Goal: Task Accomplishment & Management: Complete application form

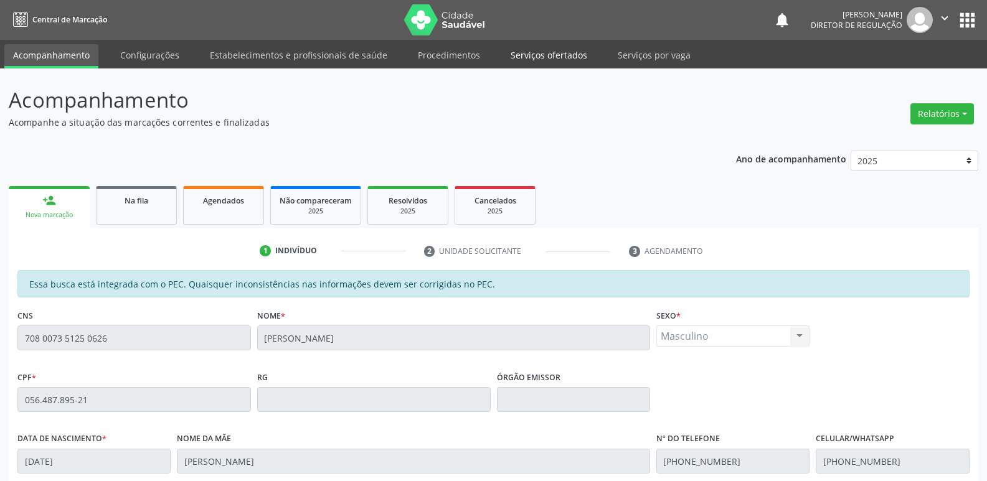
click at [547, 54] on link "Serviços ofertados" at bounding box center [549, 55] width 94 height 22
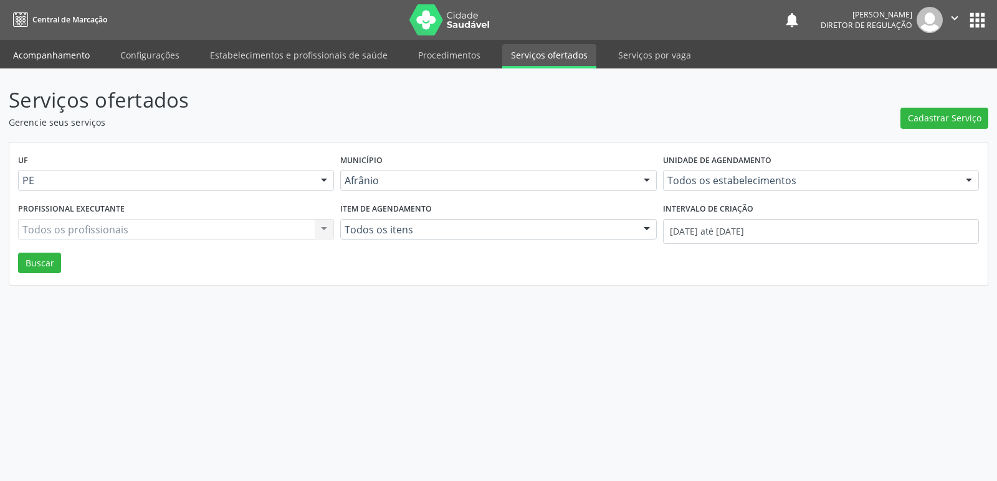
click at [72, 57] on link "Acompanhamento" at bounding box center [51, 55] width 94 height 22
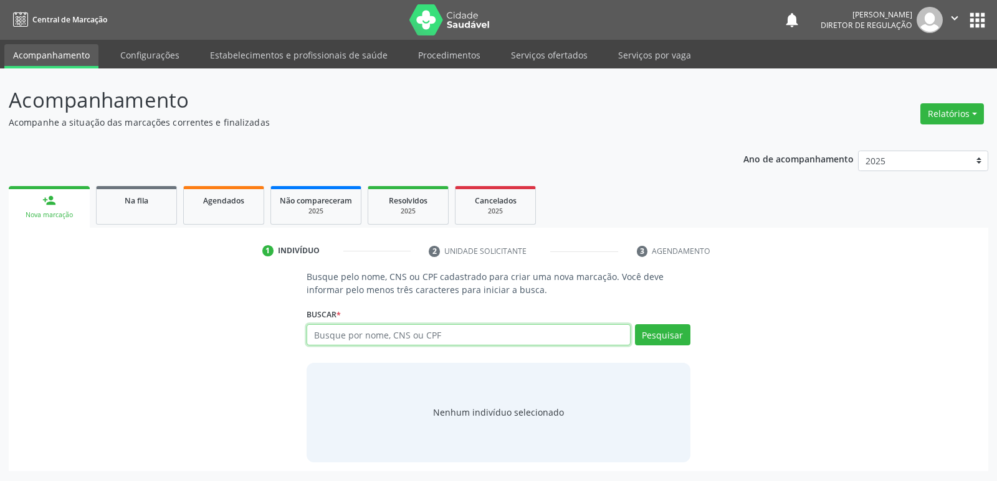
click at [353, 338] on input "text" at bounding box center [467, 335] width 323 height 21
type input "JOSE ABNER"
click at [661, 336] on button "Pesquisar" at bounding box center [662, 335] width 55 height 21
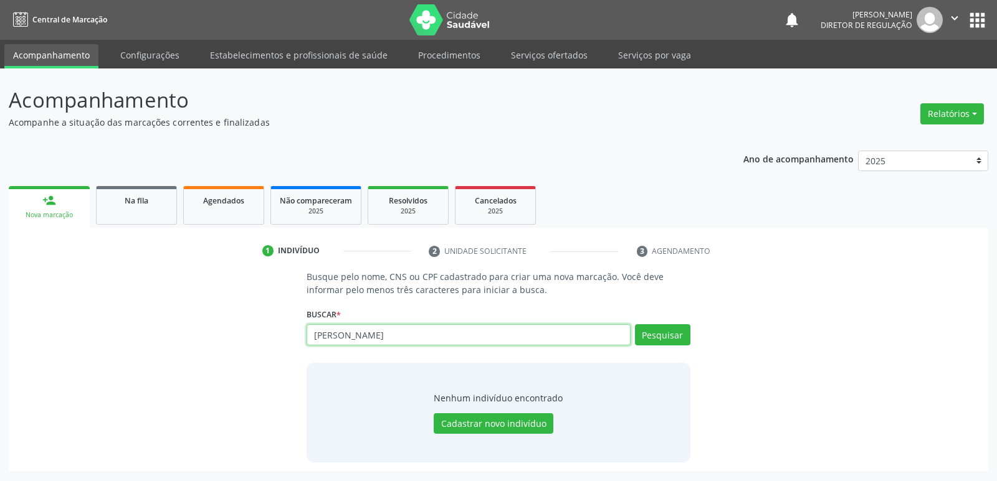
type input "J"
click at [381, 334] on input "text" at bounding box center [467, 335] width 323 height 21
type input "898006306815629"
click at [669, 341] on button "Pesquisar" at bounding box center [662, 335] width 55 height 21
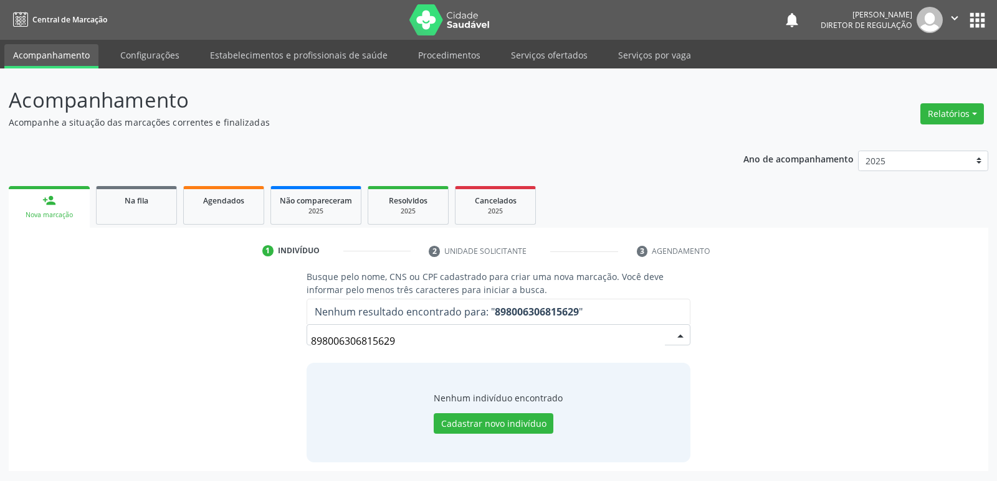
drag, startPoint x: 397, startPoint y: 340, endPoint x: 305, endPoint y: 331, distance: 92.0
click at [305, 331] on div "Busque pelo nome, CNS ou CPF cadastrado para criar uma nova marcação. Você deve…" at bounding box center [498, 366] width 400 height 192
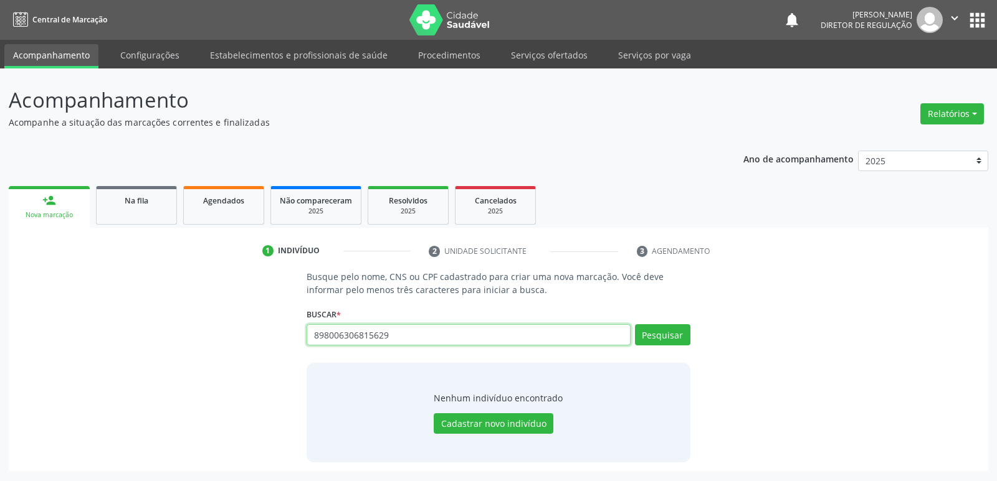
drag, startPoint x: 396, startPoint y: 333, endPoint x: 244, endPoint y: 336, distance: 151.4
click at [244, 336] on div "Busque pelo nome, CNS ou CPF cadastrado para criar uma nova marcação. Você deve…" at bounding box center [498, 366] width 962 height 192
type input "18317697436"
click at [668, 332] on button "Pesquisar" at bounding box center [662, 335] width 55 height 21
drag, startPoint x: 394, startPoint y: 339, endPoint x: 288, endPoint y: 350, distance: 106.4
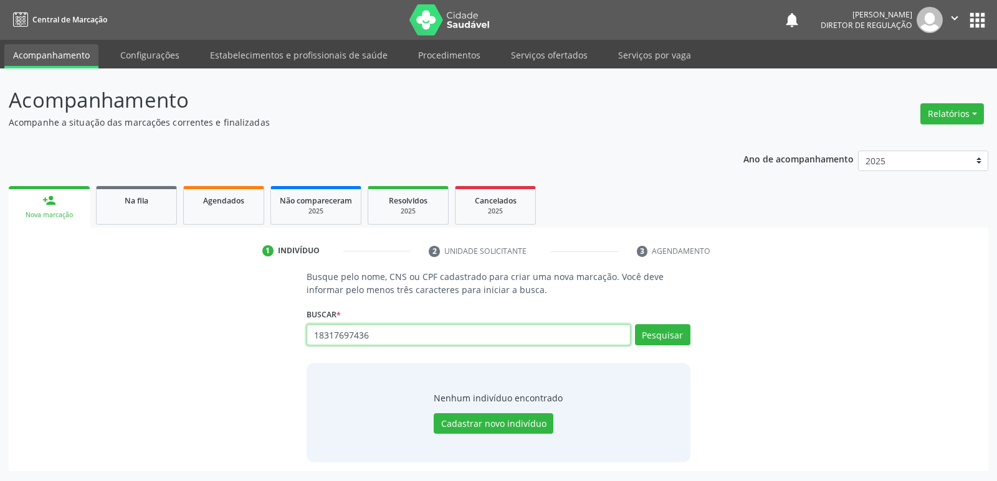
click at [288, 350] on div "Busque pelo nome, CNS ou CPF cadastrado para criar uma nova marcação. Você deve…" at bounding box center [498, 366] width 962 height 192
click at [358, 333] on input "text" at bounding box center [467, 335] width 323 height 21
paste input "700602423107667"
type input "700602423107667"
click at [650, 338] on button "Pesquisar" at bounding box center [662, 335] width 55 height 21
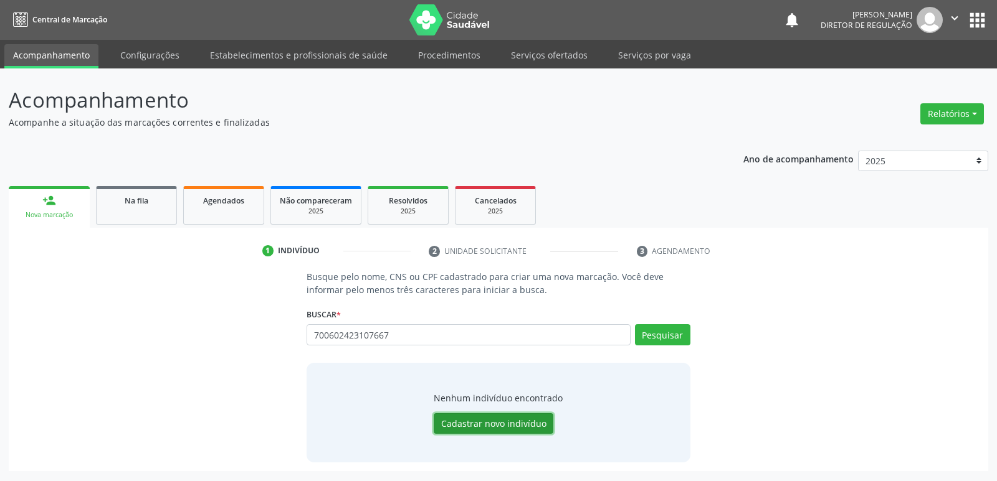
click at [497, 419] on button "Cadastrar novo indivíduo" at bounding box center [493, 424] width 120 height 21
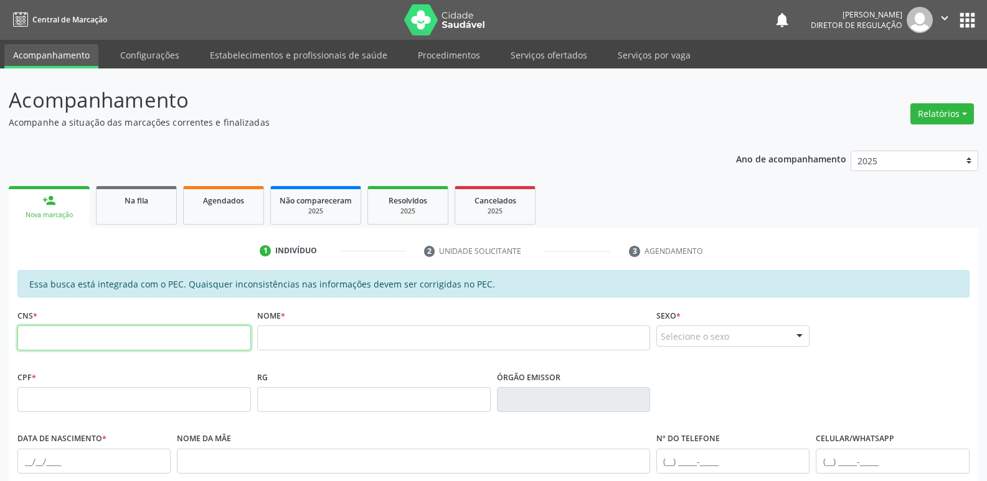
click at [176, 344] on input "text" at bounding box center [134, 338] width 234 height 25
paste input "700 6024 2310 7667"
type input "700 6024 2310 7667"
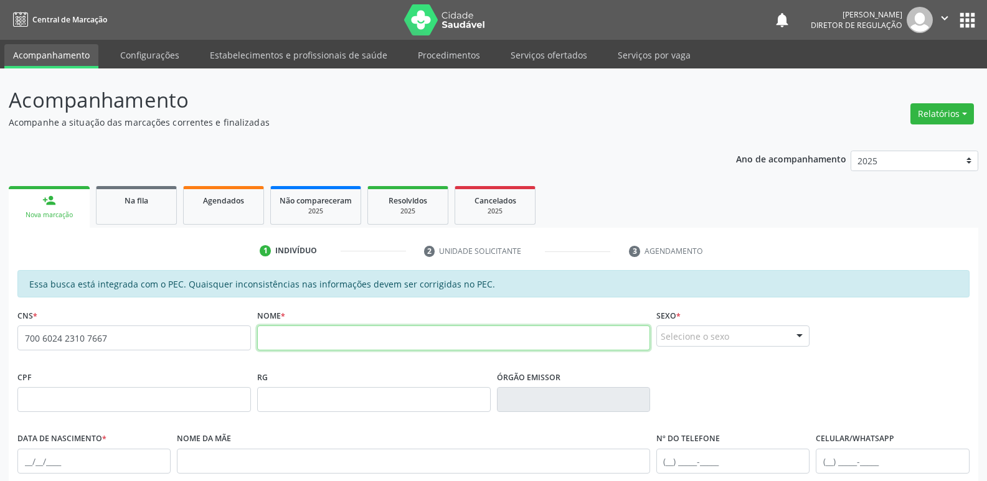
click at [349, 341] on input "text" at bounding box center [453, 338] width 393 height 25
paste input "JOSE ABNER RODRIGUES PEREIRA"
type input "JOSE ABNER RODRIGUES PEREIRA"
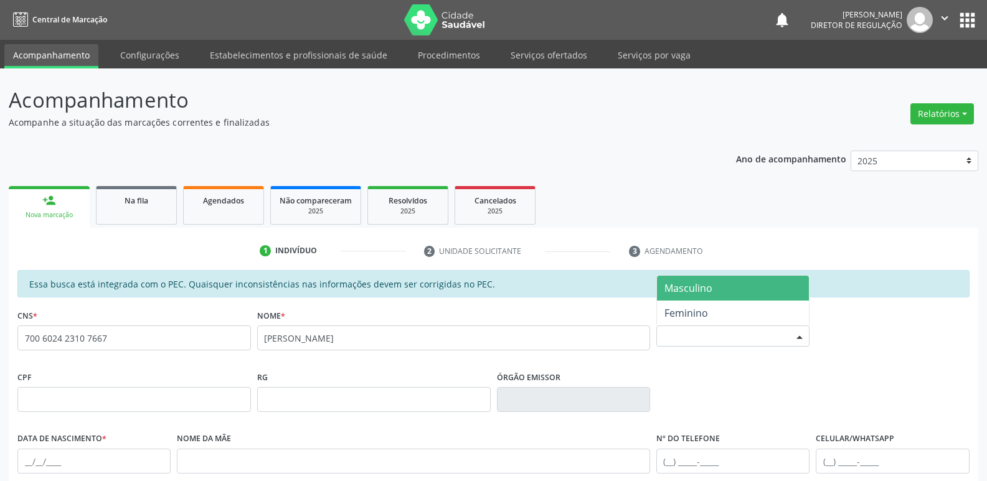
click at [728, 338] on div "Selecione o sexo" at bounding box center [732, 336] width 153 height 21
click at [706, 291] on span "Masculino" at bounding box center [689, 289] width 48 height 14
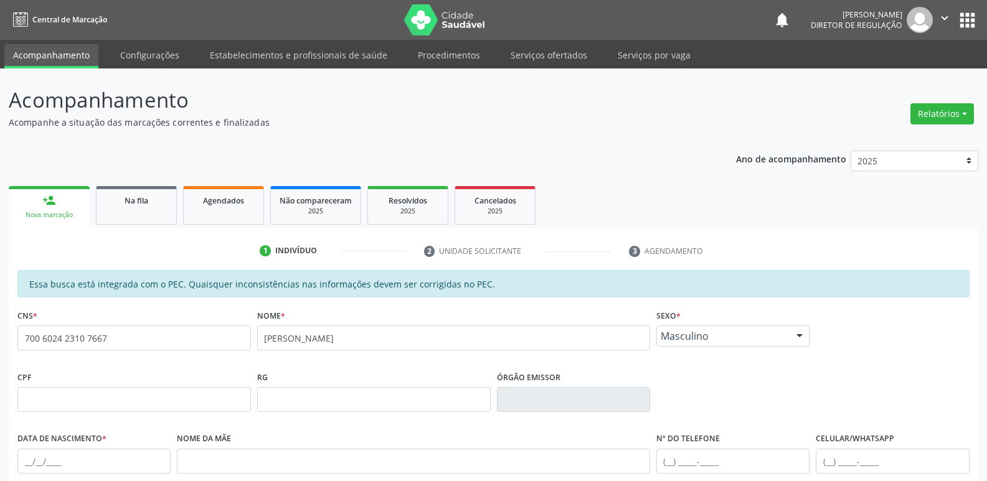
scroll to position [62, 0]
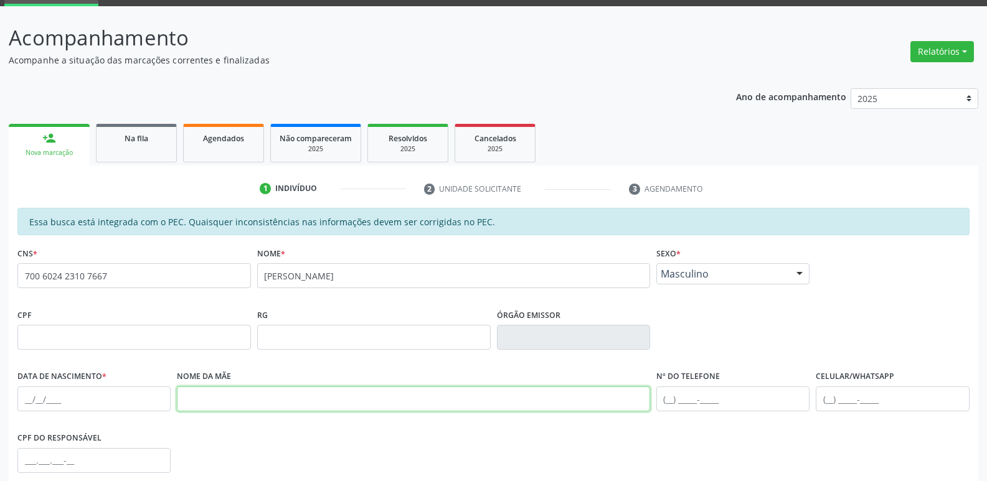
click at [264, 406] on input "text" at bounding box center [413, 399] width 473 height 25
type input "MARIA DO SOCORRO RODRIGUES"
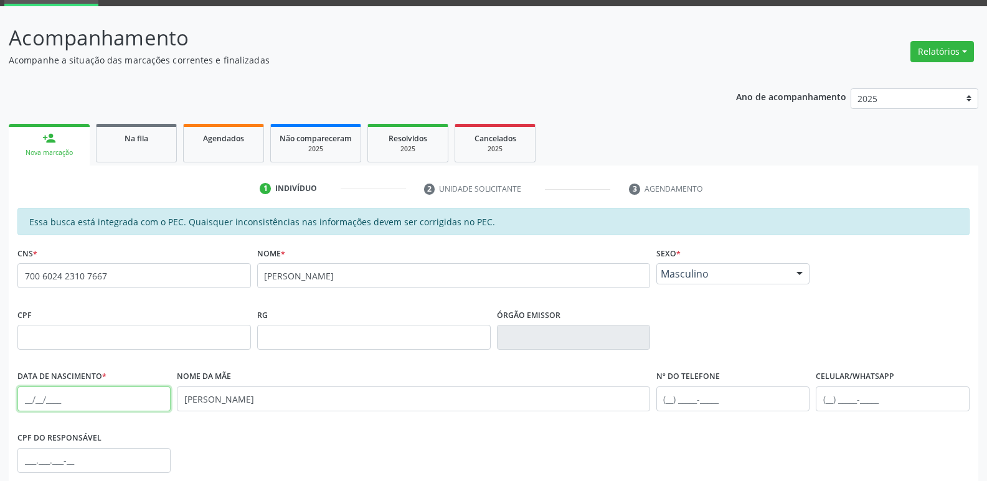
click at [31, 394] on input "text" at bounding box center [93, 399] width 153 height 25
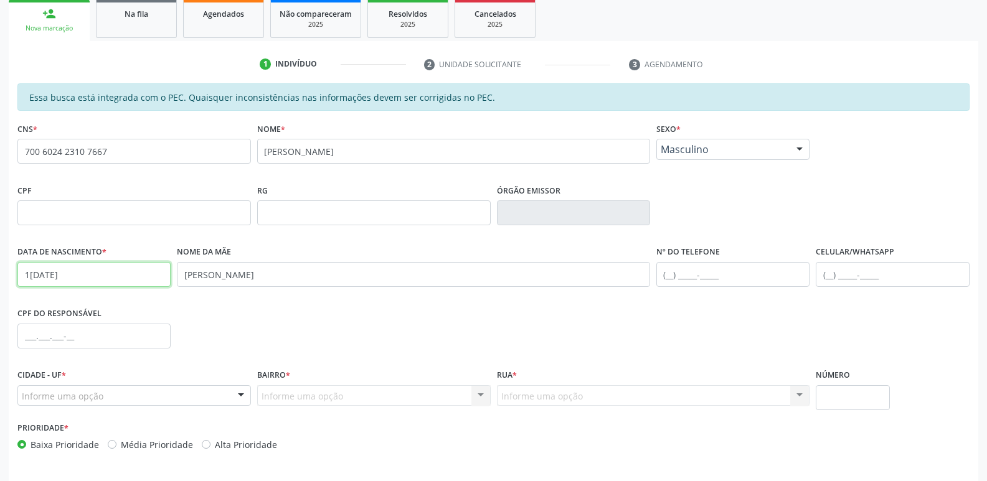
type input "11/10/2022"
click at [242, 394] on div at bounding box center [241, 396] width 19 height 21
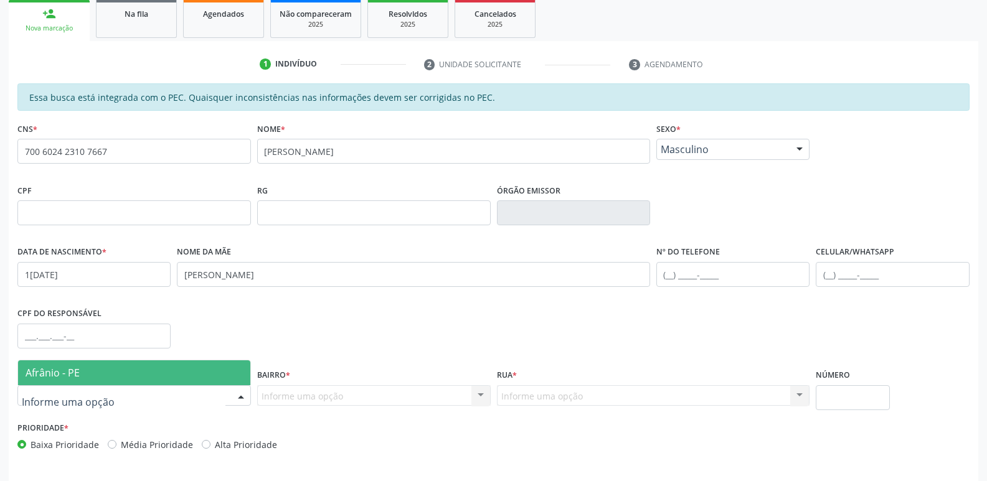
click at [189, 371] on span "Afrânio - PE" at bounding box center [134, 373] width 232 height 25
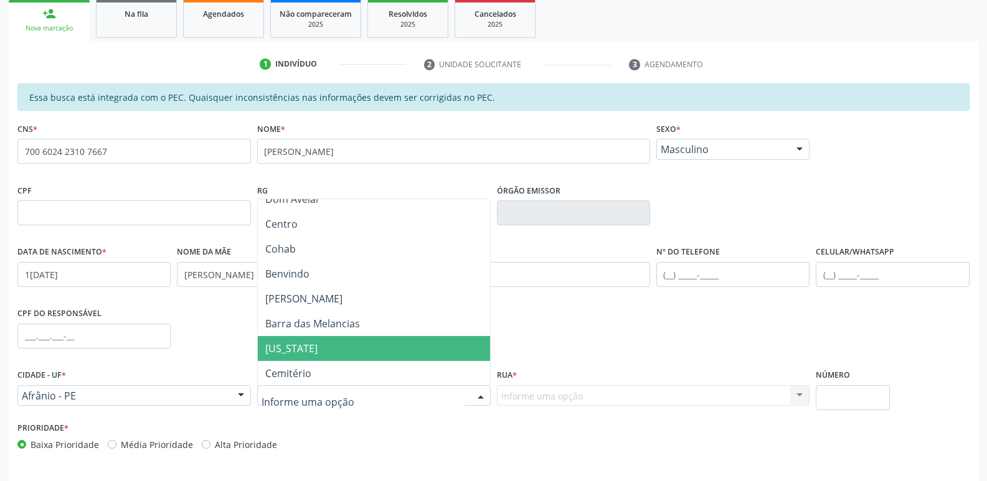
click at [321, 350] on span "Arizona" at bounding box center [374, 348] width 232 height 25
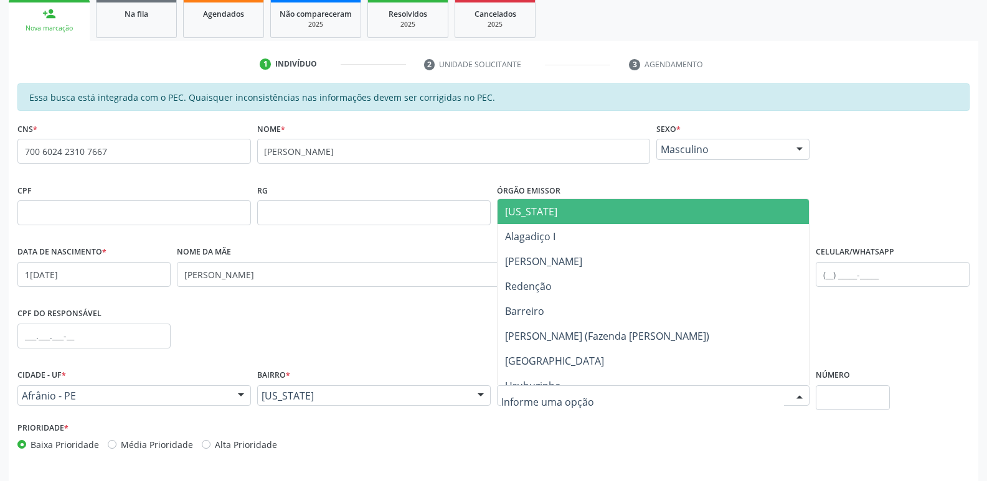
click at [543, 211] on span "Arizona" at bounding box center [654, 211] width 312 height 25
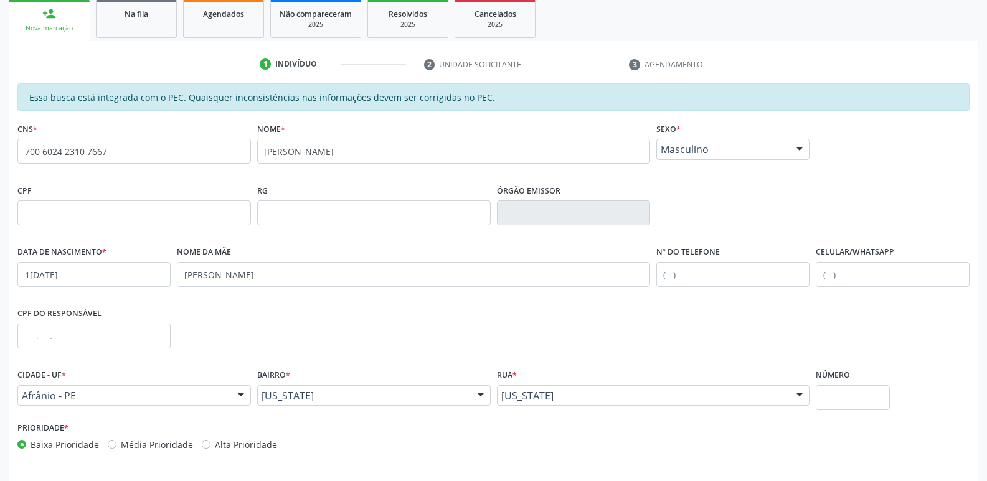
scroll to position [230, 0]
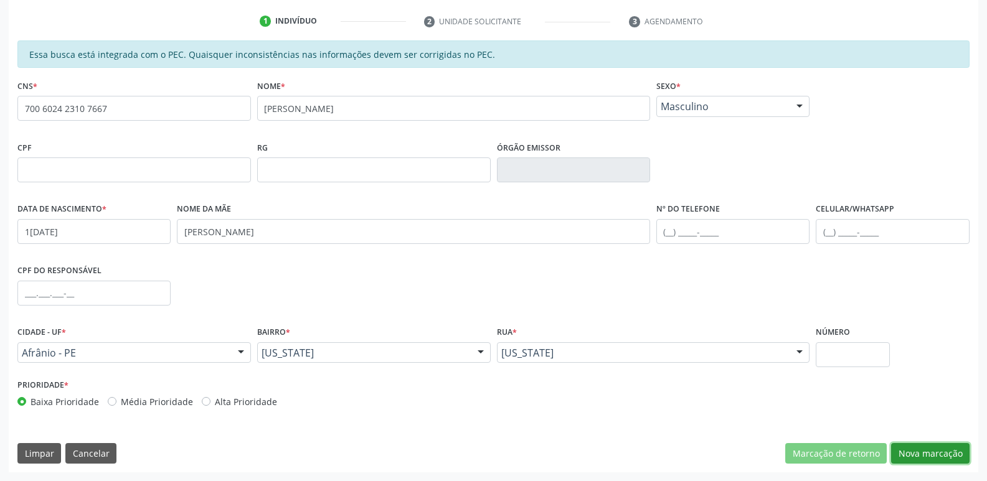
click at [946, 448] on button "Nova marcação" at bounding box center [930, 453] width 78 height 21
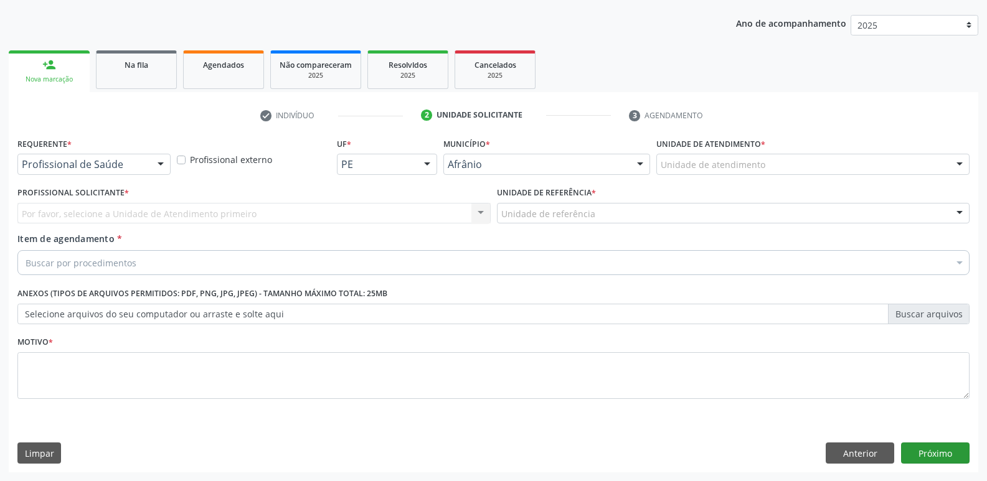
scroll to position [136, 0]
click at [785, 159] on div "Unidade de atendimento" at bounding box center [812, 164] width 313 height 21
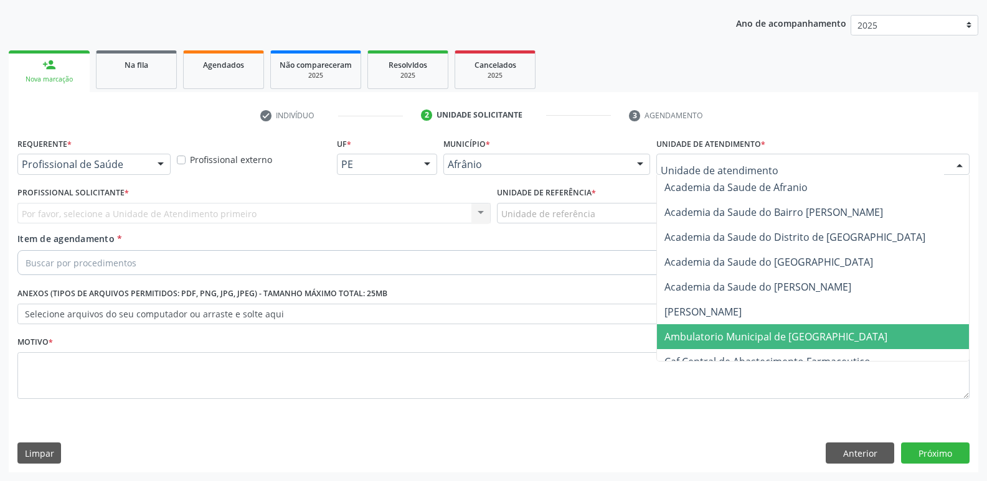
click at [784, 334] on span "Ambulatorio Municipal de [GEOGRAPHIC_DATA]" at bounding box center [776, 337] width 223 height 14
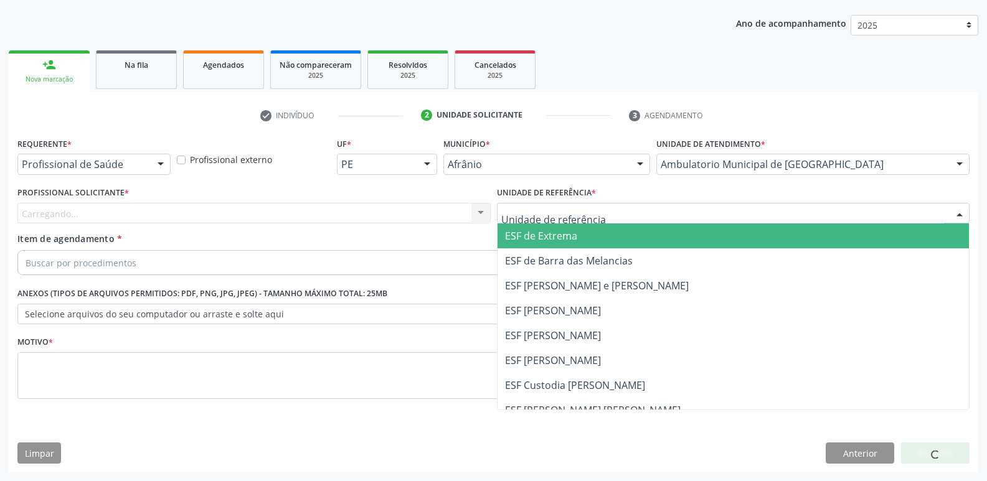
click at [699, 216] on div at bounding box center [733, 213] width 473 height 21
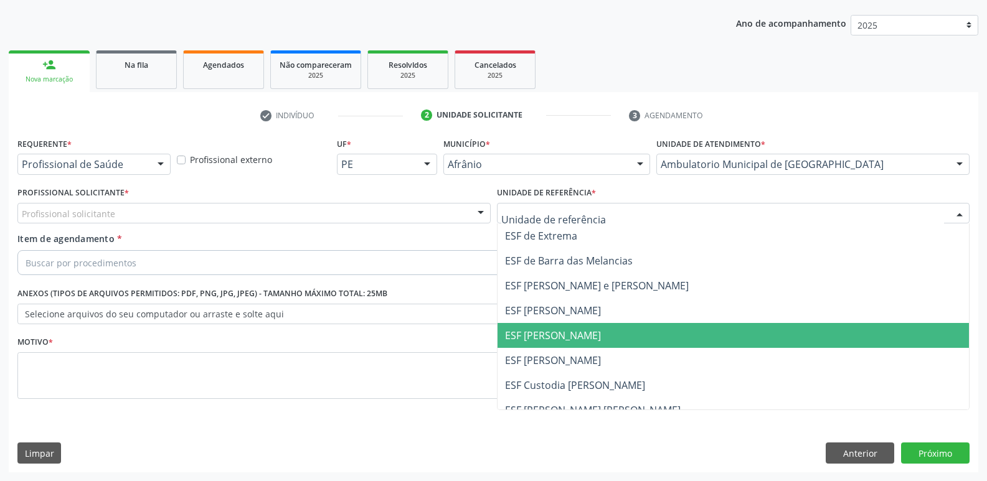
click at [707, 334] on span "ESF [PERSON_NAME]" at bounding box center [734, 335] width 472 height 25
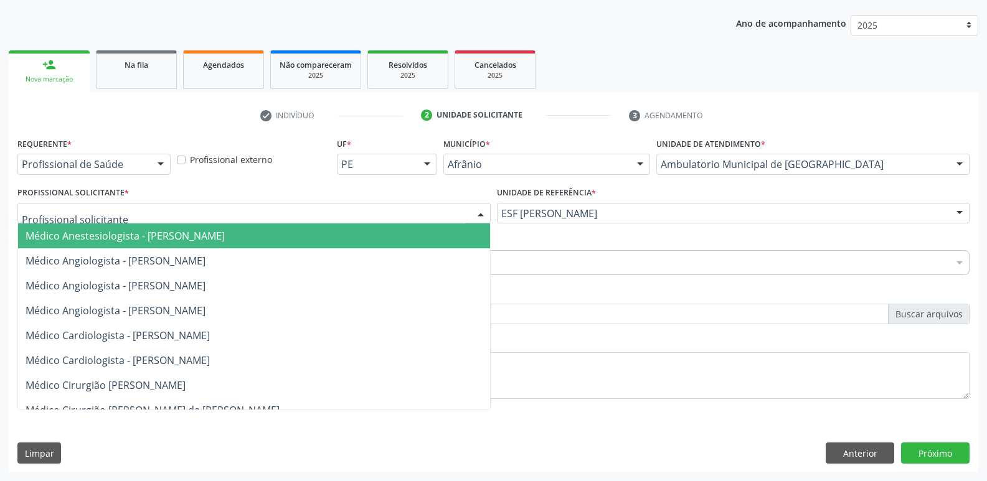
click at [396, 211] on div at bounding box center [253, 213] width 473 height 21
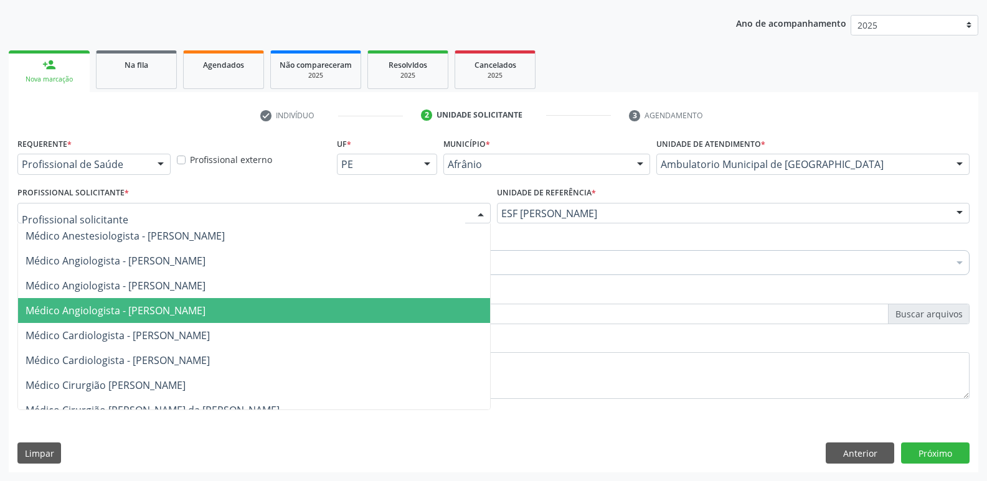
click at [424, 315] on span "Médico Angiologista - [PERSON_NAME]" at bounding box center [254, 310] width 472 height 25
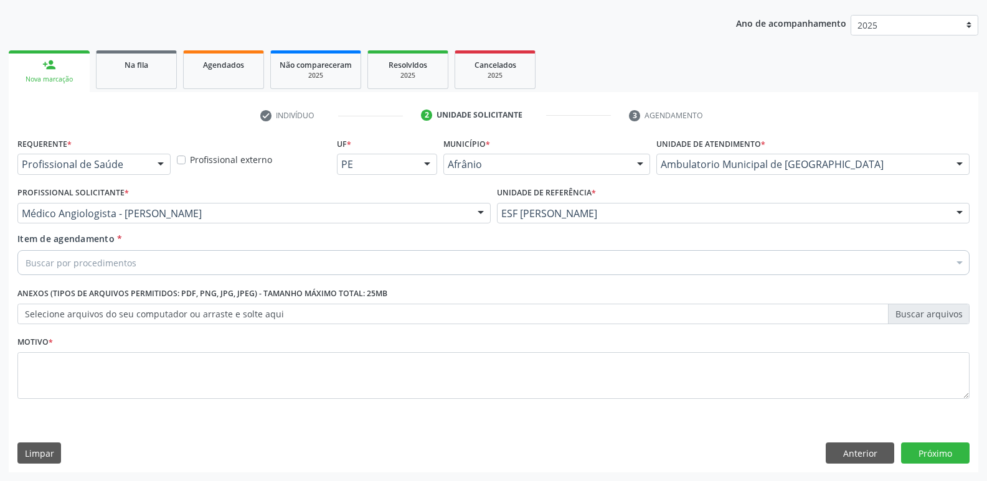
click at [383, 260] on div "Buscar por procedimentos" at bounding box center [493, 262] width 952 height 25
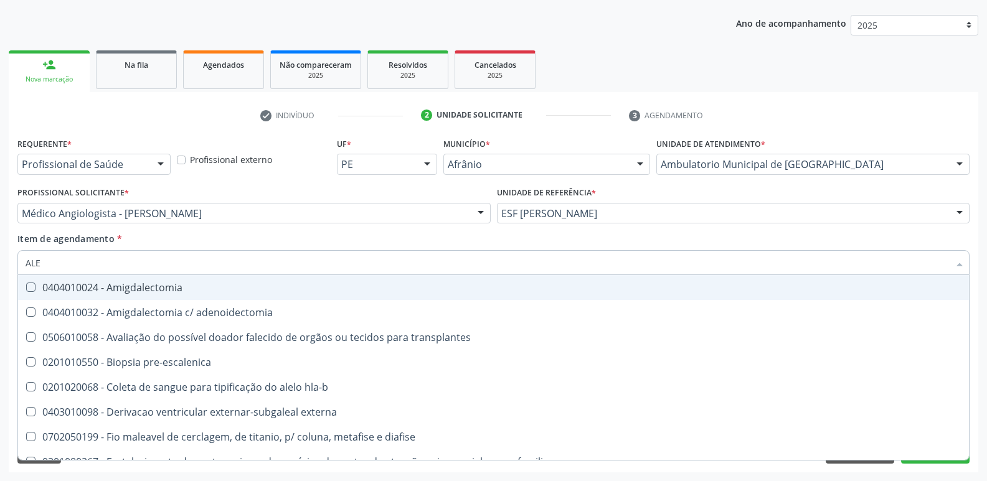
type input "ALER"
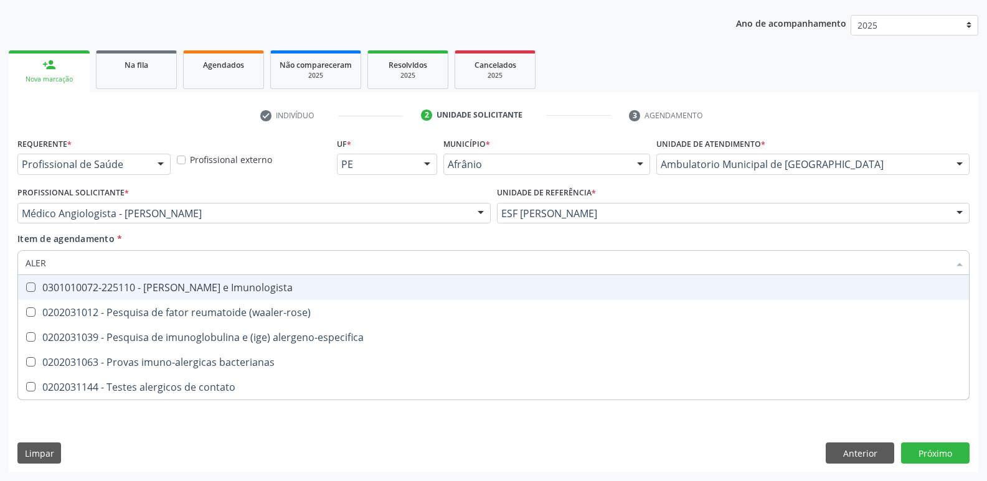
click at [369, 282] on span "0301010072-225110 - Médico Alergista e Imunologista" at bounding box center [493, 287] width 951 height 25
checkbox Imunologista "true"
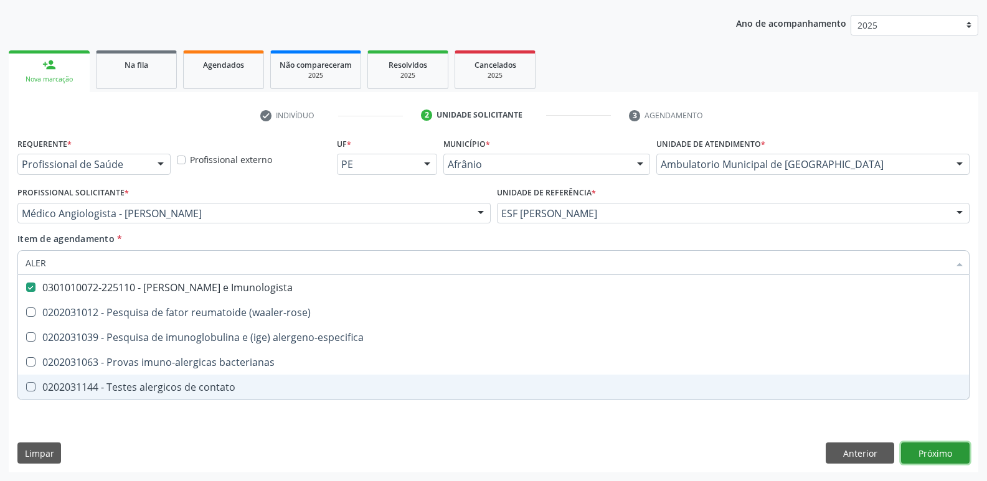
click at [945, 452] on div "Requerente * Profissional de Saúde Profissional de Saúde Paciente Nenhum result…" at bounding box center [494, 304] width 970 height 338
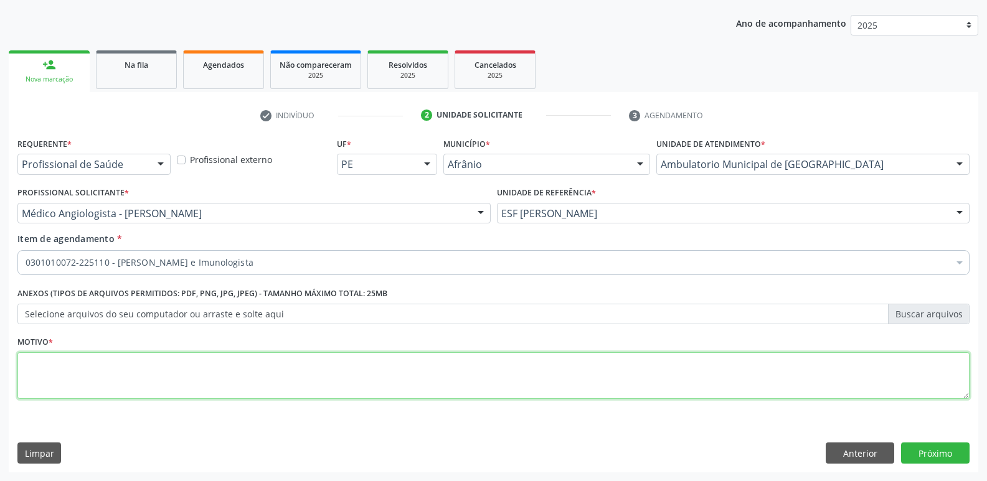
drag, startPoint x: 645, startPoint y: 391, endPoint x: 638, endPoint y: 389, distance: 6.5
click at [645, 390] on textarea at bounding box center [493, 376] width 952 height 47
type textarea "*"
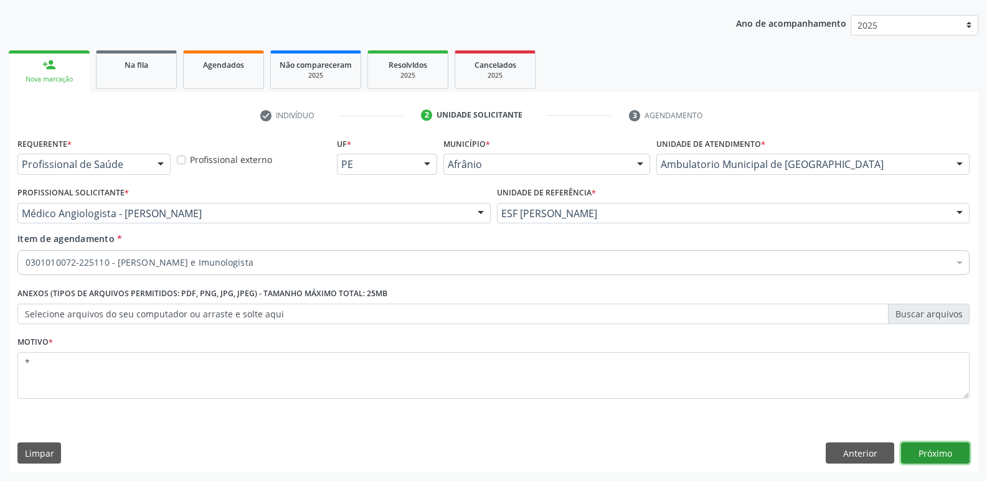
click at [945, 455] on button "Próximo" at bounding box center [935, 453] width 69 height 21
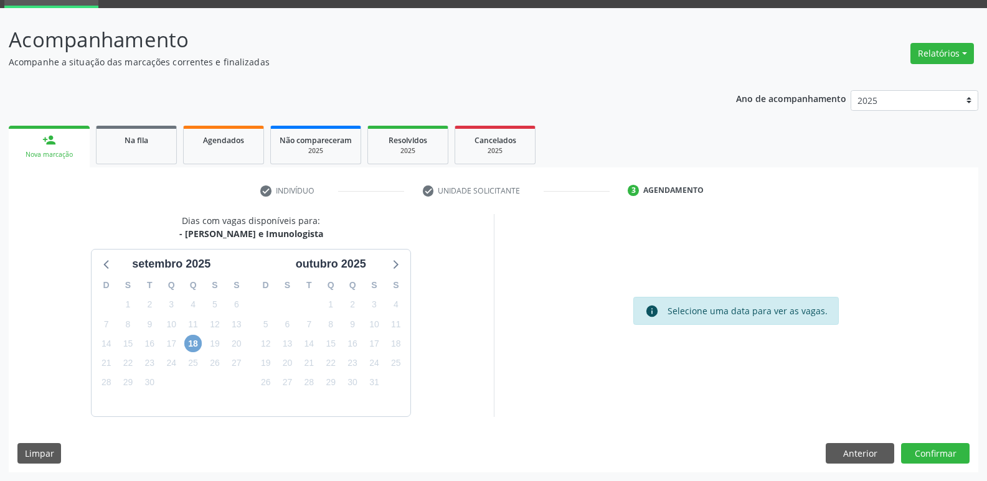
click at [194, 341] on span "18" at bounding box center [192, 343] width 17 height 17
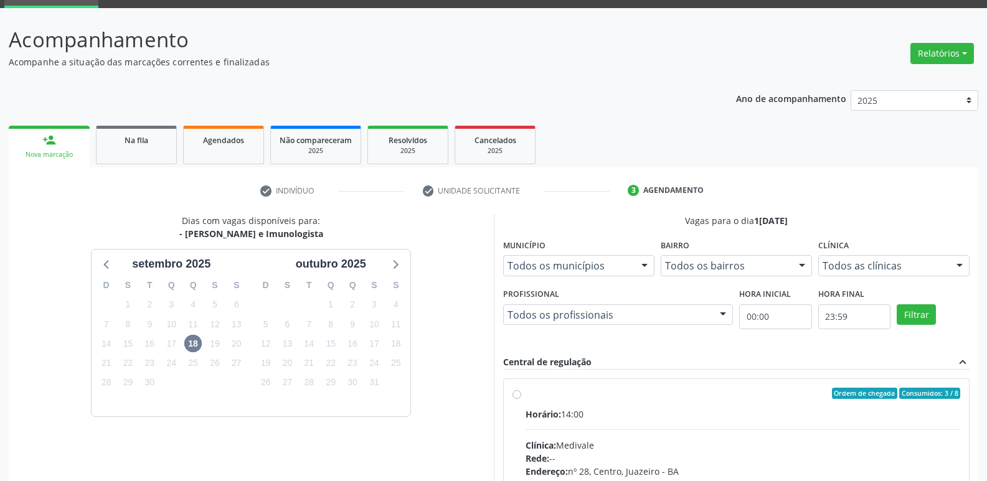
click at [526, 394] on label "Ordem de chegada Consumidos: 3 / 8 Horário: 14:00 Clínica: Medivale Rede: -- En…" at bounding box center [743, 483] width 435 height 191
click at [518, 394] on input "Ordem de chegada Consumidos: 3 / 8 Horário: 14:00 Clínica: Medivale Rede: -- En…" at bounding box center [517, 393] width 9 height 11
radio input "true"
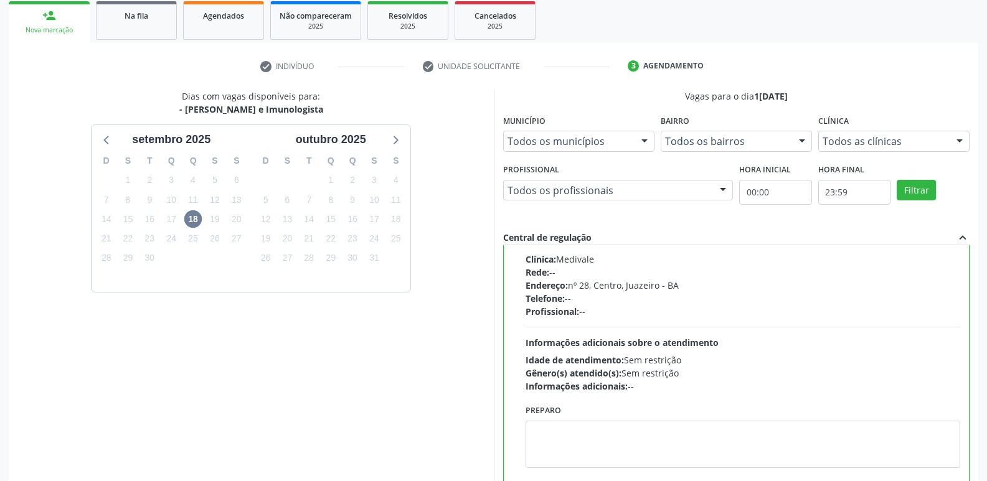
scroll to position [263, 0]
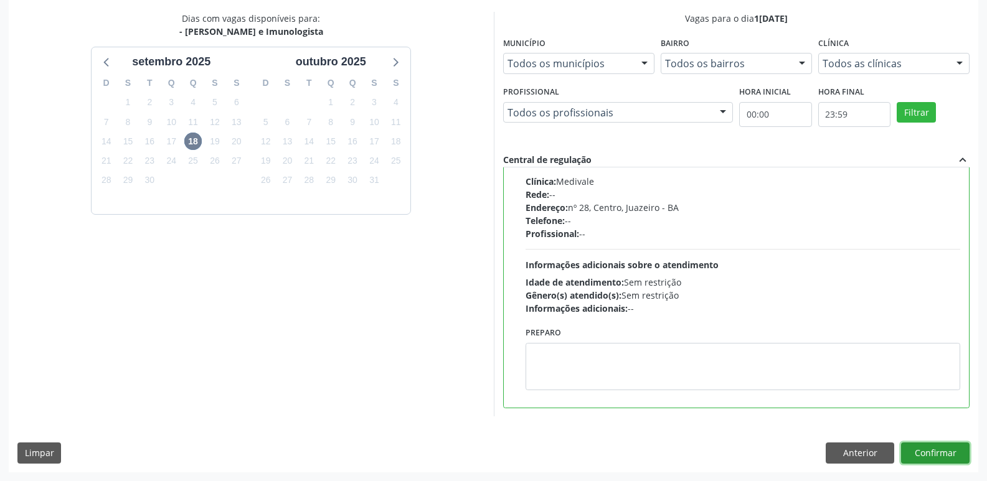
click at [931, 453] on button "Confirmar" at bounding box center [935, 453] width 69 height 21
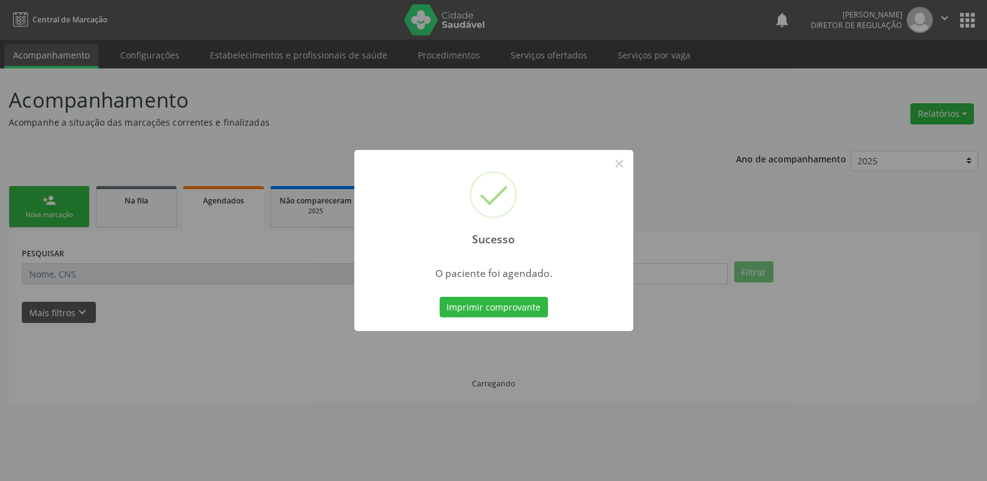
scroll to position [0, 0]
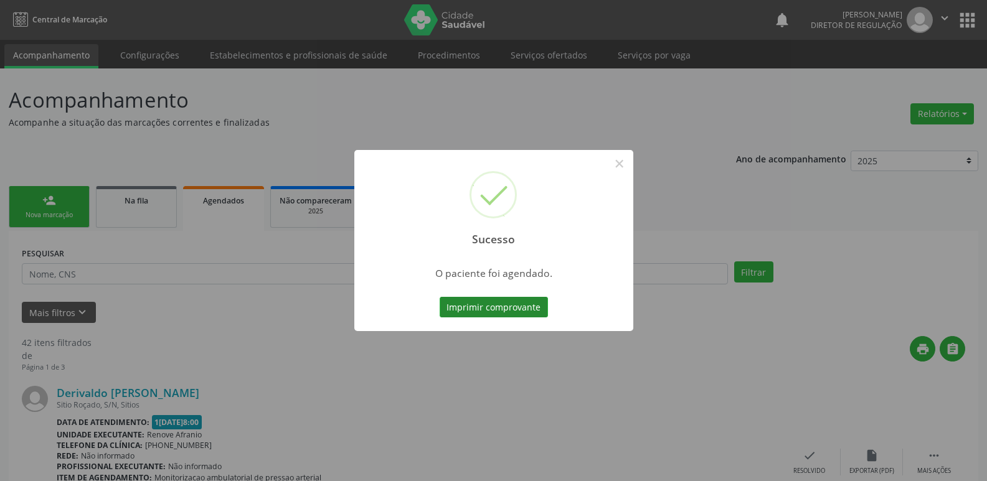
click at [512, 305] on button "Imprimir comprovante" at bounding box center [494, 307] width 108 height 21
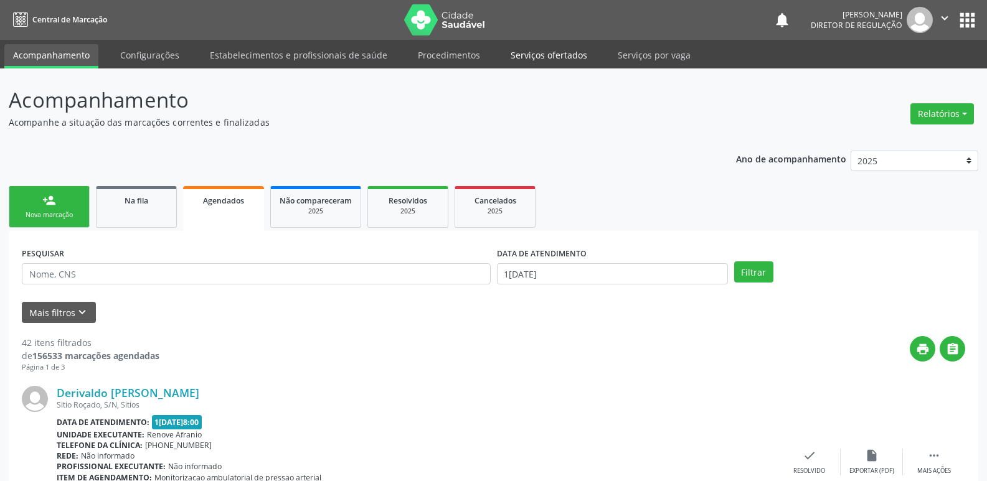
click at [546, 52] on link "Serviços ofertados" at bounding box center [549, 55] width 94 height 22
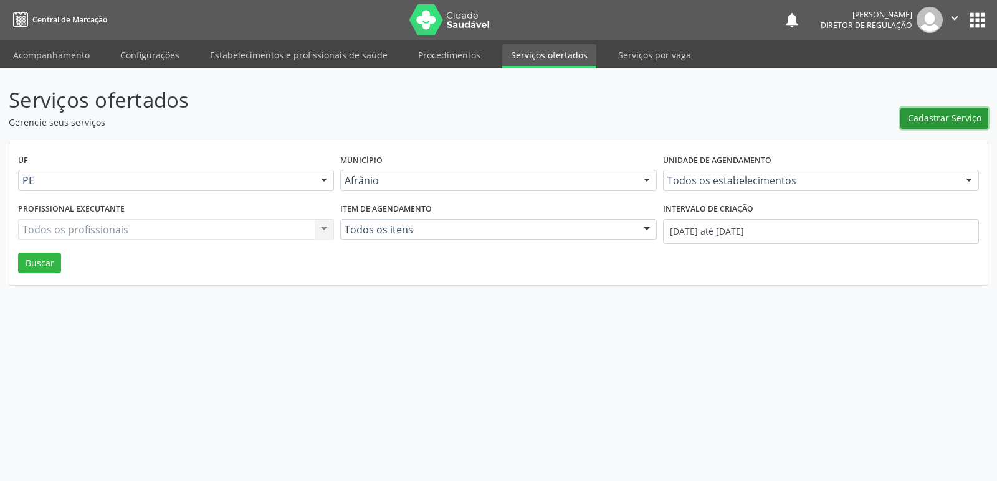
click at [928, 115] on span "Cadastrar Serviço" at bounding box center [943, 117] width 73 height 13
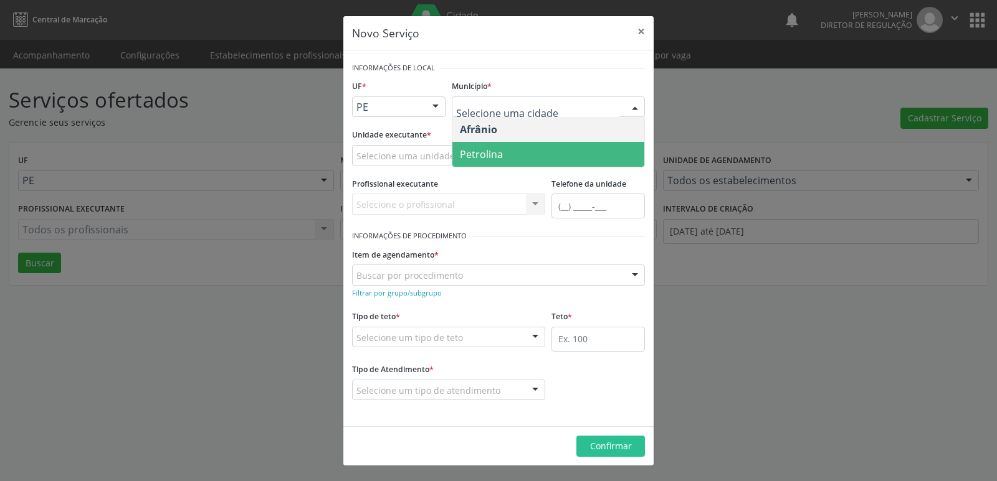
click at [528, 154] on span "Petrolina" at bounding box center [548, 154] width 192 height 25
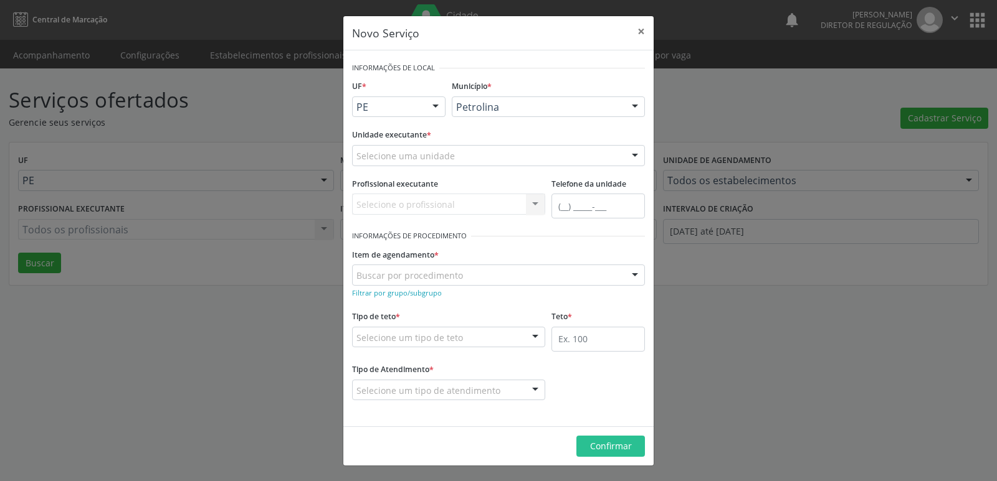
click at [518, 151] on div "Selecione uma unidade" at bounding box center [498, 155] width 293 height 21
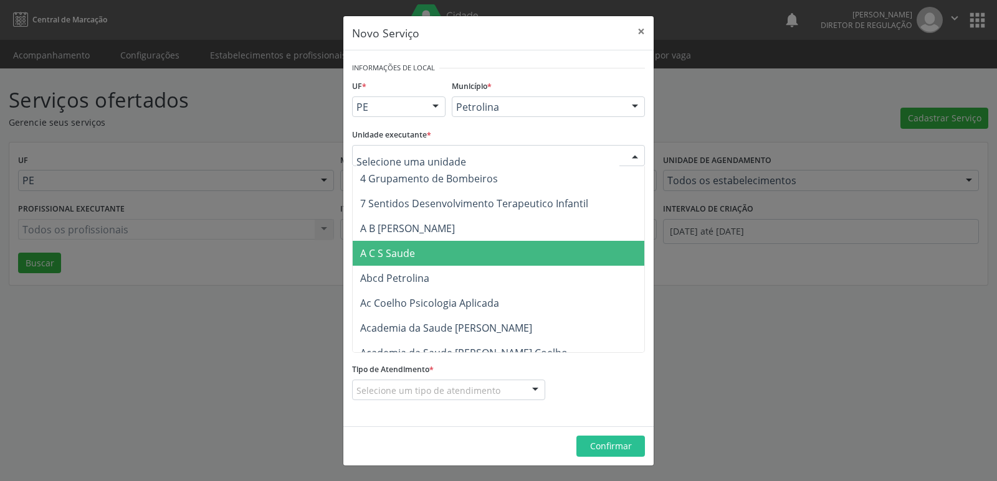
click at [465, 255] on span "A C S Saude" at bounding box center [522, 253] width 339 height 25
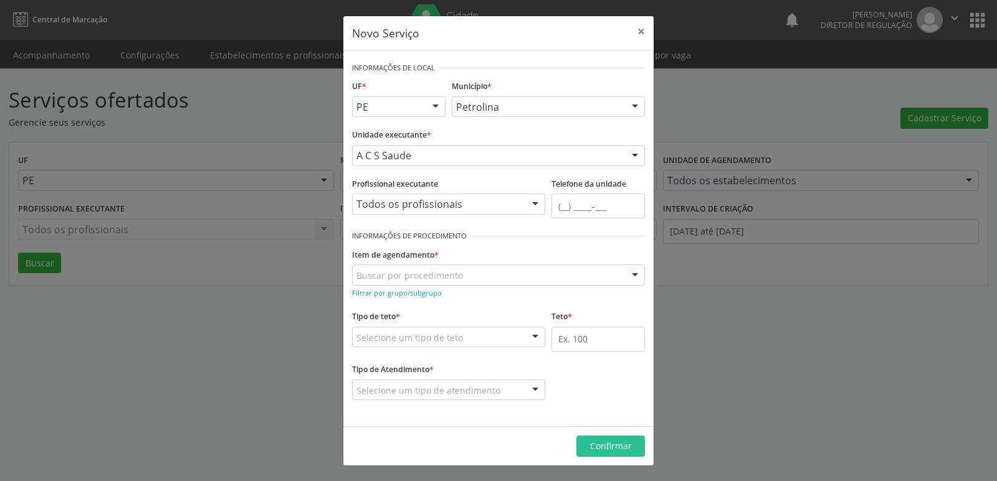
click at [471, 274] on div "Buscar por procedimento" at bounding box center [498, 275] width 293 height 21
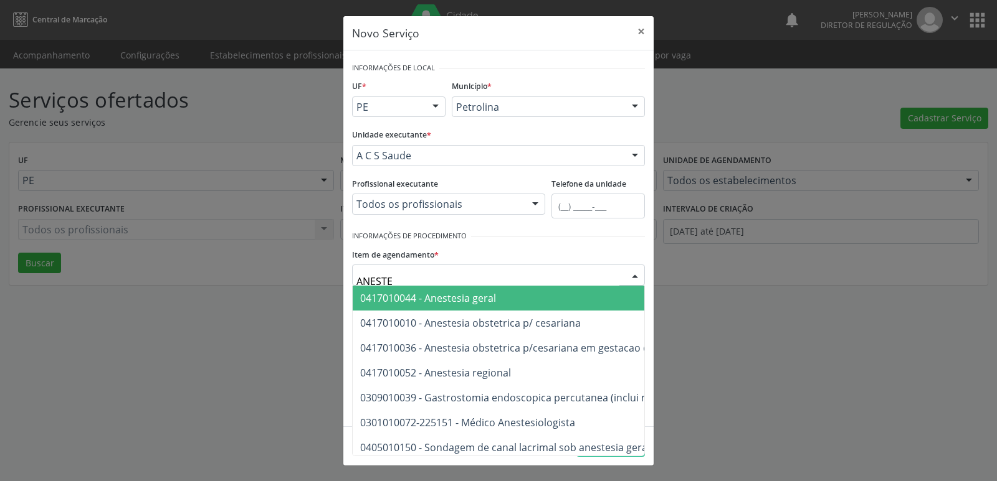
type input "ANESTES"
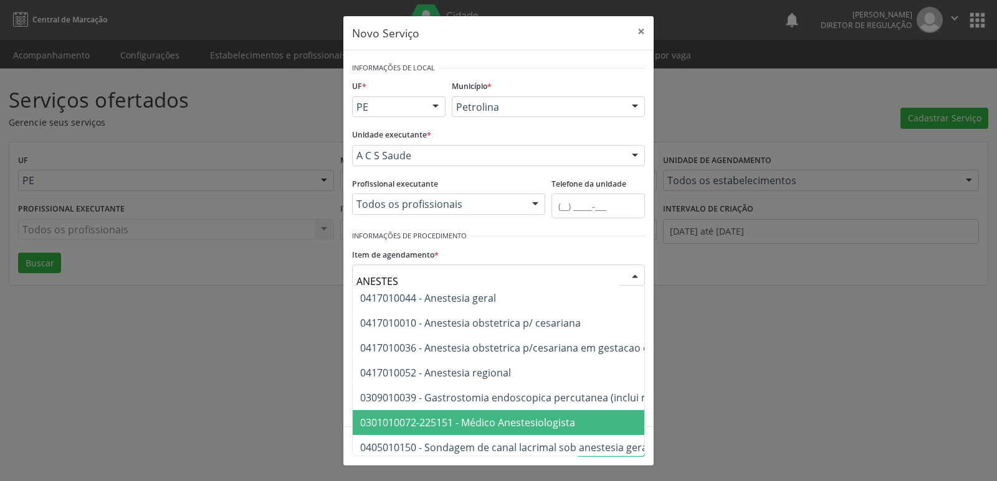
click at [546, 427] on span "0301010072-225151 - Médico Anestesiologista" at bounding box center [467, 423] width 215 height 14
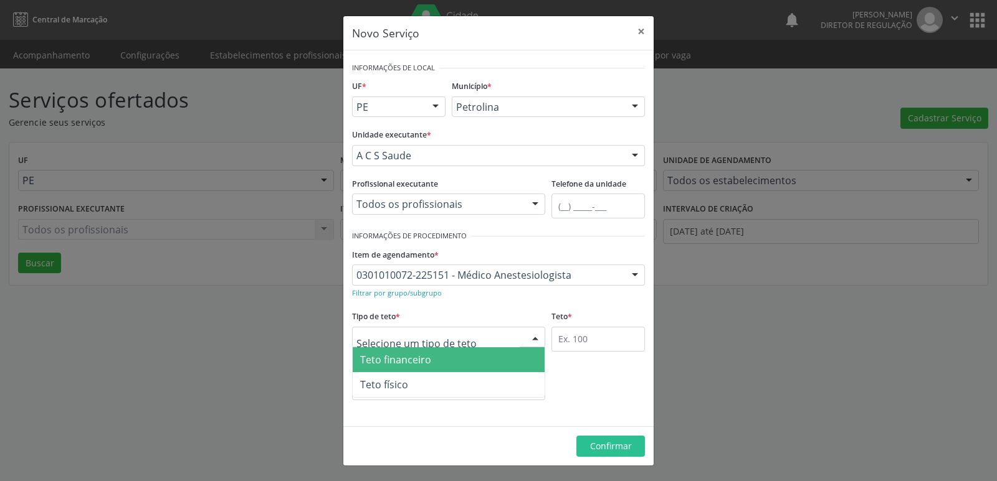
click at [479, 337] on div at bounding box center [448, 337] width 193 height 21
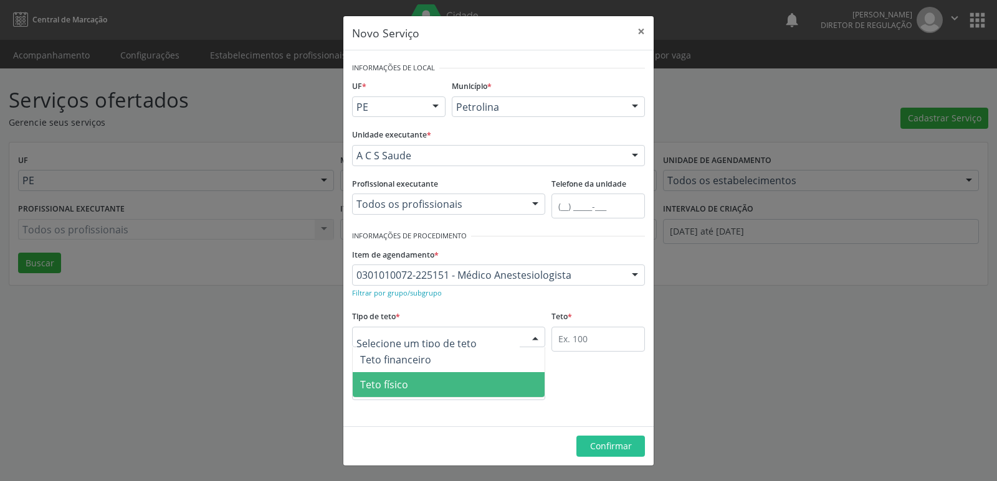
click at [466, 392] on span "Teto físico" at bounding box center [449, 384] width 192 height 25
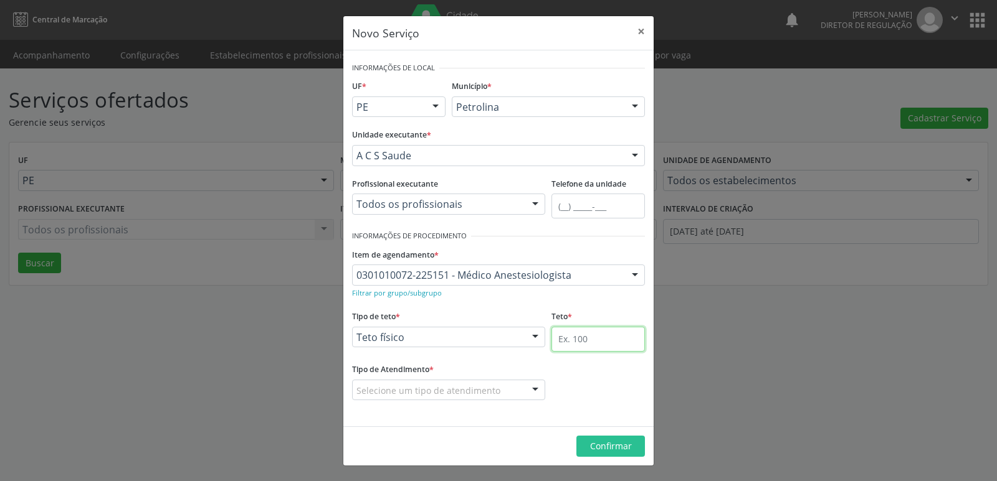
click at [568, 341] on input "text" at bounding box center [597, 339] width 93 height 25
type input "1"
click at [505, 382] on div "Selecione um tipo de atendimento" at bounding box center [448, 390] width 193 height 21
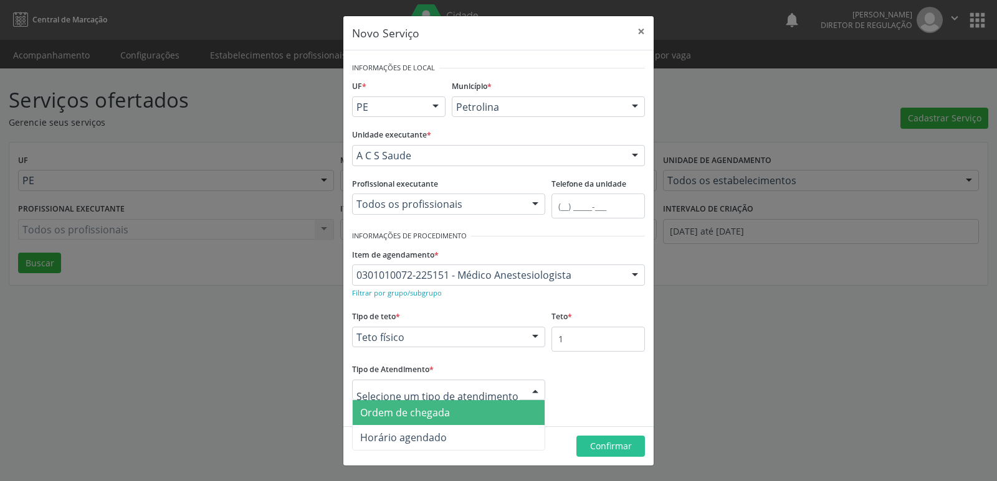
click at [482, 419] on span "Ordem de chegada" at bounding box center [449, 412] width 192 height 25
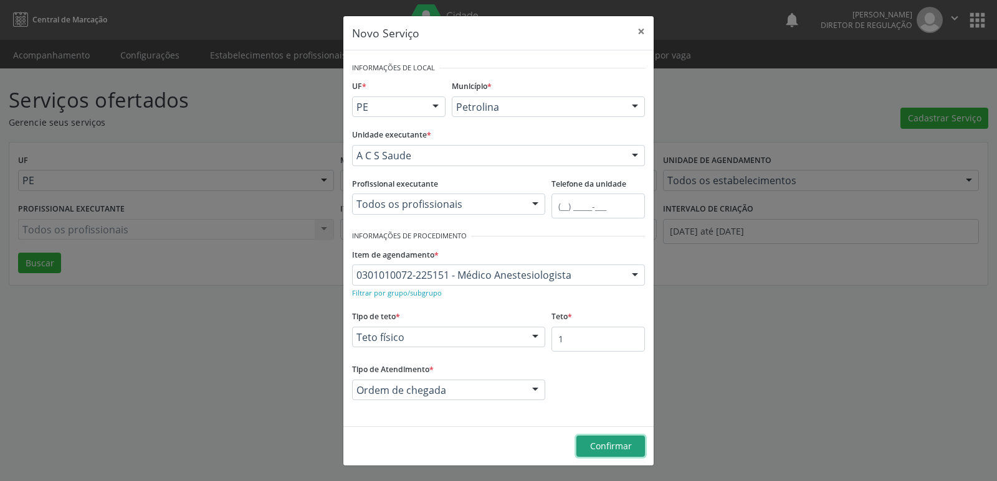
click at [633, 448] on button "Confirmar" at bounding box center [610, 446] width 69 height 21
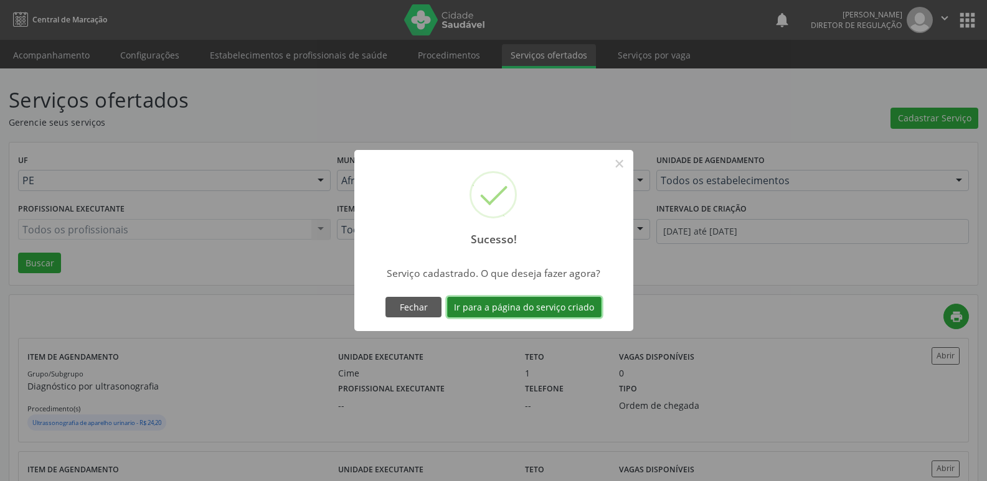
drag, startPoint x: 495, startPoint y: 309, endPoint x: 469, endPoint y: 328, distance: 32.5
click at [496, 309] on button "Ir para a página do serviço criado" at bounding box center [524, 307] width 154 height 21
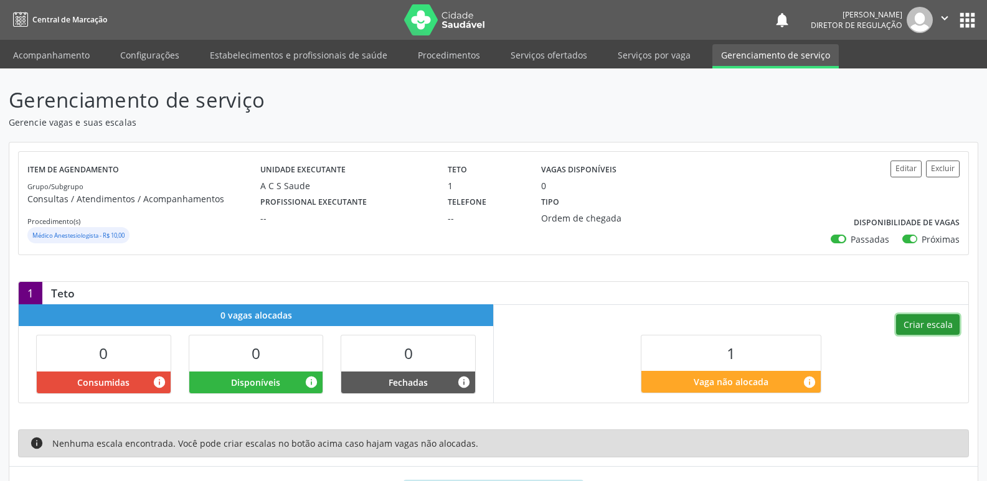
click at [922, 325] on button "Criar escala" at bounding box center [928, 325] width 64 height 21
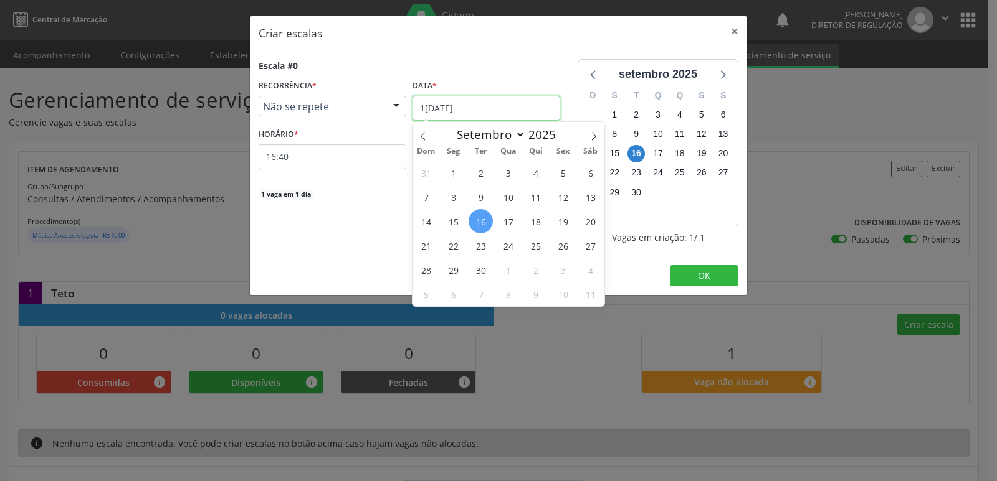
click at [510, 107] on input "[DATE]" at bounding box center [486, 108] width 148 height 25
click at [511, 220] on span "17" at bounding box center [508, 221] width 24 height 24
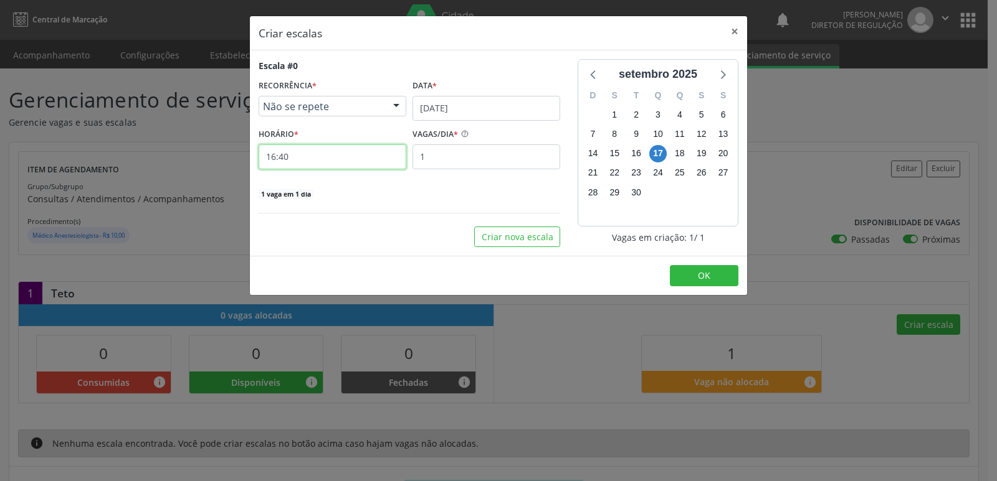
click at [377, 153] on input "16:40" at bounding box center [332, 156] width 148 height 25
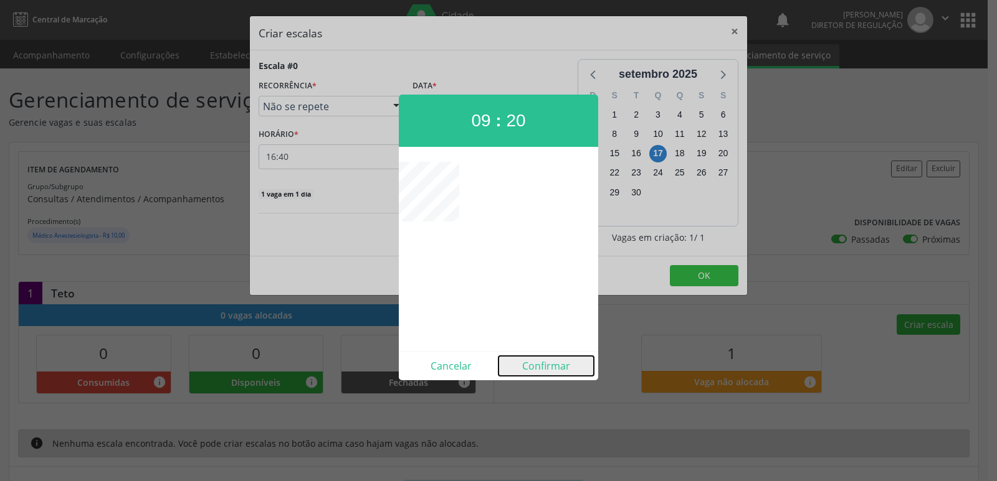
click at [541, 367] on button "Confirmar" at bounding box center [545, 366] width 95 height 20
type input "09:20"
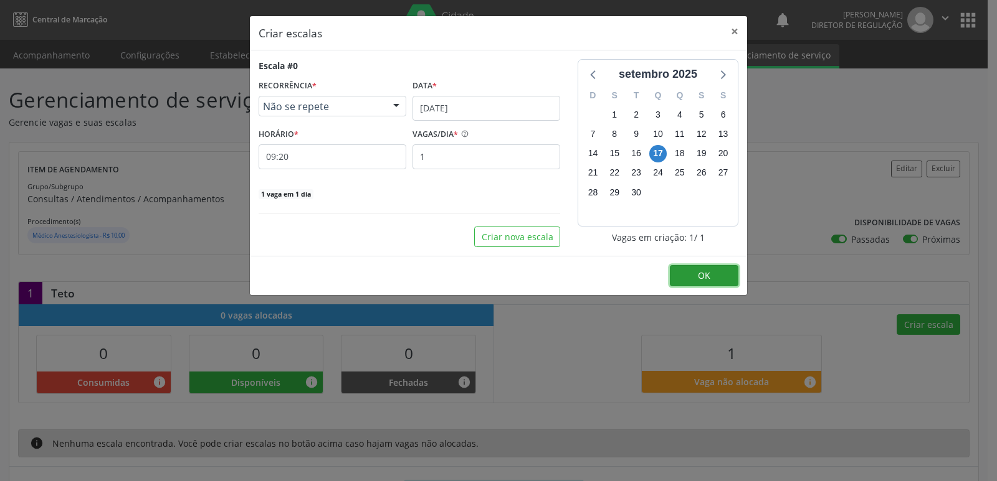
click at [692, 278] on button "OK" at bounding box center [704, 275] width 69 height 21
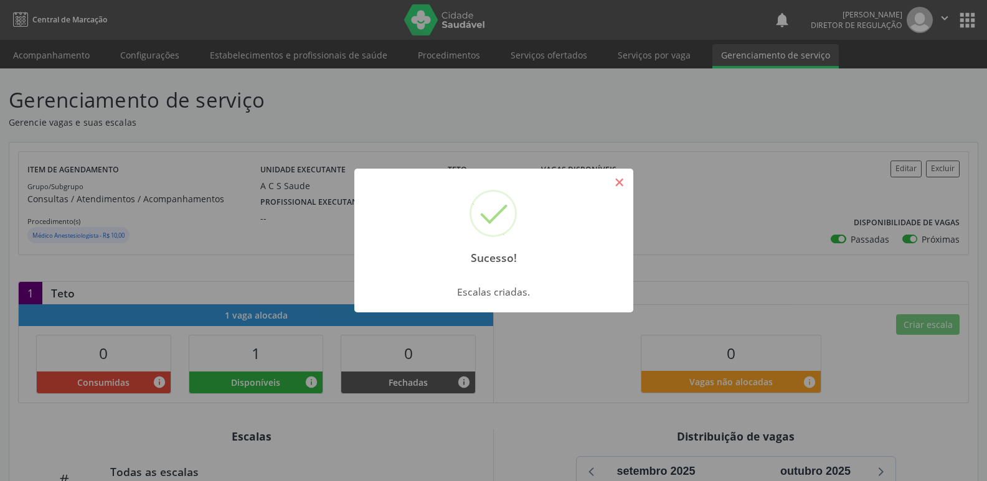
click at [616, 182] on button "×" at bounding box center [619, 182] width 21 height 21
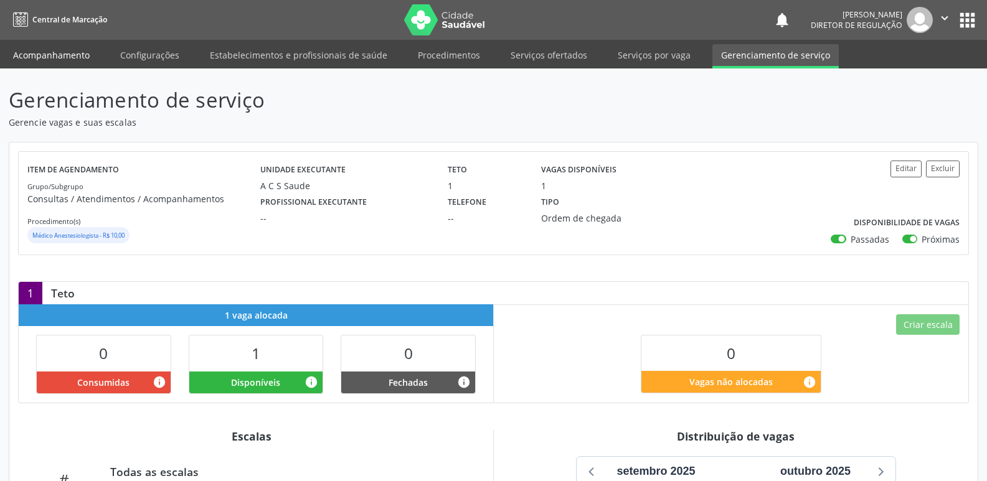
click at [80, 56] on link "Acompanhamento" at bounding box center [51, 55] width 94 height 22
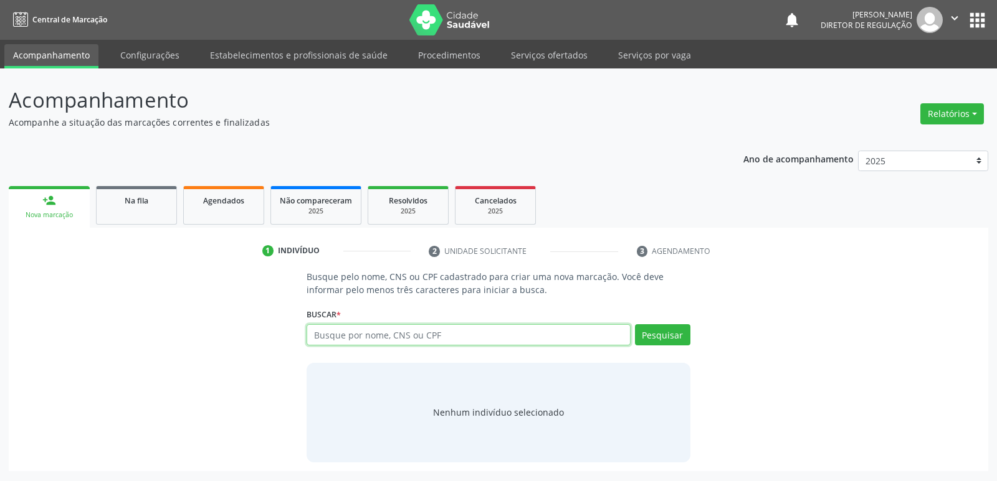
click at [378, 329] on input "text" at bounding box center [467, 335] width 323 height 21
click at [435, 337] on input "text" at bounding box center [467, 335] width 323 height 21
click at [396, 333] on input "text" at bounding box center [467, 335] width 323 height 21
type input "702808154911861"
click at [670, 338] on button "Pesquisar" at bounding box center [662, 335] width 55 height 21
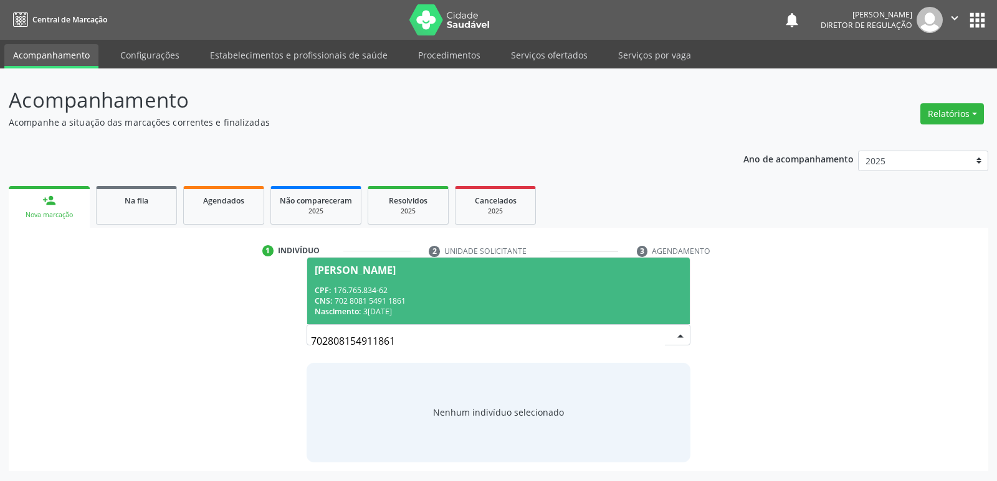
click at [375, 293] on div "CPF: 176.765.834-62" at bounding box center [498, 290] width 367 height 11
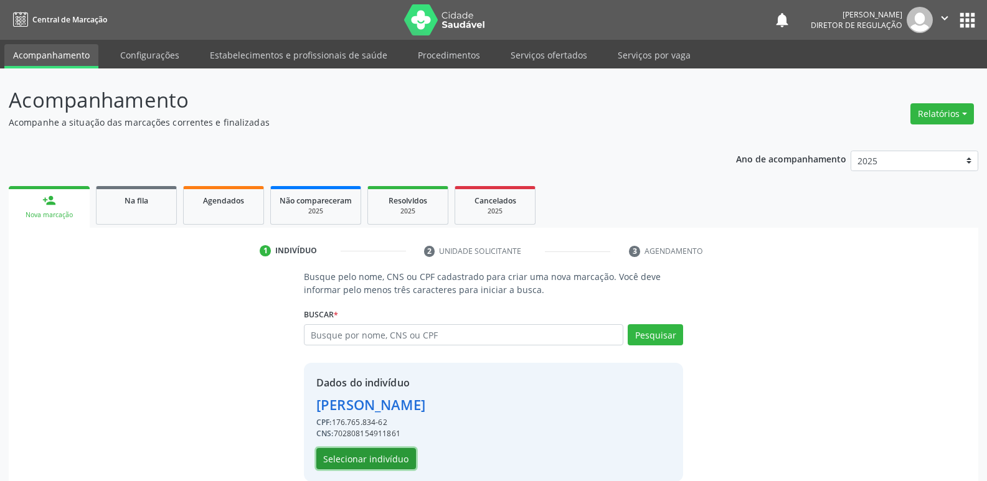
click at [379, 457] on button "Selecionar indivíduo" at bounding box center [366, 458] width 100 height 21
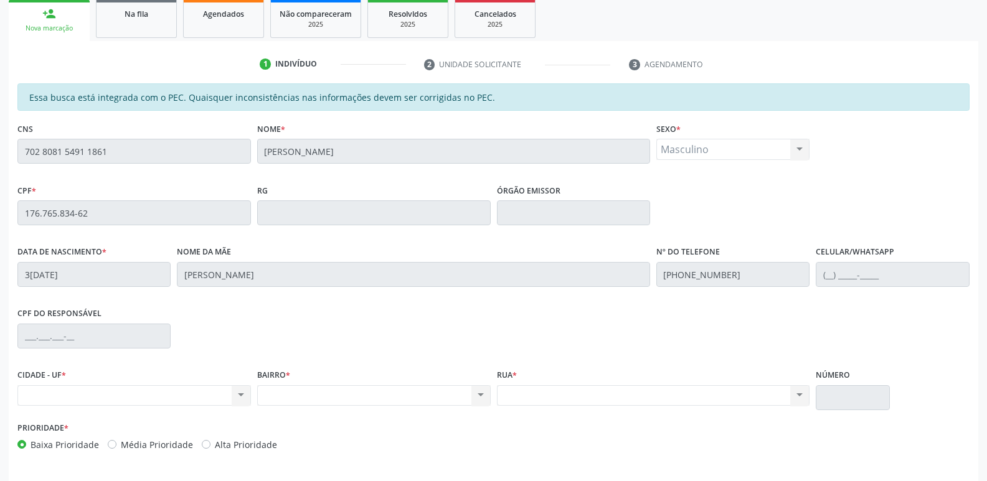
scroll to position [230, 0]
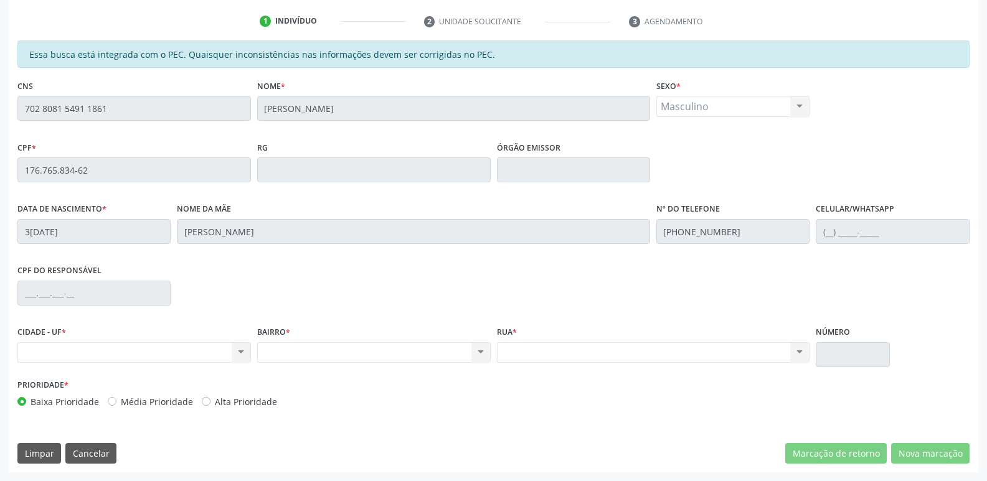
click at [24, 121] on fieldset "CNS 702 8081 5491 1861" at bounding box center [134, 103] width 234 height 53
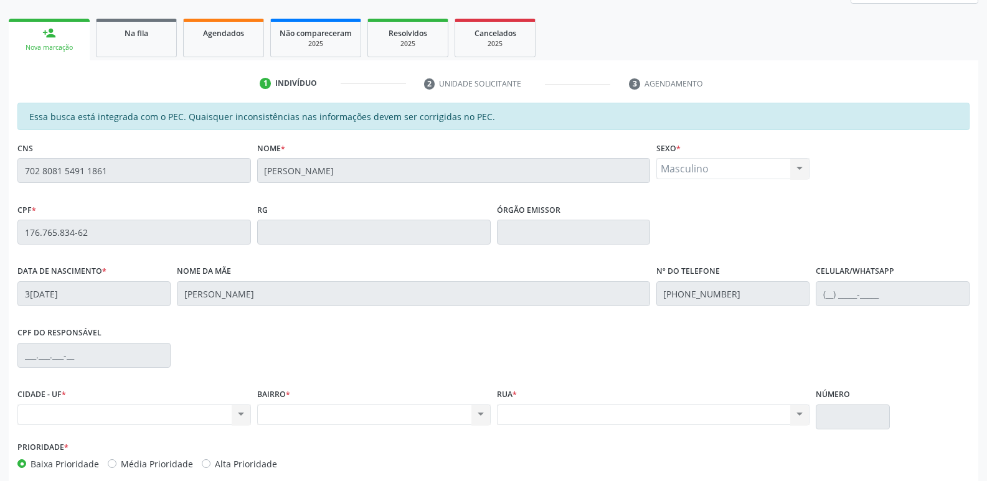
scroll to position [105, 0]
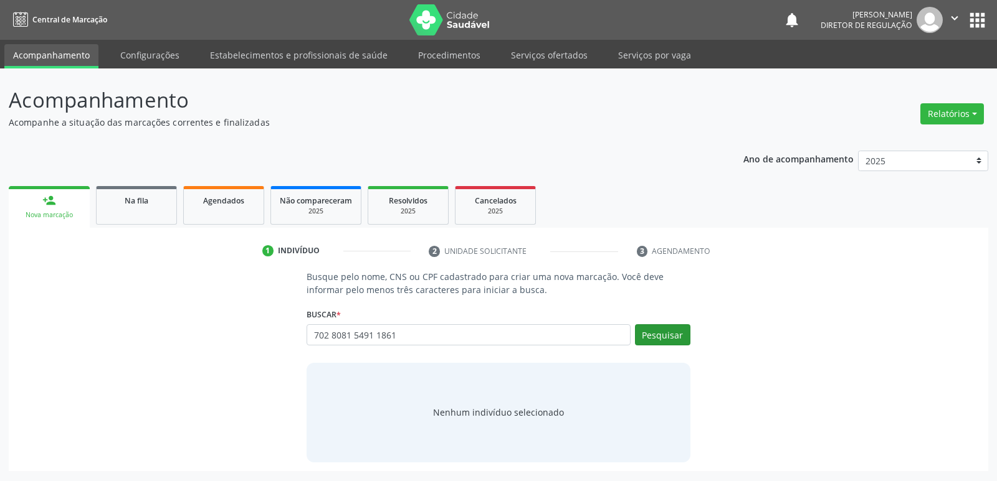
type input "702 8081 5491 1861"
click at [661, 334] on button "Pesquisar" at bounding box center [662, 335] width 55 height 21
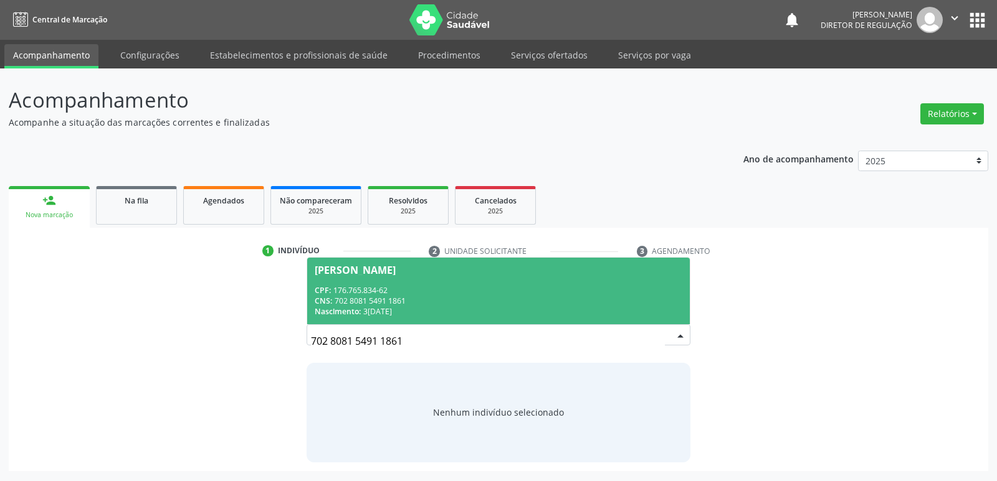
click at [410, 307] on div "Nascimento: [DATE]" at bounding box center [498, 311] width 367 height 11
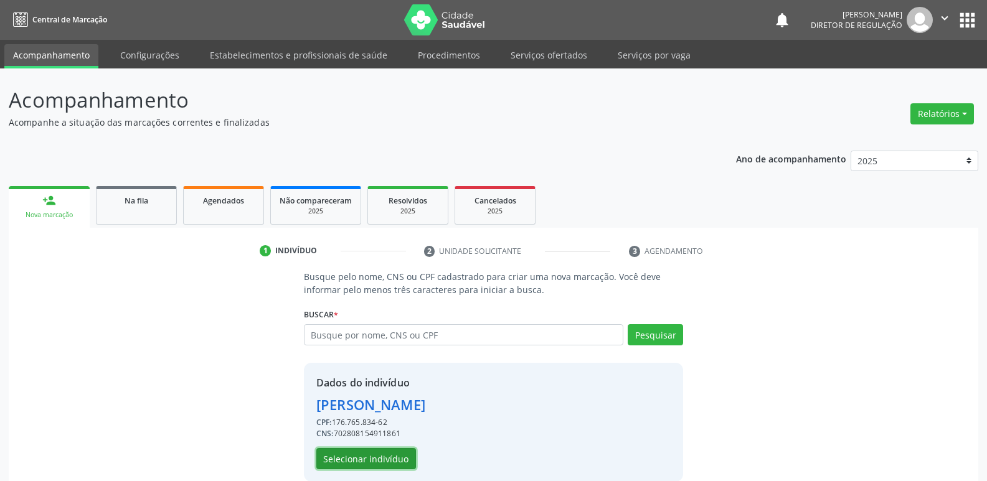
click at [383, 457] on button "Selecionar indivíduo" at bounding box center [366, 458] width 100 height 21
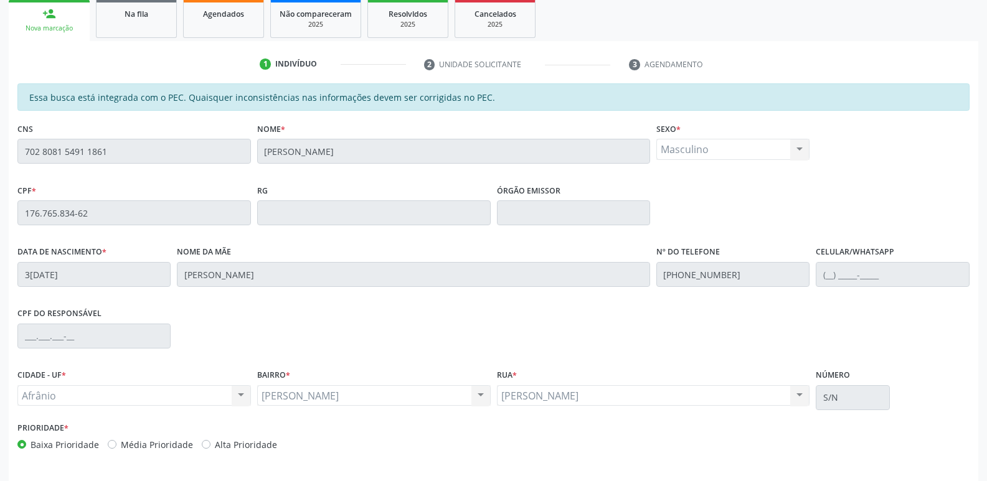
scroll to position [230, 0]
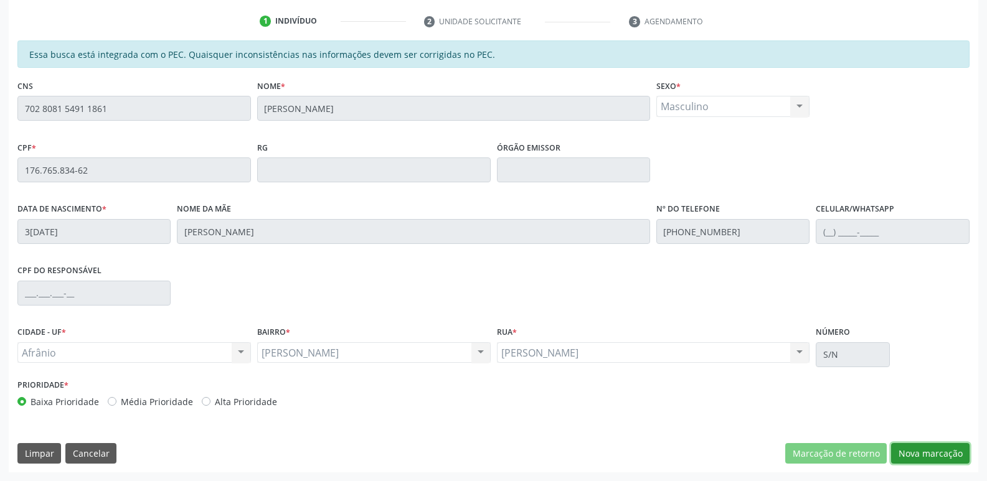
click at [939, 459] on button "Nova marcação" at bounding box center [930, 453] width 78 height 21
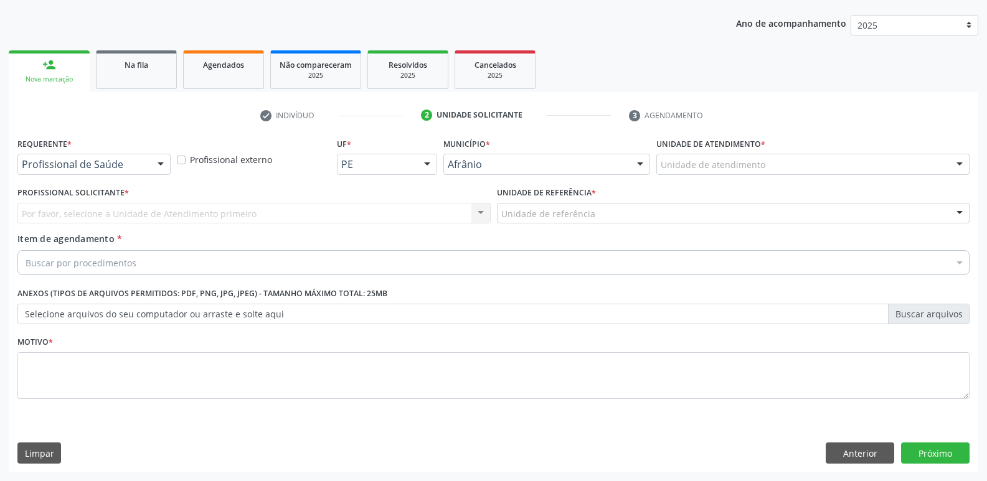
click at [774, 165] on div "Unidade de atendimento" at bounding box center [812, 164] width 313 height 21
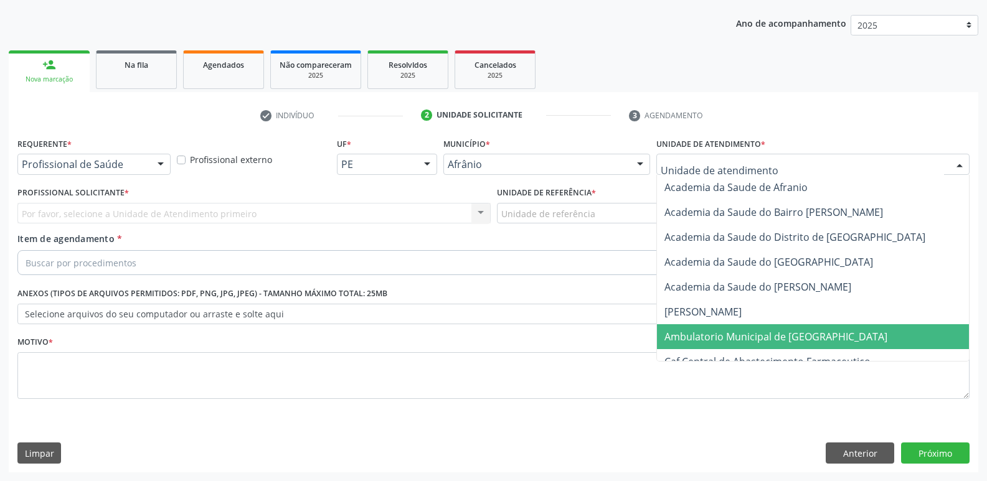
click at [766, 340] on span "Ambulatorio Municipal de [GEOGRAPHIC_DATA]" at bounding box center [776, 337] width 223 height 14
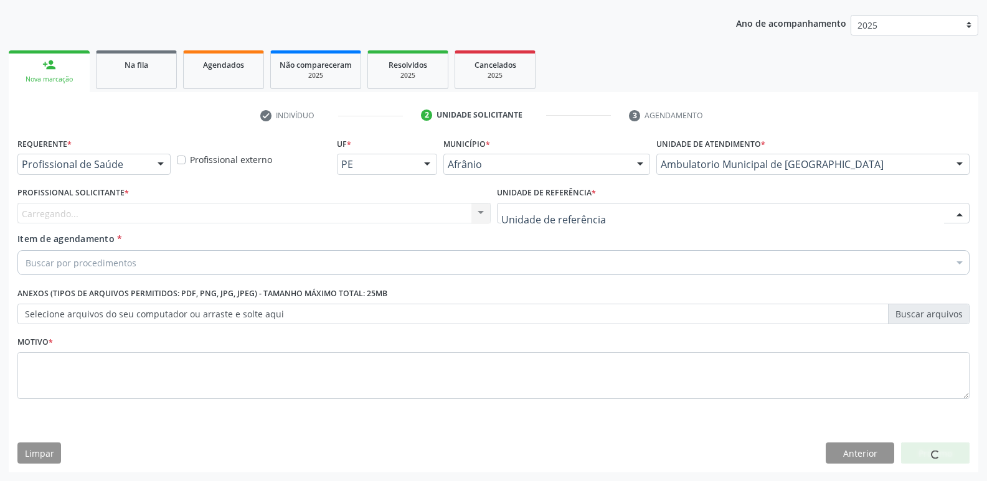
click at [609, 209] on div at bounding box center [733, 213] width 473 height 21
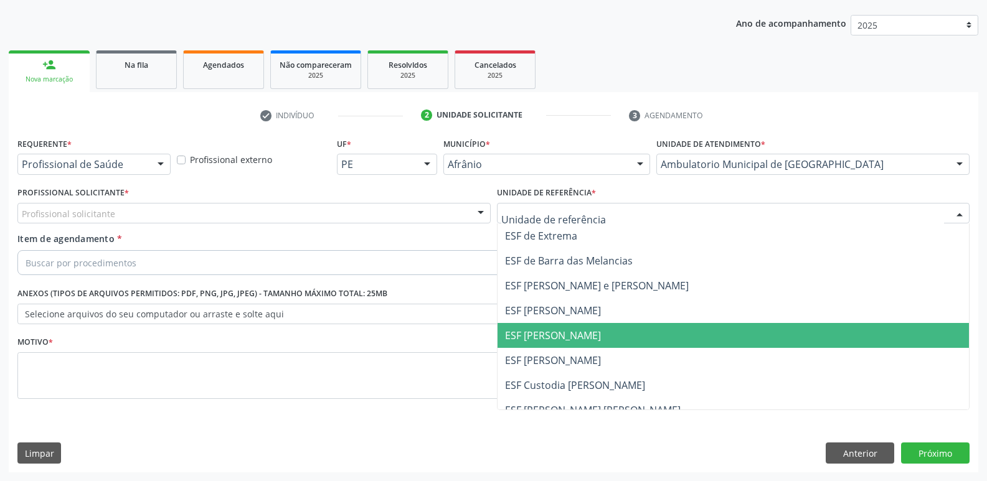
click at [596, 338] on span "ESF [PERSON_NAME]" at bounding box center [734, 335] width 472 height 25
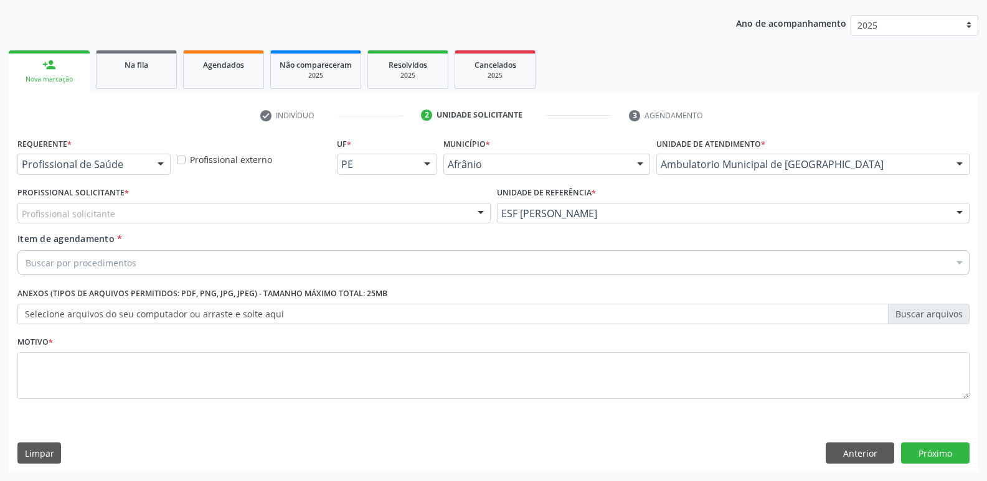
click at [238, 217] on div "Profissional solicitante" at bounding box center [253, 213] width 473 height 21
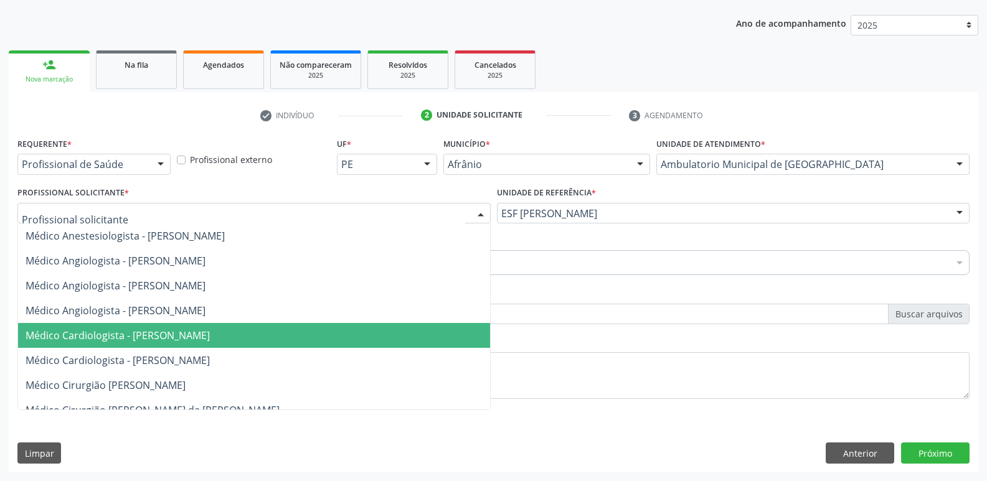
click at [210, 336] on span "Médico Cardiologista - [PERSON_NAME]" at bounding box center [118, 336] width 184 height 14
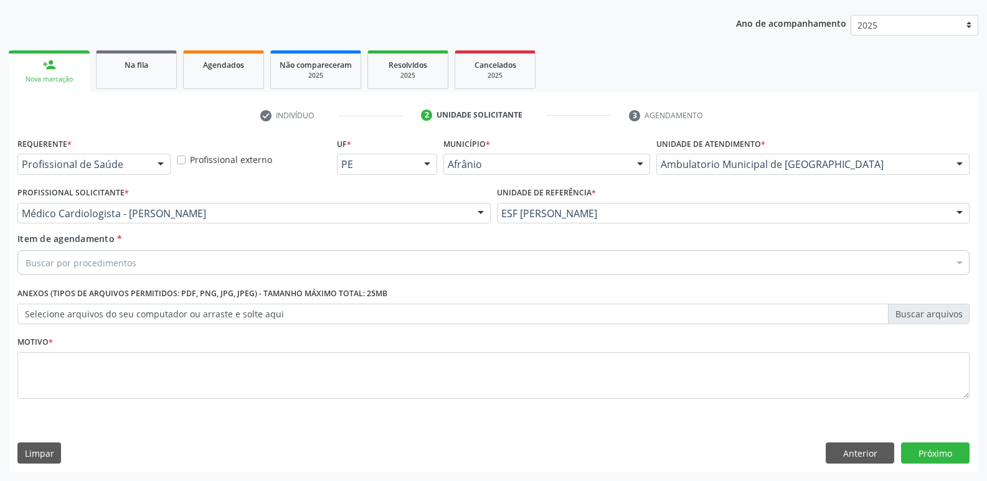
click at [194, 262] on div "Buscar por procedimentos" at bounding box center [493, 262] width 952 height 25
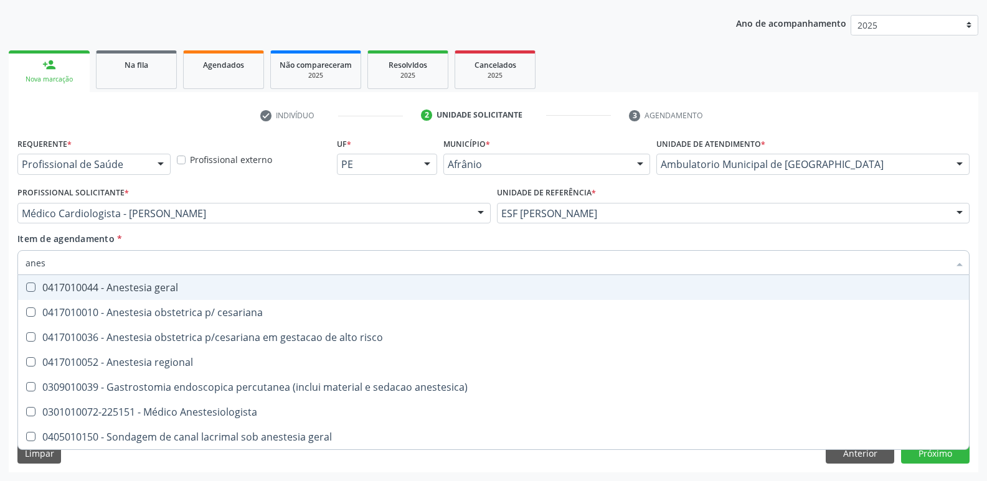
type input "anest"
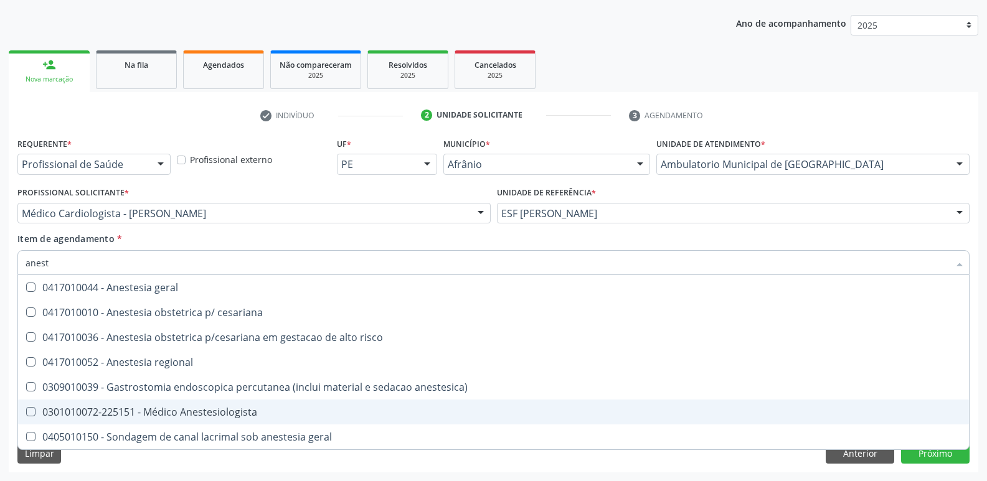
click at [250, 414] on div "0301010072-225151 - Médico Anestesiologista" at bounding box center [494, 412] width 936 height 10
checkbox Anestesiologista "true"
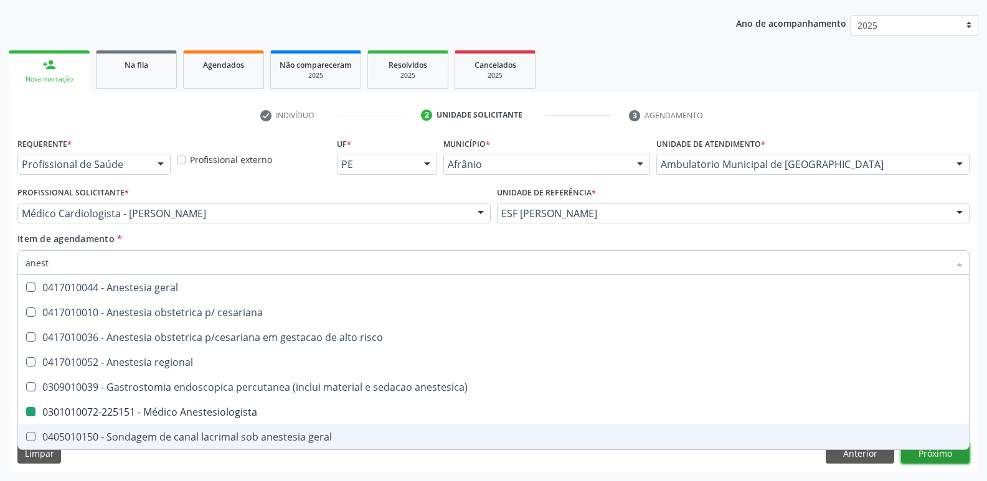
click at [925, 457] on div "Requerente * Profissional de Saúde Profissional de Saúde Paciente Nenhum result…" at bounding box center [494, 304] width 970 height 338
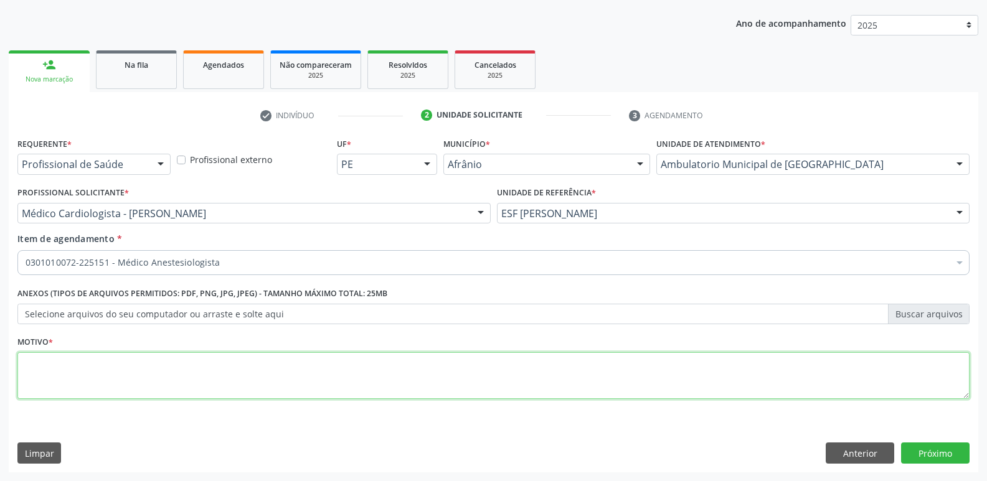
click at [481, 376] on textarea at bounding box center [493, 376] width 952 height 47
type textarea "t"
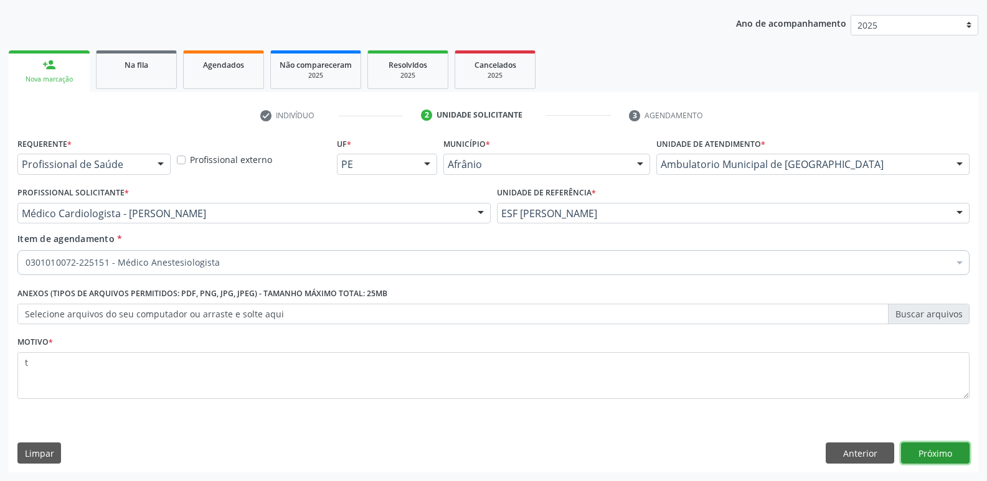
click at [926, 456] on button "Próximo" at bounding box center [935, 453] width 69 height 21
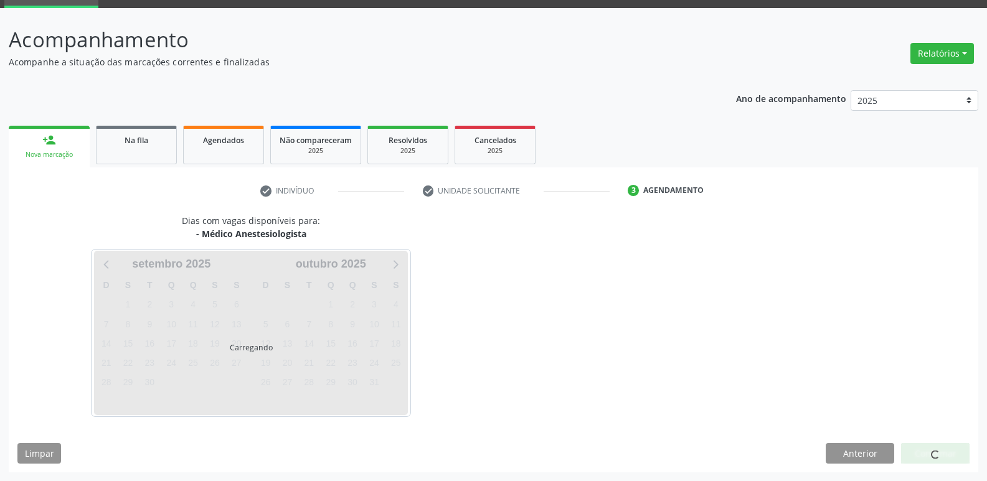
scroll to position [60, 0]
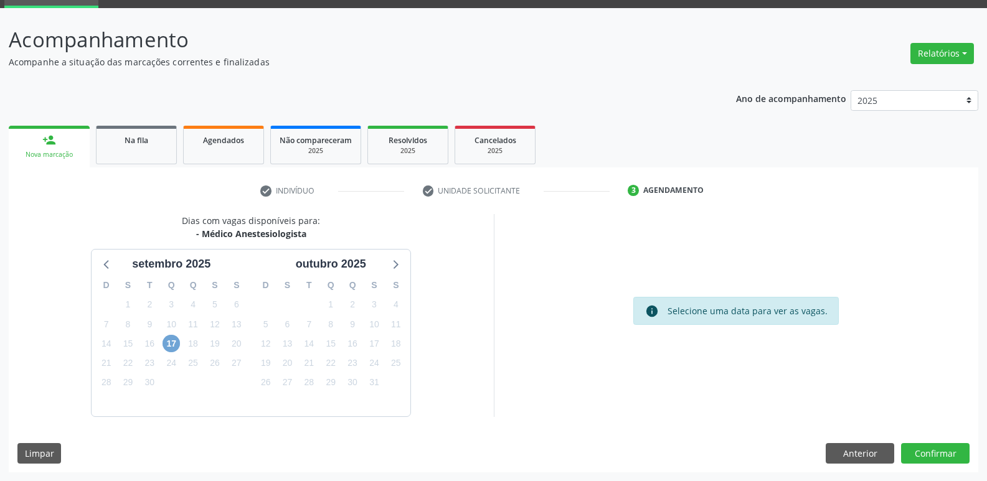
click at [170, 339] on span "17" at bounding box center [171, 343] width 17 height 17
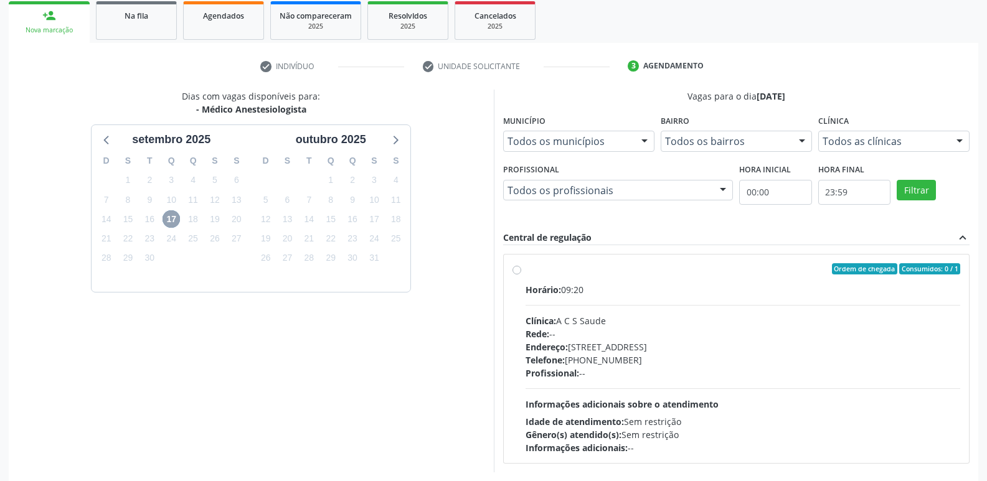
scroll to position [240, 0]
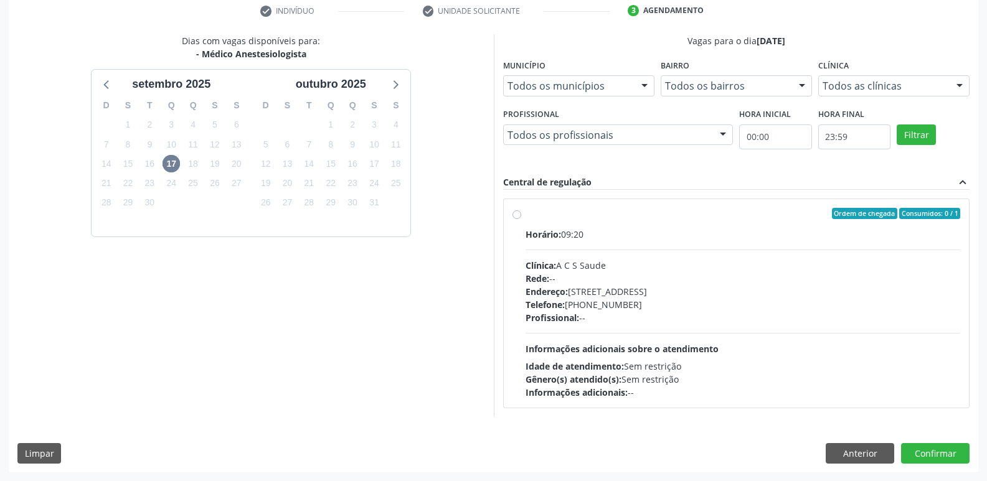
click at [526, 217] on label "Ordem de chegada Consumidos: 0 / 1 Horário: 09:20 Clínica: A C S Saude Rede: --…" at bounding box center [743, 303] width 435 height 191
click at [516, 217] on input "Ordem de chegada Consumidos: 0 / 1 Horário: 09:20 Clínica: A C S Saude Rede: --…" at bounding box center [517, 213] width 9 height 11
radio input "true"
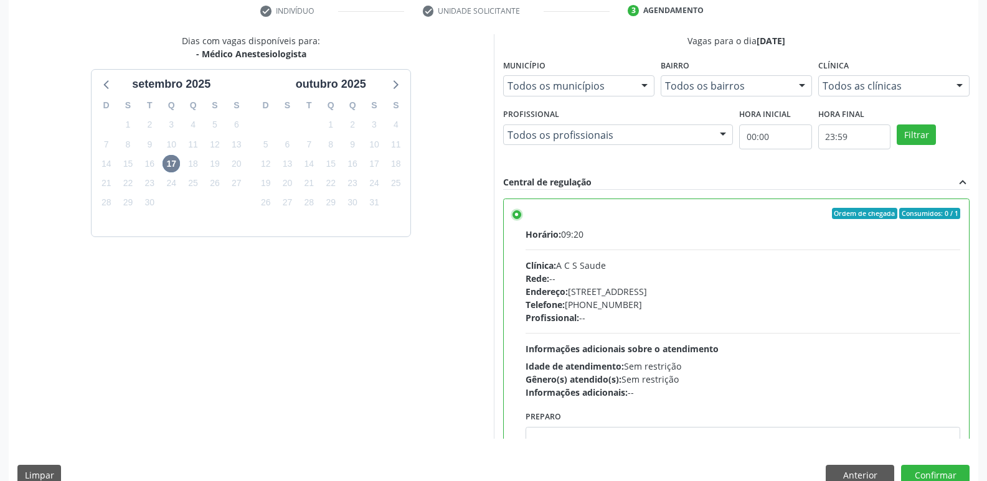
scroll to position [62, 0]
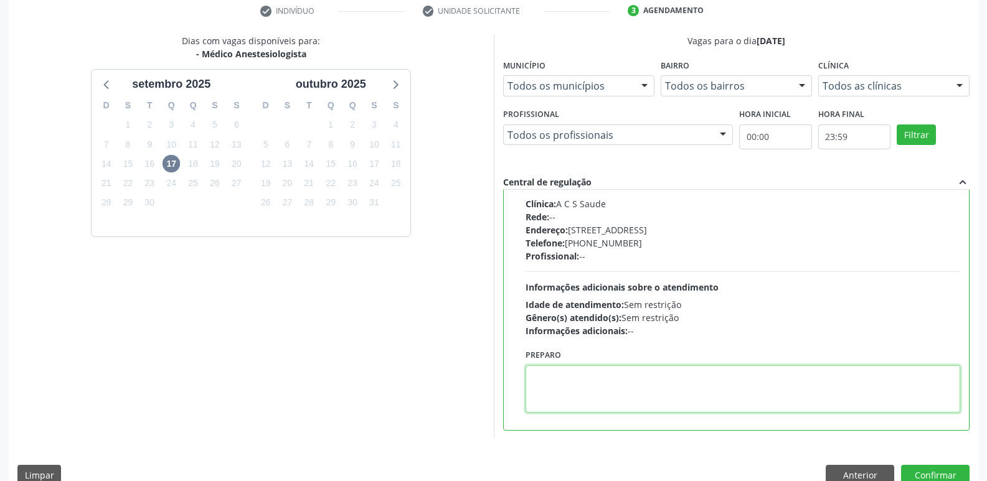
click at [569, 392] on textarea at bounding box center [743, 389] width 435 height 47
paste textarea "702 8081 5491 1861"
type textarea "702 8081 5491 1861"
drag, startPoint x: 630, startPoint y: 378, endPoint x: 523, endPoint y: 379, distance: 106.5
click at [523, 379] on div "Preparo 702 8081 5491 1861" at bounding box center [744, 383] width 442 height 75
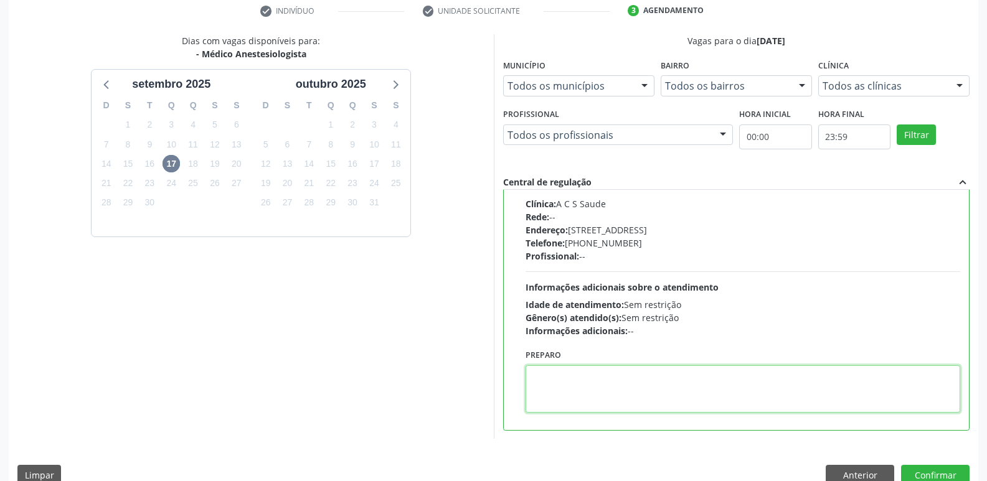
paste textarea "🔹ALFA CENTRO MÉDICO🔹 📍[STREET_ADDRESS]. Ponto de referência: Entrando na rua qu…"
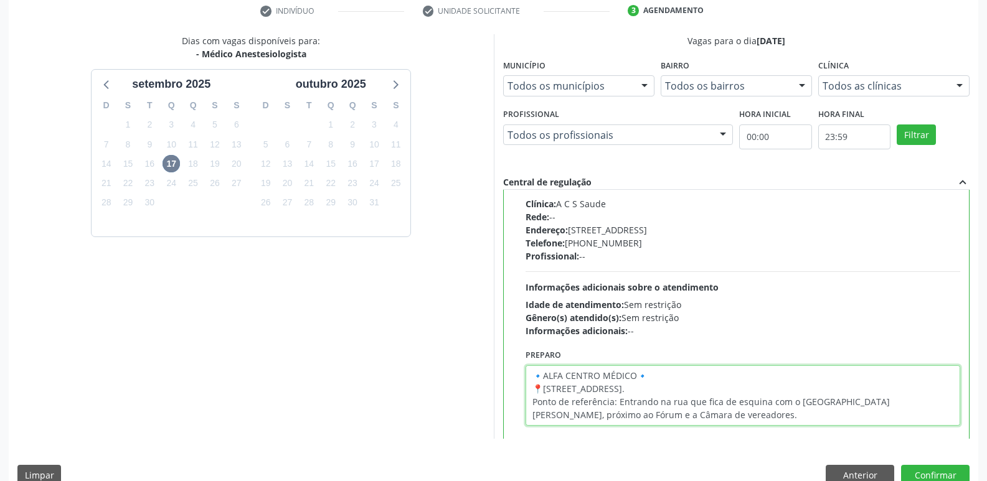
scroll to position [0, 0]
type textarea "🔹ALFA CENTRO MÉDICO🔹 📍[STREET_ADDRESS]. Ponto de referência: Entrando na rua qu…"
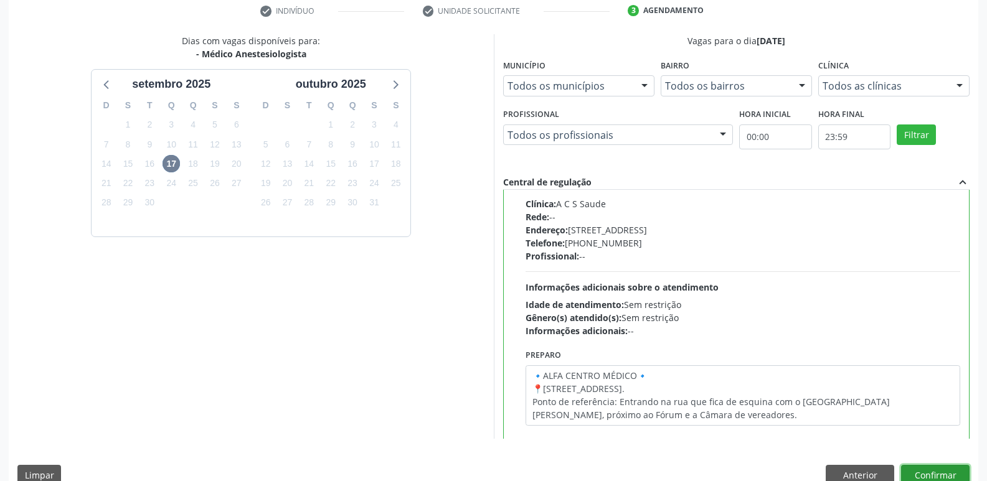
click at [957, 471] on button "Confirmar" at bounding box center [935, 475] width 69 height 21
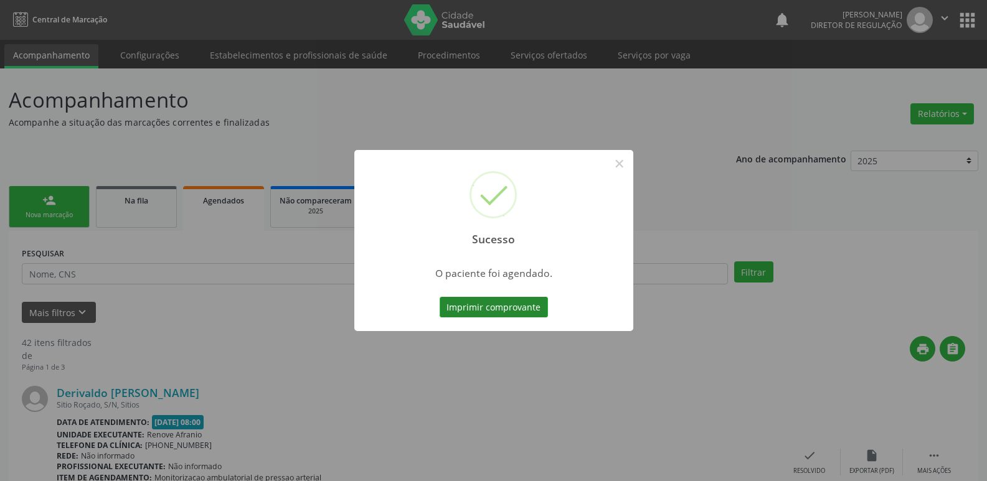
click at [495, 305] on button "Imprimir comprovante" at bounding box center [494, 307] width 108 height 21
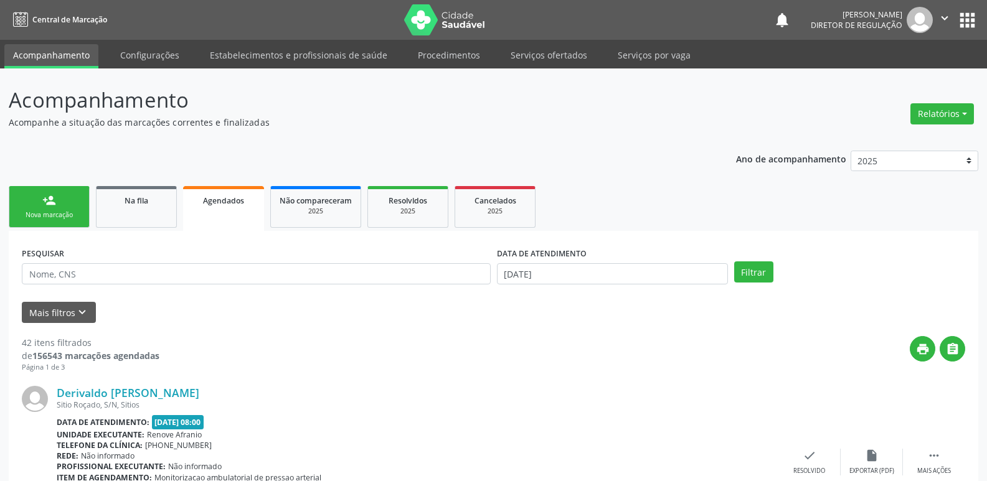
click at [61, 215] on div "Nova marcação" at bounding box center [49, 215] width 62 height 9
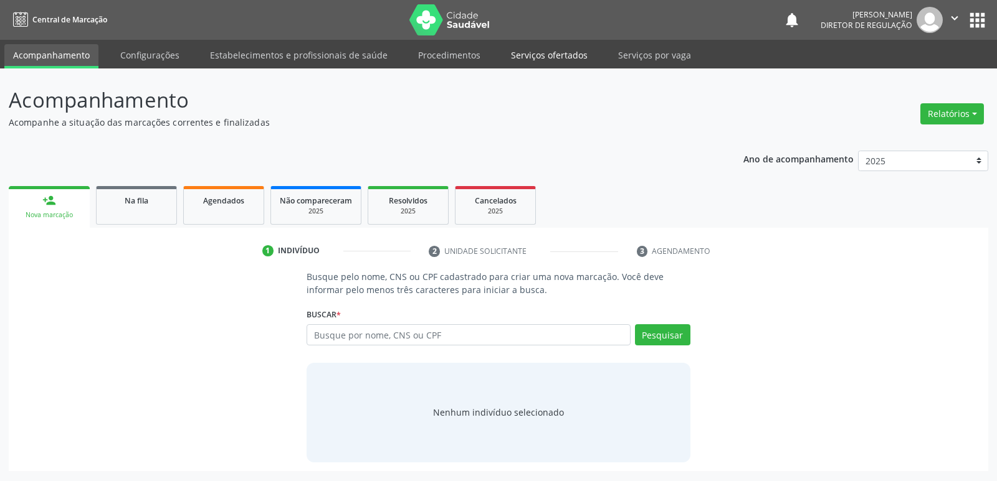
click at [572, 57] on link "Serviços ofertados" at bounding box center [549, 55] width 94 height 22
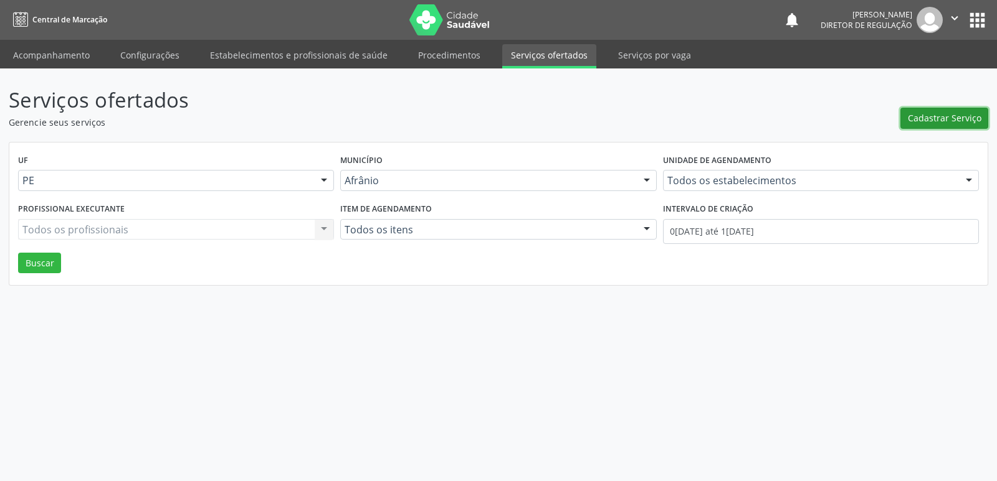
click at [944, 117] on span "Cadastrar Serviço" at bounding box center [943, 117] width 73 height 13
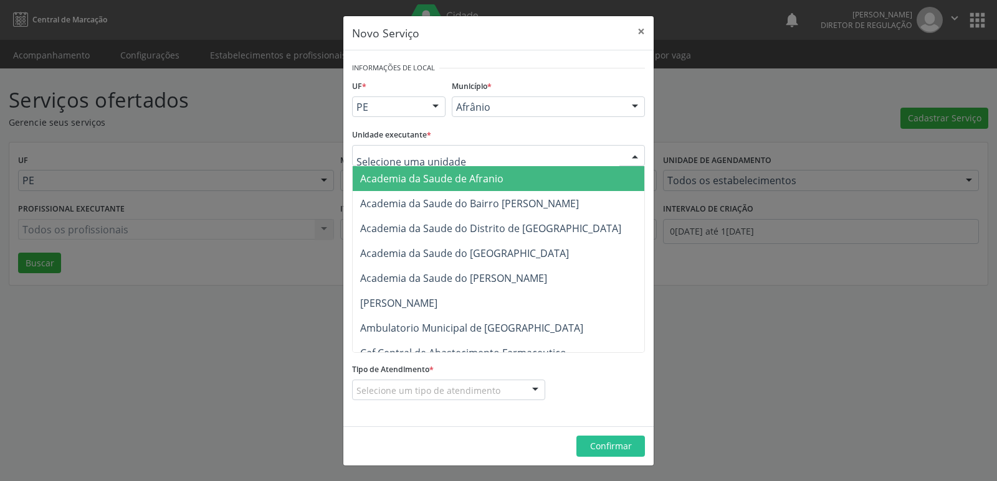
click at [453, 149] on div at bounding box center [498, 155] width 293 height 21
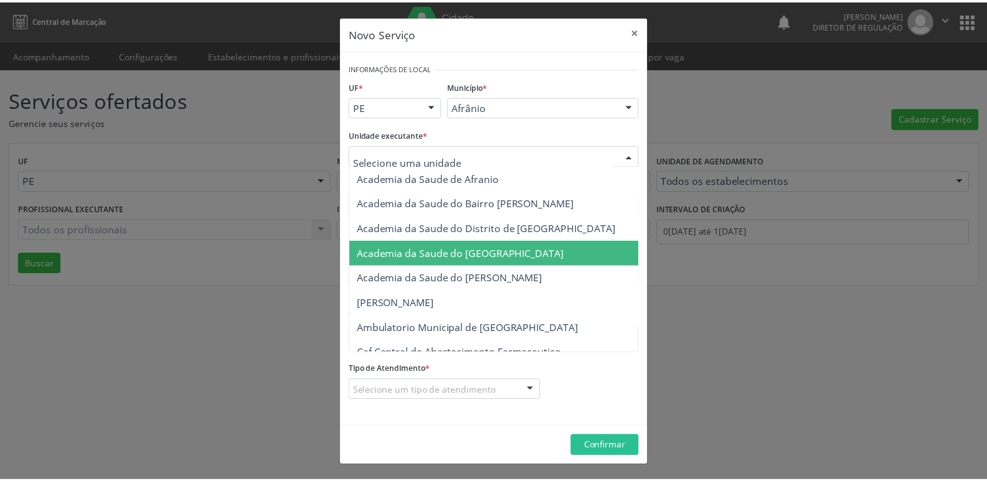
scroll to position [125, 0]
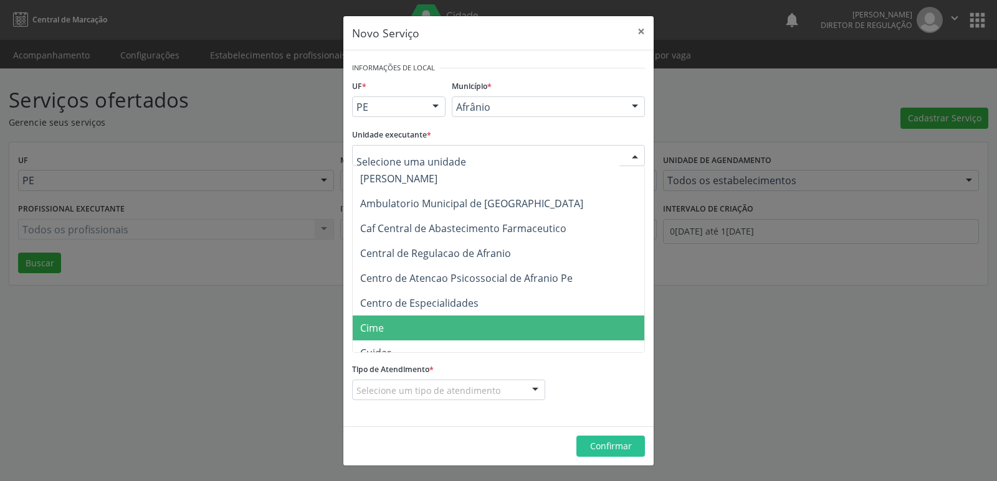
click at [421, 325] on span "Cime" at bounding box center [505, 328] width 304 height 25
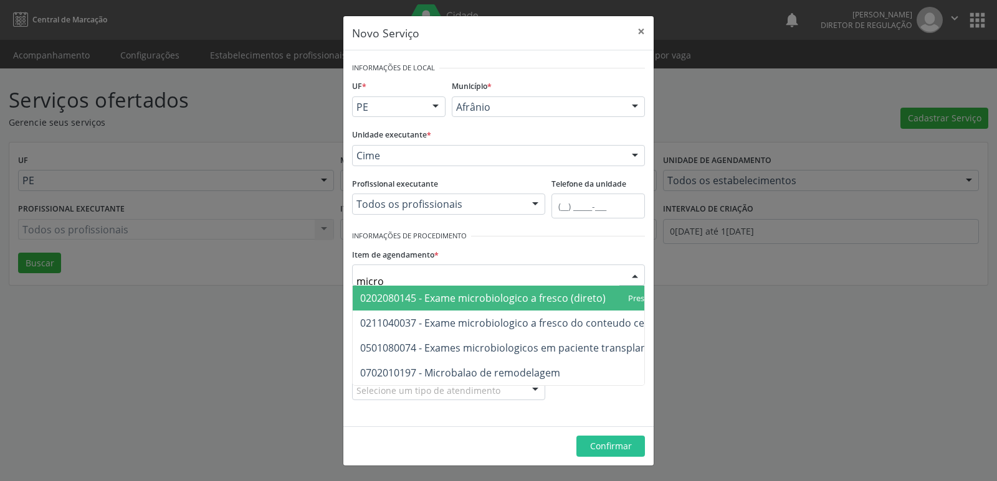
type input "microb"
click at [450, 296] on span "0202080145 - Exame microbiologico a fresco (direto)" at bounding box center [482, 298] width 245 height 14
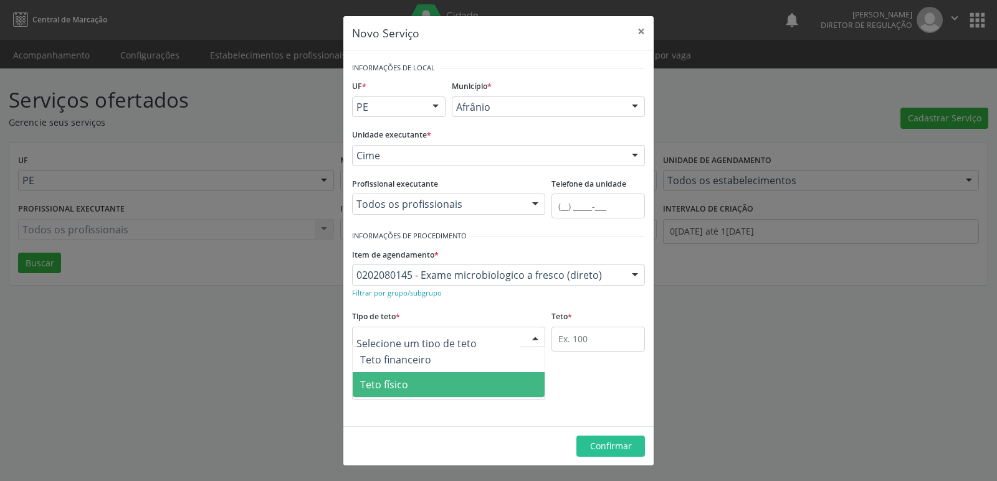
click at [435, 387] on span "Teto físico" at bounding box center [449, 384] width 192 height 25
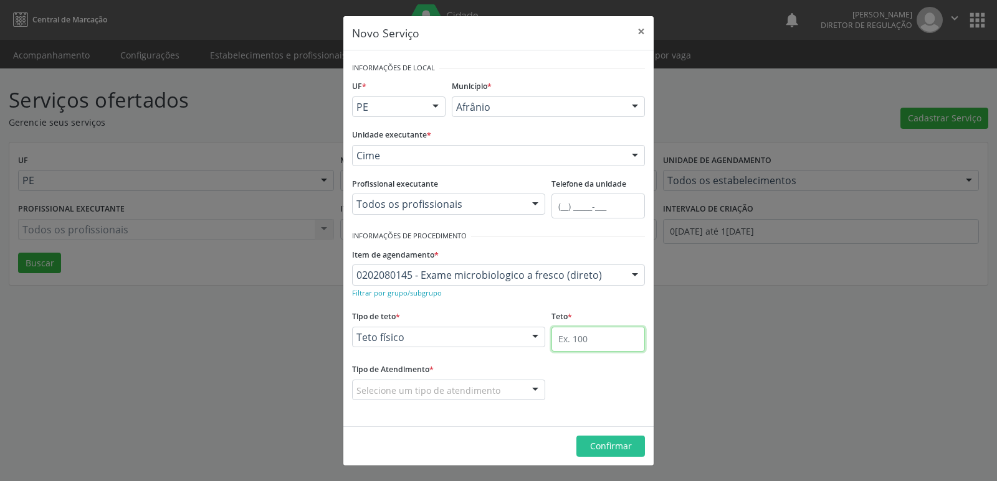
click at [574, 343] on input "text" at bounding box center [597, 339] width 93 height 25
type input "1"
click at [592, 452] on span "Confirmar" at bounding box center [611, 446] width 42 height 12
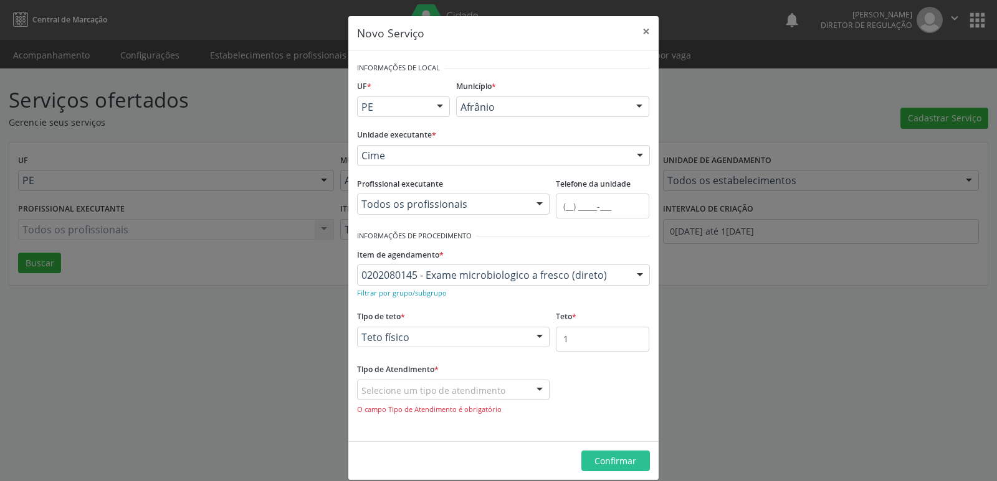
click at [508, 383] on div "Selecione um tipo de atendimento" at bounding box center [453, 390] width 193 height 21
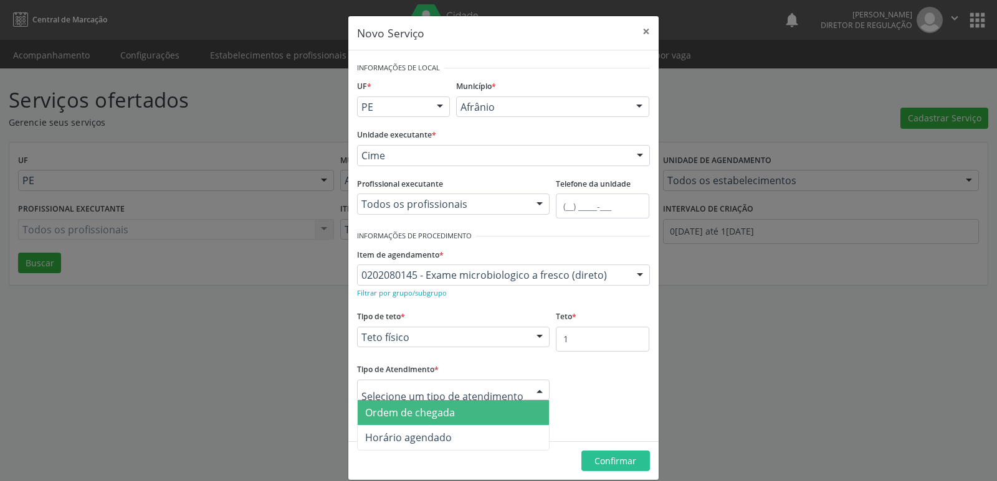
click at [492, 414] on span "Ordem de chegada" at bounding box center [454, 412] width 192 height 25
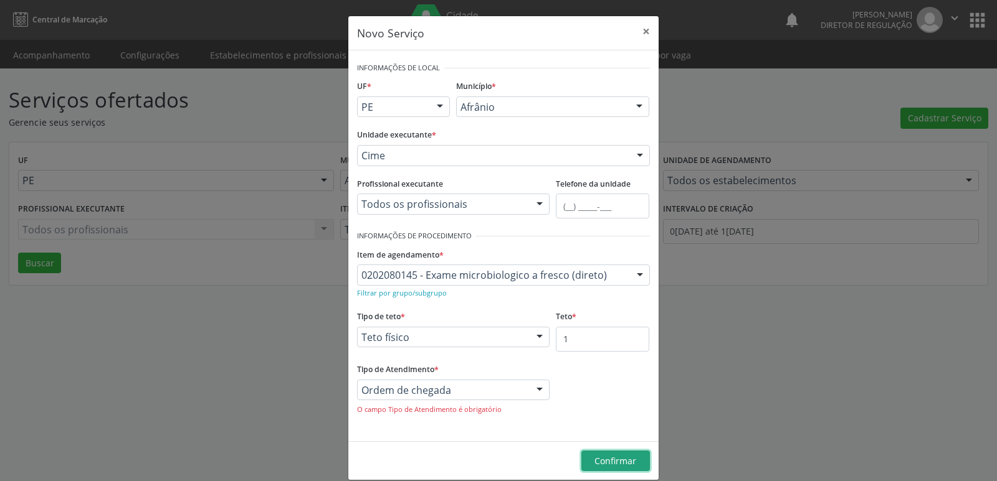
click at [610, 458] on span "Confirmar" at bounding box center [615, 461] width 42 height 12
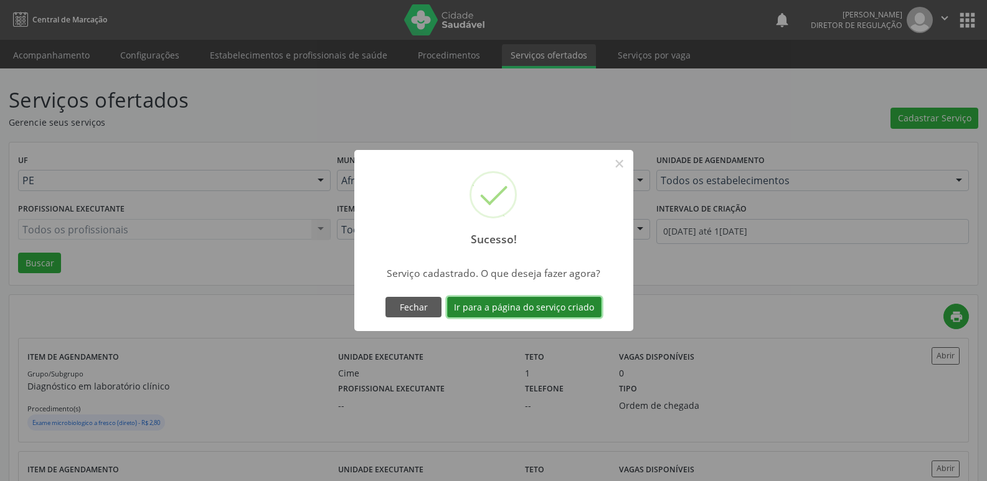
click at [571, 305] on button "Ir para a página do serviço criado" at bounding box center [524, 307] width 154 height 21
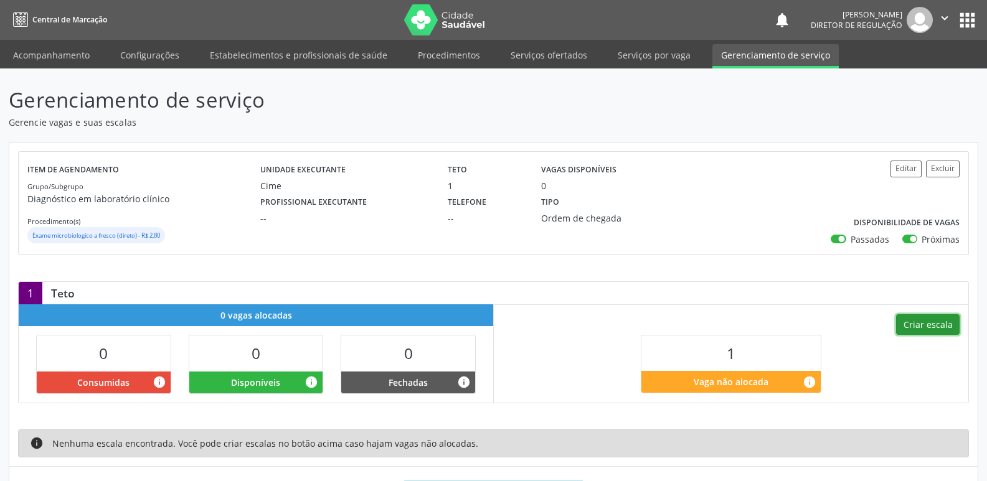
click at [923, 325] on button "Criar escala" at bounding box center [928, 325] width 64 height 21
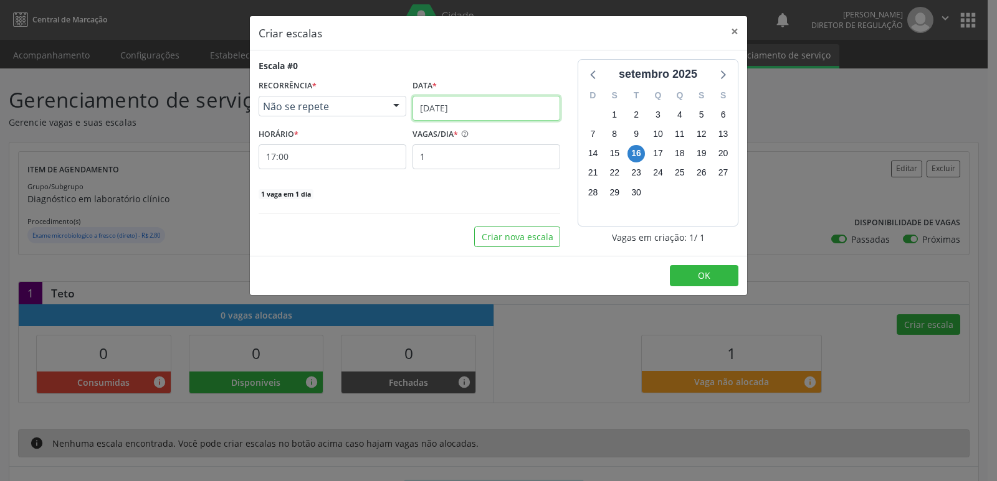
click at [492, 108] on input "[DATE]" at bounding box center [486, 108] width 148 height 25
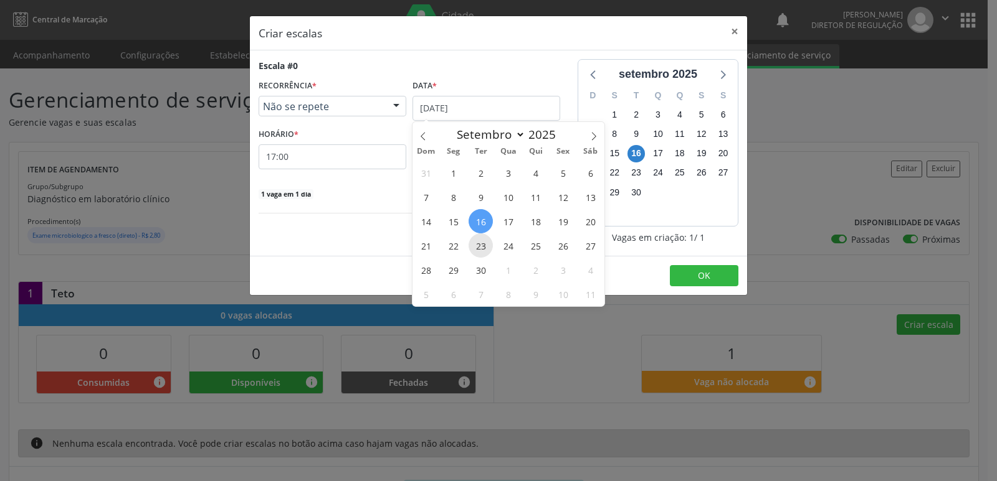
click at [485, 250] on span "23" at bounding box center [480, 246] width 24 height 24
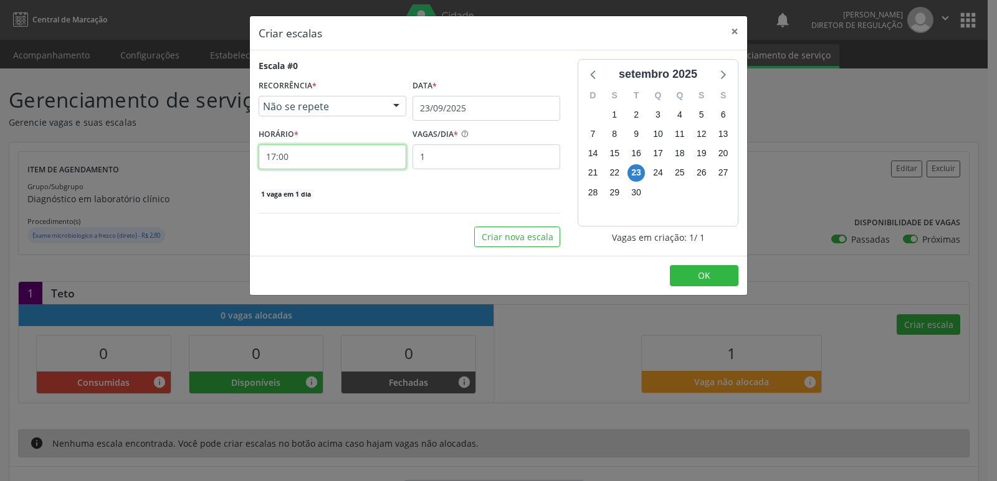
click at [322, 158] on input "17:00" at bounding box center [332, 156] width 148 height 25
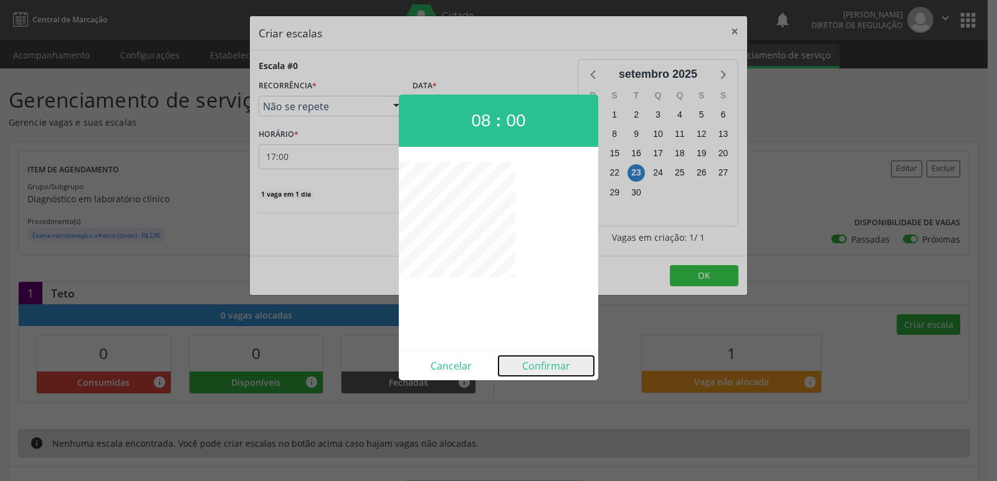
click at [541, 366] on button "Confirmar" at bounding box center [545, 366] width 95 height 20
type input "08:00"
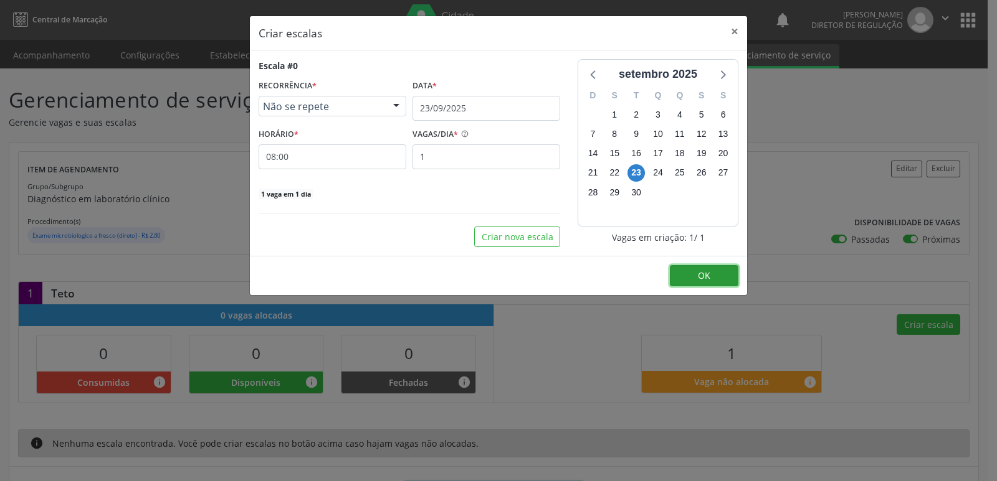
click at [696, 280] on button "OK" at bounding box center [704, 275] width 69 height 21
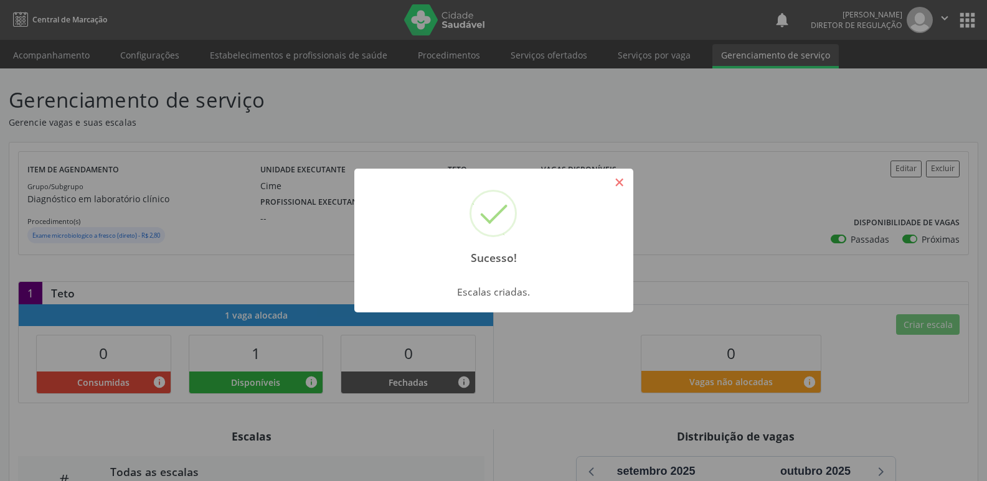
click at [622, 181] on button "×" at bounding box center [619, 182] width 21 height 21
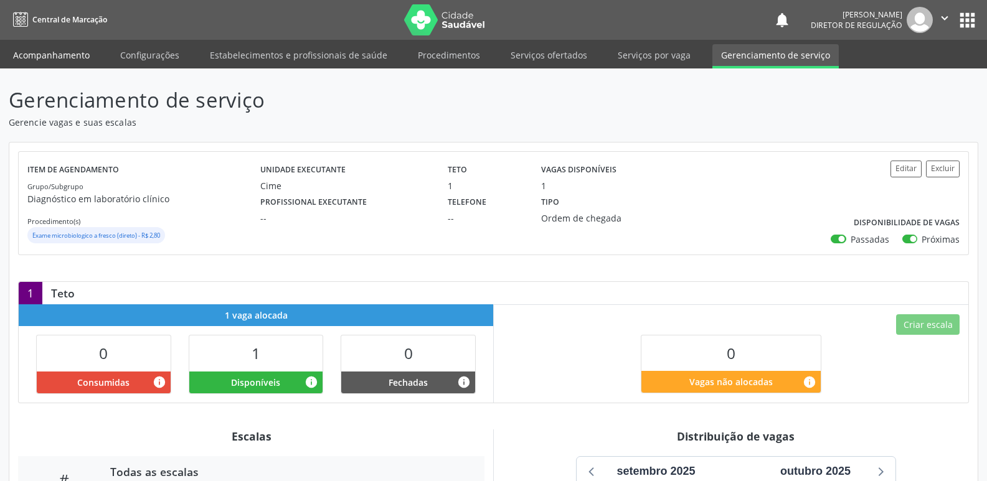
click at [72, 59] on link "Acompanhamento" at bounding box center [51, 55] width 94 height 22
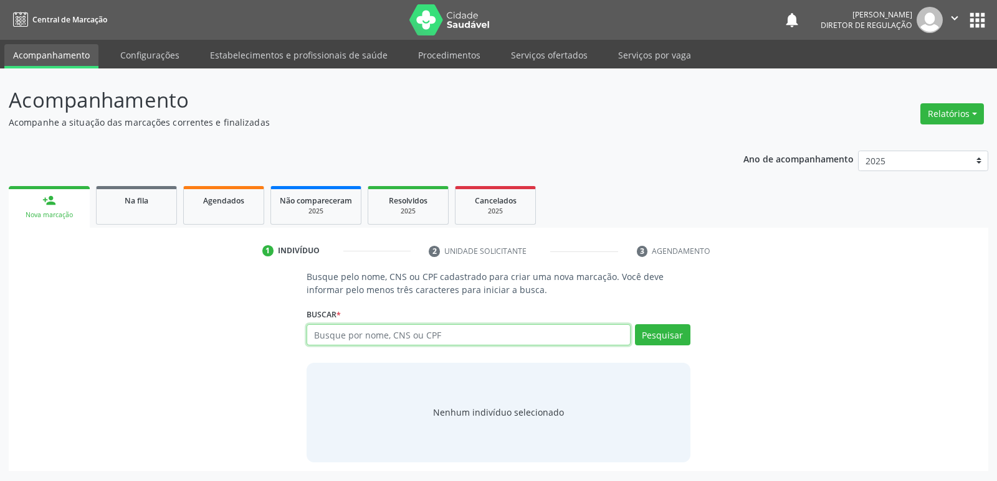
click at [350, 337] on input "text" at bounding box center [467, 335] width 323 height 21
type input "704604175652924"
click at [675, 336] on button "Pesquisar" at bounding box center [662, 335] width 55 height 21
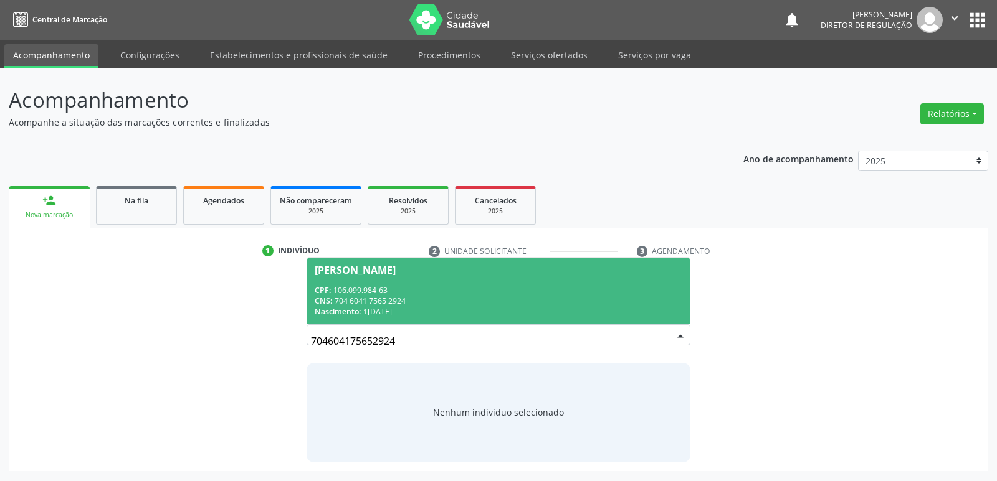
click at [493, 300] on div "CNS: 704 6041 7565 2924" at bounding box center [498, 301] width 367 height 11
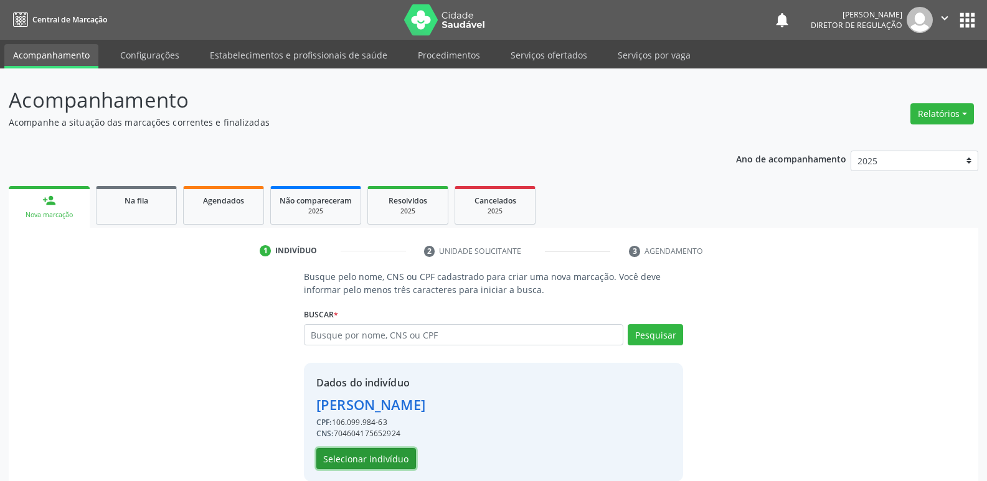
click at [394, 459] on button "Selecionar indivíduo" at bounding box center [366, 458] width 100 height 21
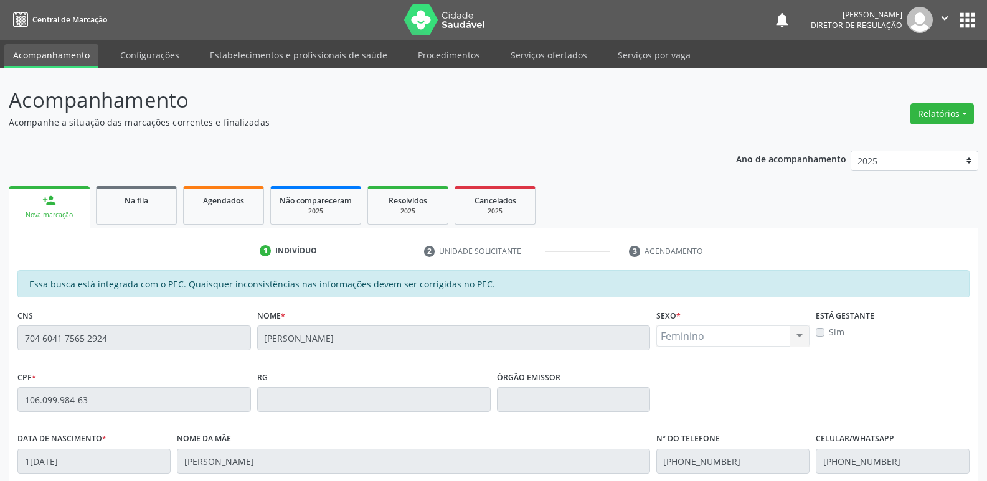
scroll to position [230, 0]
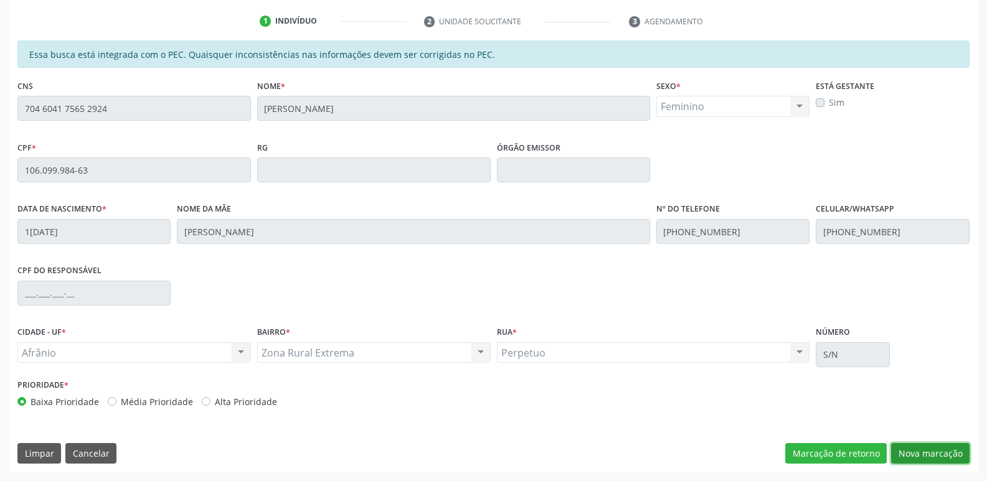
click at [921, 454] on button "Nova marcação" at bounding box center [930, 453] width 78 height 21
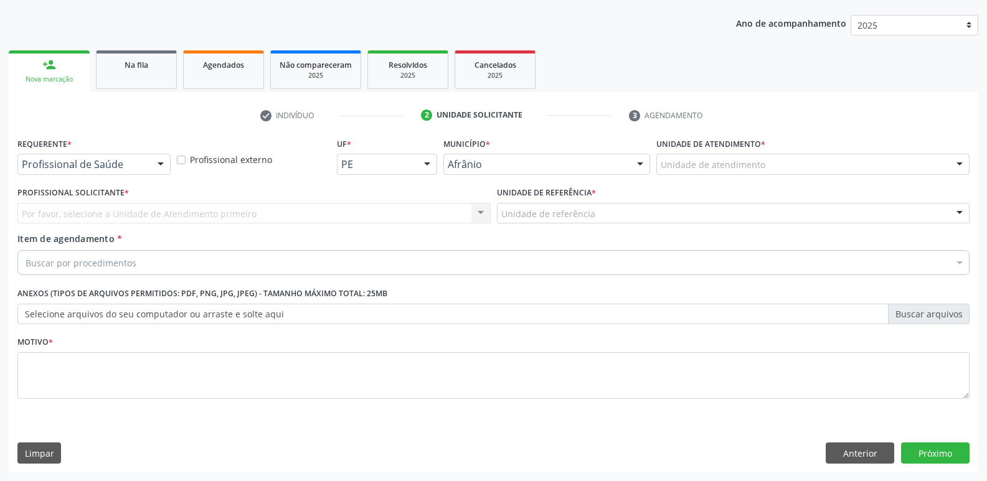
scroll to position [136, 0]
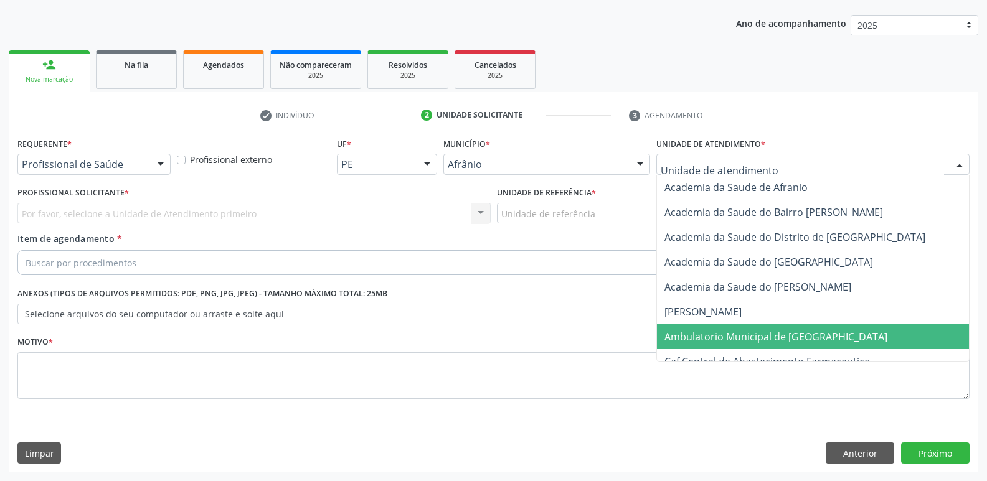
click at [761, 343] on span "Ambulatorio Municipal de [GEOGRAPHIC_DATA]" at bounding box center [813, 337] width 312 height 25
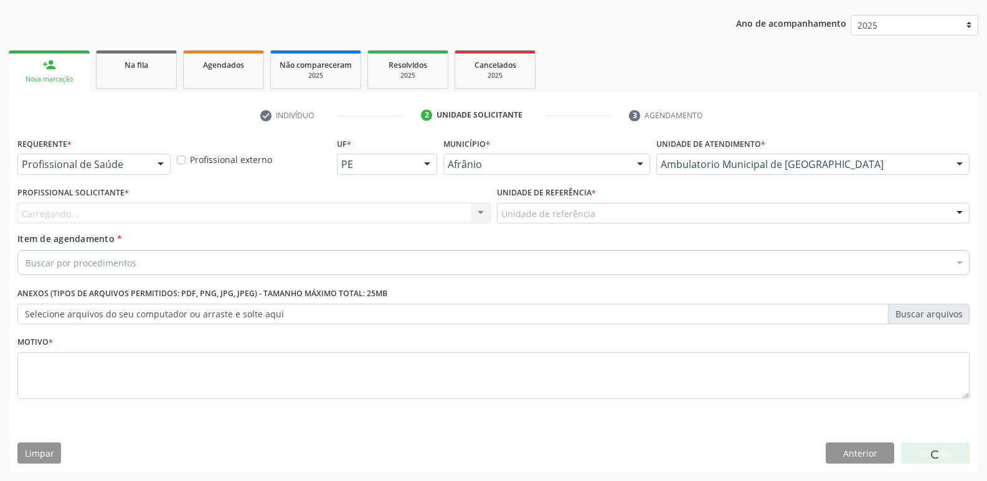
click at [604, 209] on div "Unidade de referência" at bounding box center [733, 213] width 473 height 21
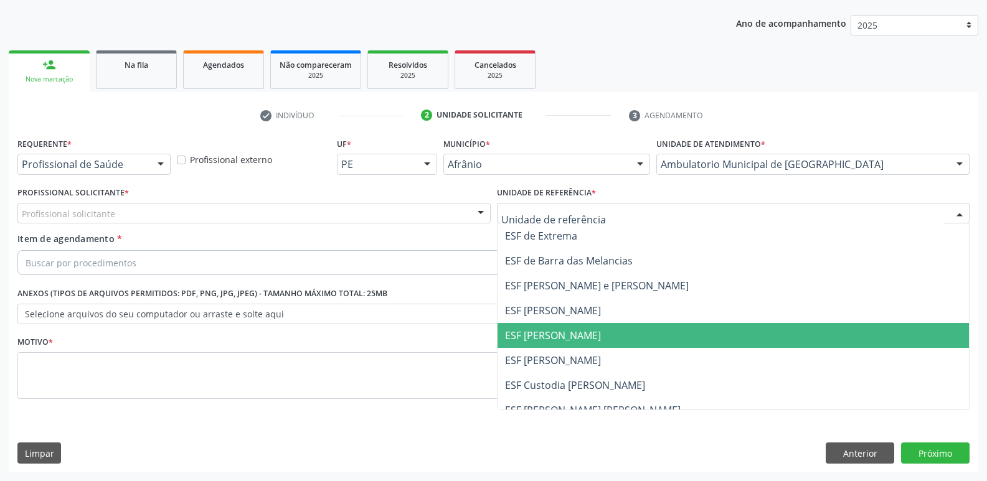
click at [595, 333] on span "ESF [PERSON_NAME]" at bounding box center [734, 335] width 472 height 25
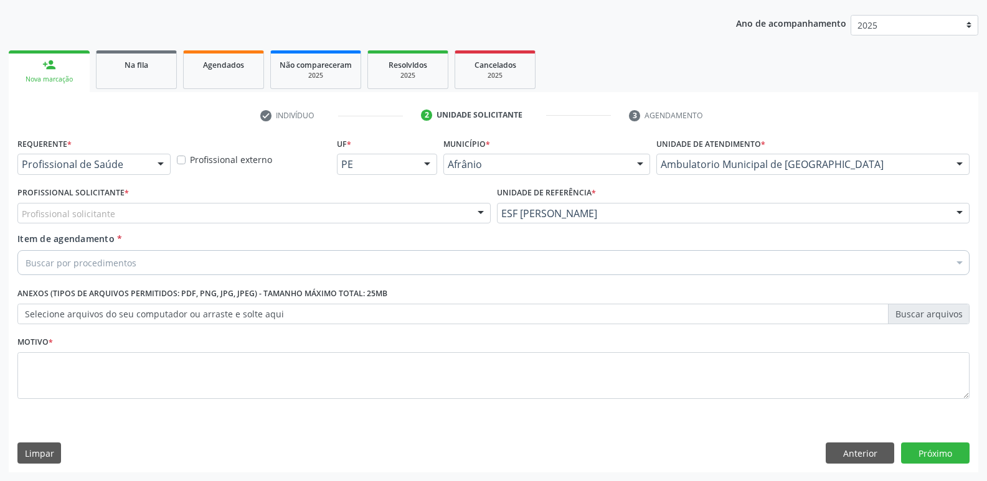
click at [400, 212] on div "Profissional solicitante" at bounding box center [253, 213] width 473 height 21
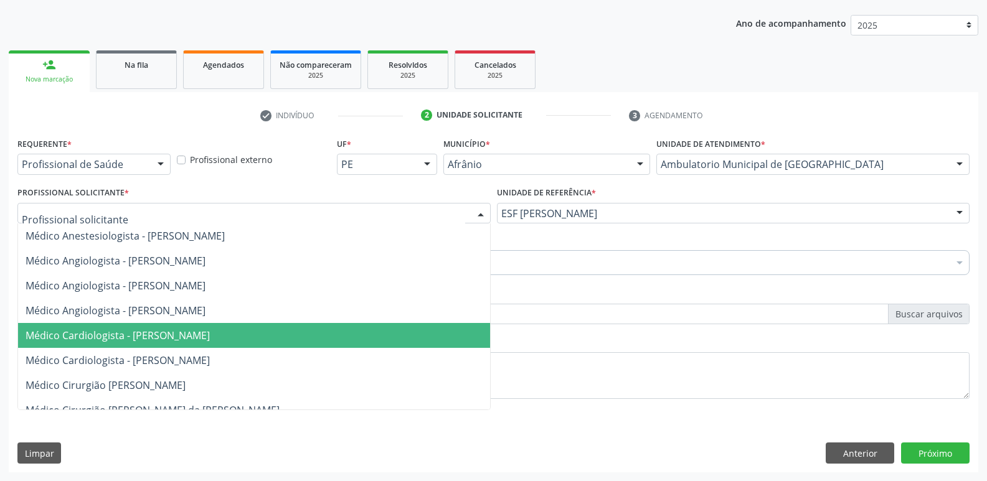
click at [392, 335] on span "Médico Cardiologista - [PERSON_NAME]" at bounding box center [254, 335] width 472 height 25
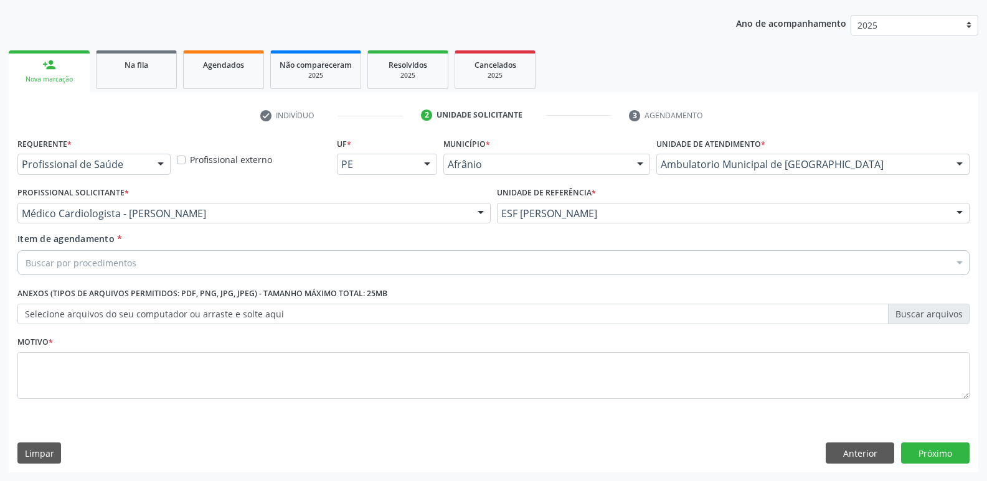
click at [284, 261] on div "Buscar por procedimentos" at bounding box center [493, 262] width 952 height 25
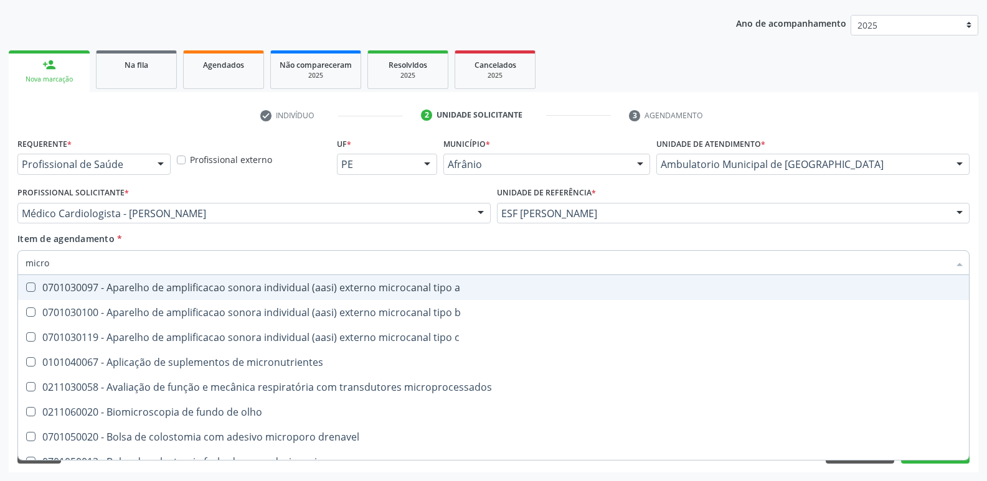
type input "microb"
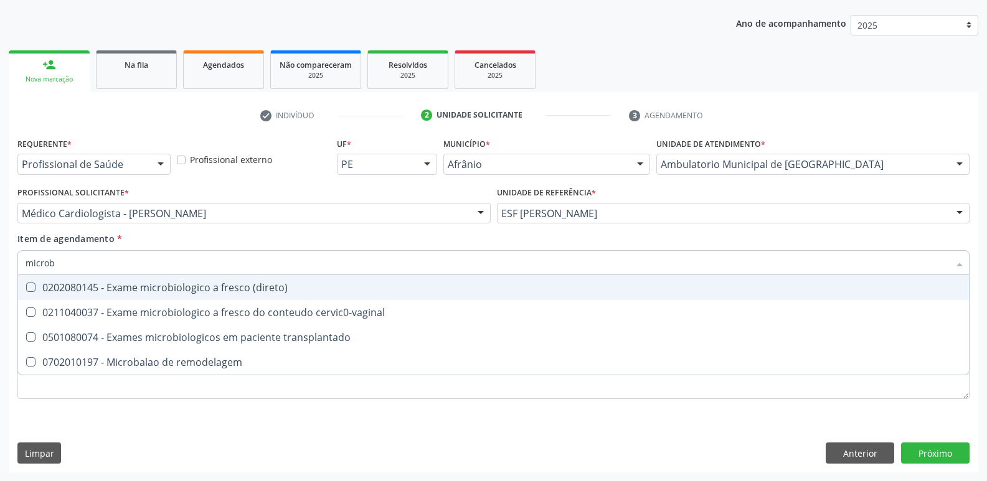
drag, startPoint x: 284, startPoint y: 288, endPoint x: 276, endPoint y: 290, distance: 8.3
click at [280, 290] on div "0202080145 - Exame microbiologico a fresco (direto)" at bounding box center [494, 288] width 936 height 10
checkbox \(direto\) "true"
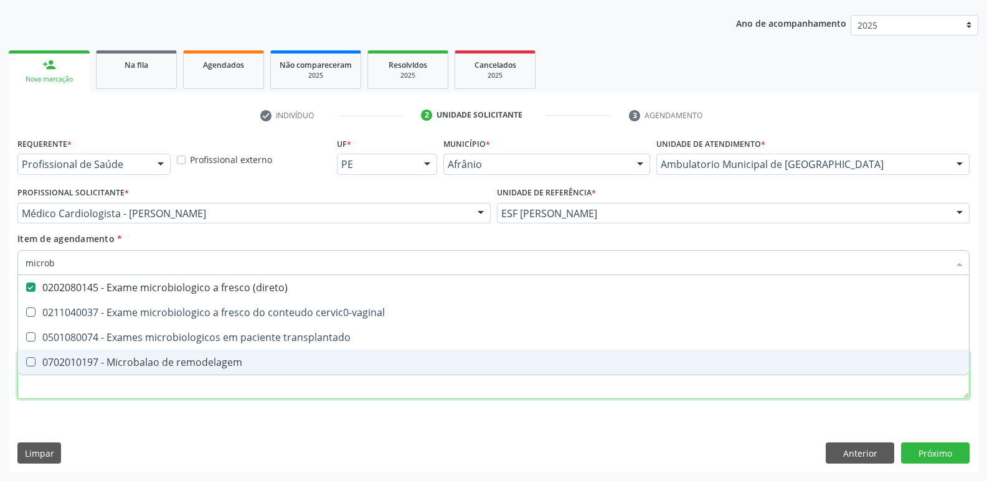
click at [313, 396] on div "Requerente * Profissional de Saúde Profissional de Saúde Paciente Nenhum result…" at bounding box center [493, 276] width 952 height 282
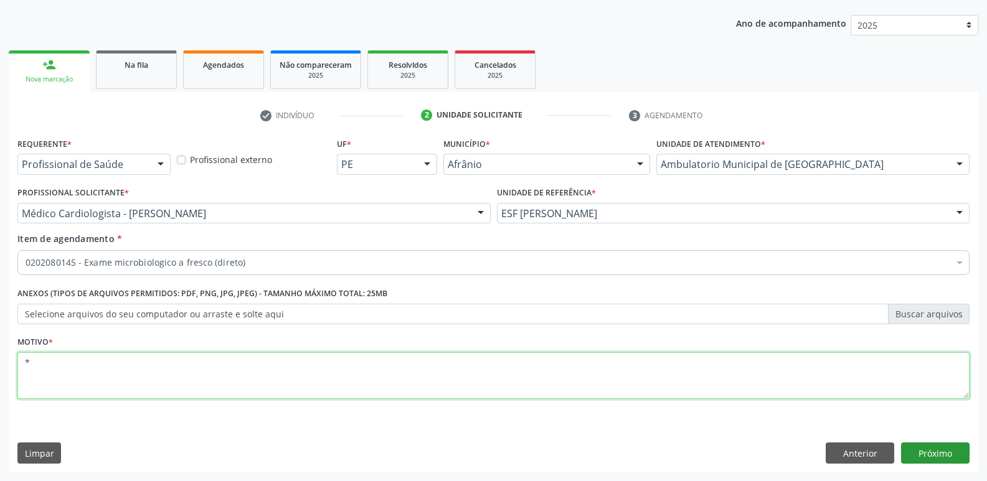
type textarea "*"
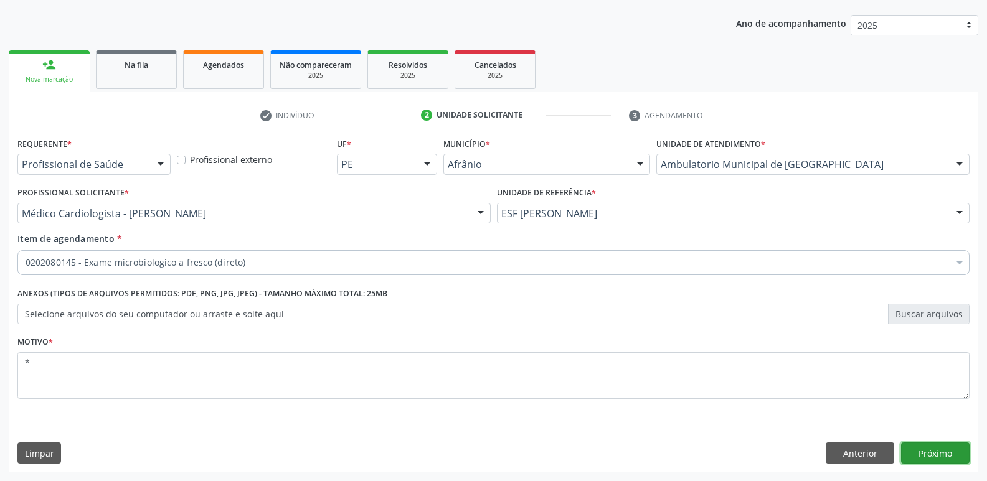
click at [914, 450] on button "Próximo" at bounding box center [935, 453] width 69 height 21
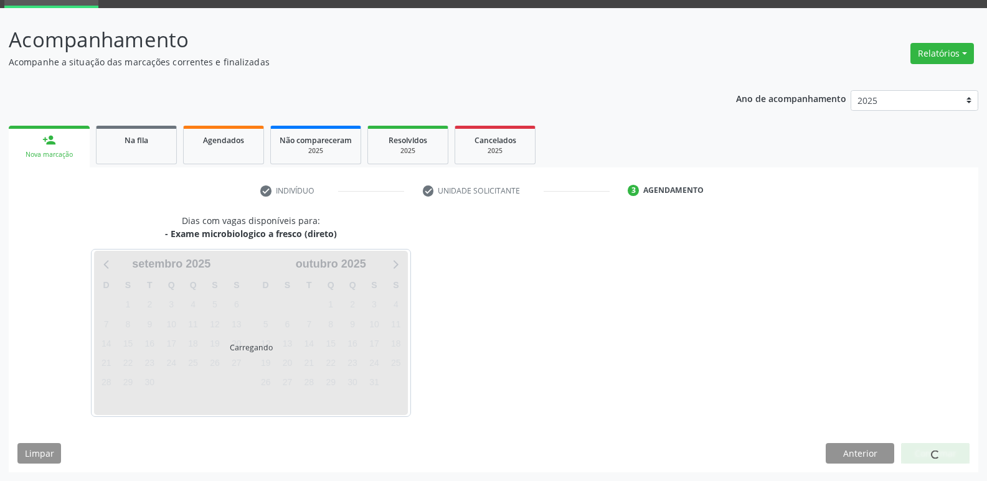
scroll to position [60, 0]
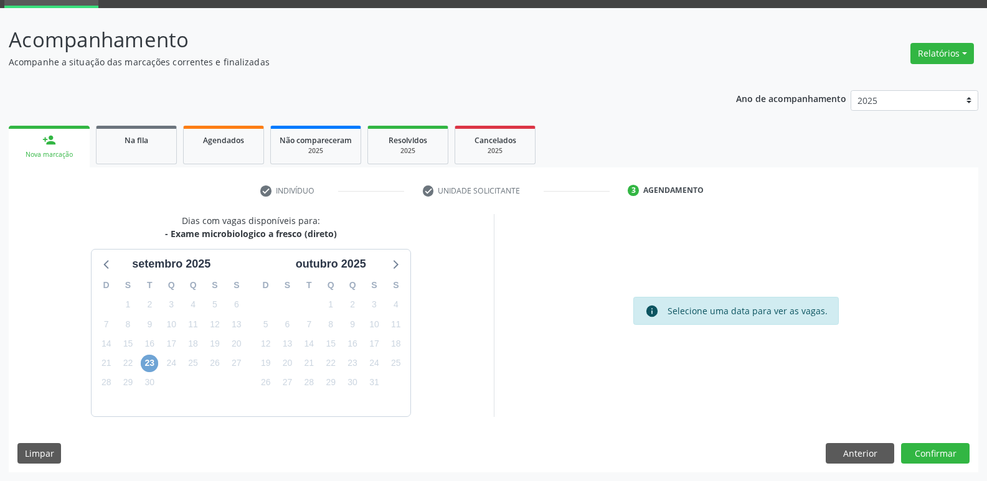
click at [144, 360] on span "23" at bounding box center [149, 363] width 17 height 17
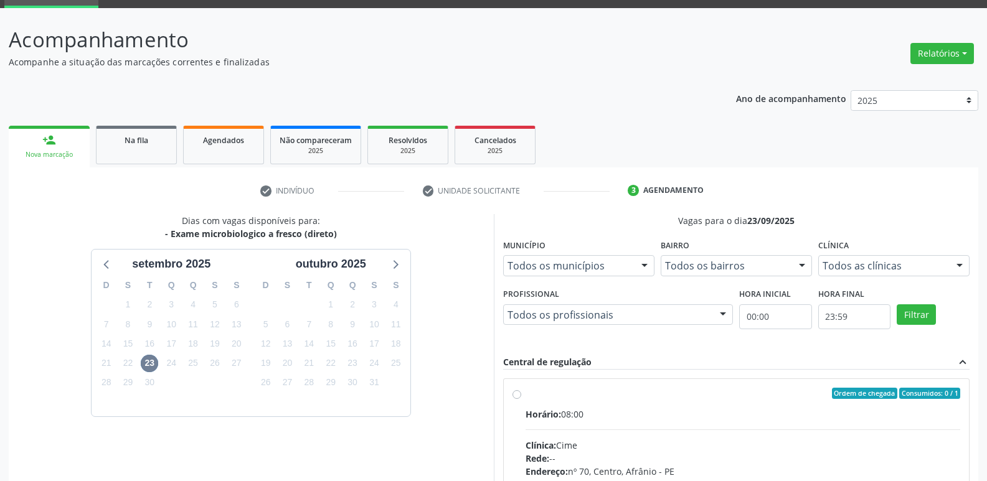
click at [538, 397] on div "Ordem de chegada Consumidos: 0 / 1" at bounding box center [743, 393] width 435 height 11
click at [521, 397] on input "Ordem de chegada Consumidos: 0 / 1 Horário: 08:00 Clínica: Cime Rede: -- Endere…" at bounding box center [517, 393] width 9 height 11
radio input "true"
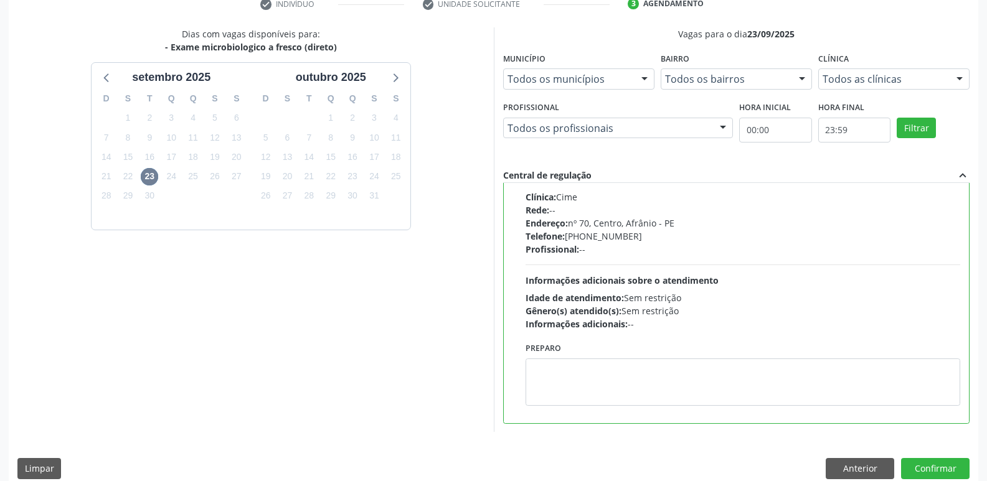
scroll to position [263, 0]
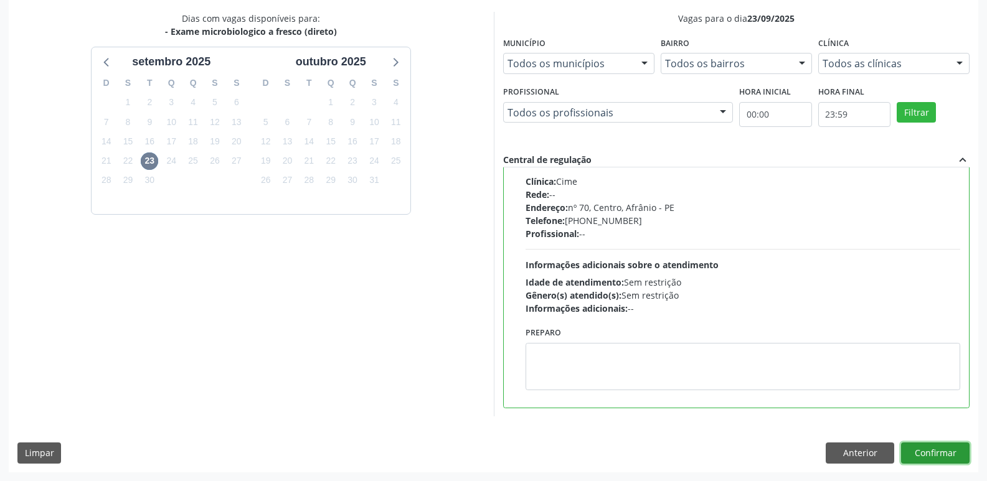
click at [945, 455] on button "Confirmar" at bounding box center [935, 453] width 69 height 21
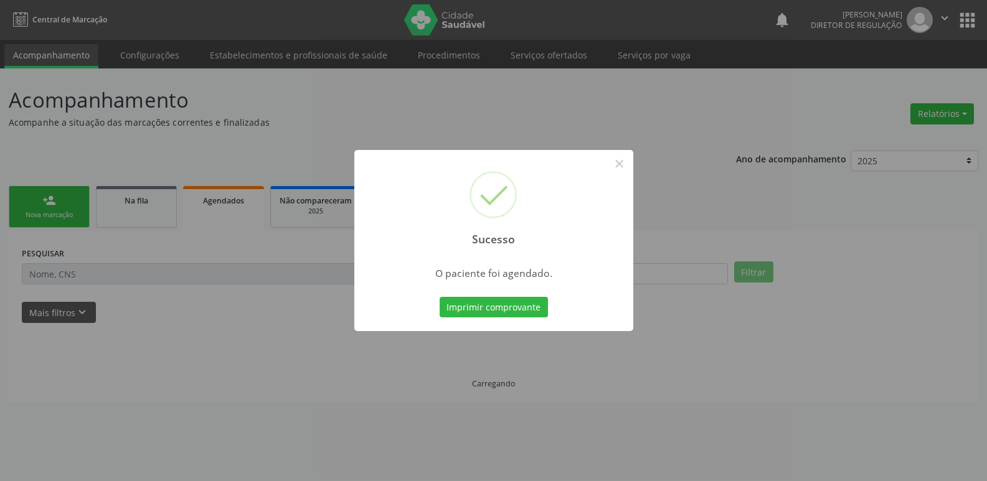
scroll to position [0, 0]
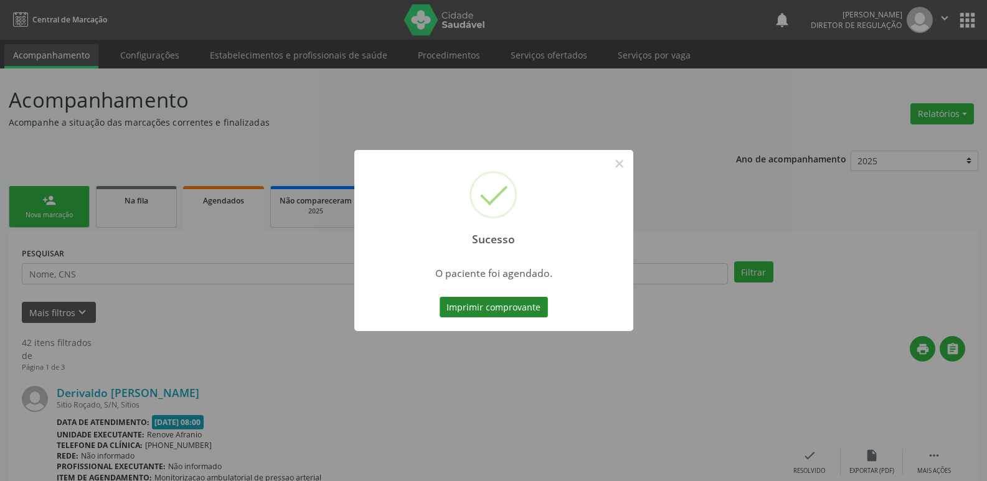
click at [512, 299] on button "Imprimir comprovante" at bounding box center [494, 307] width 108 height 21
